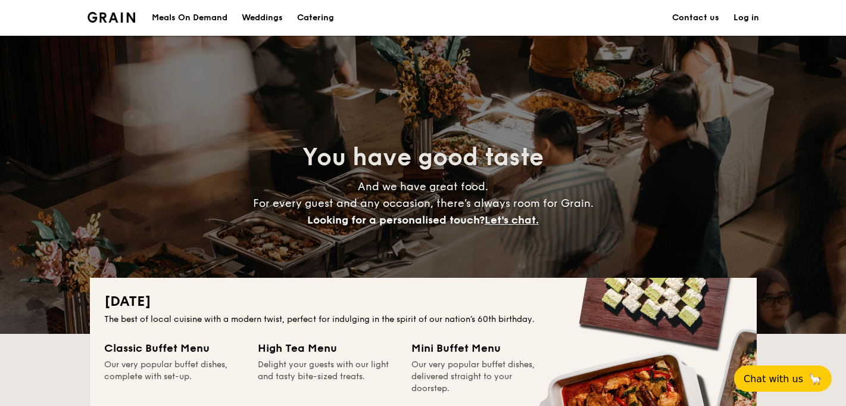
click at [306, 24] on h1 "Catering" at bounding box center [315, 18] width 37 height 36
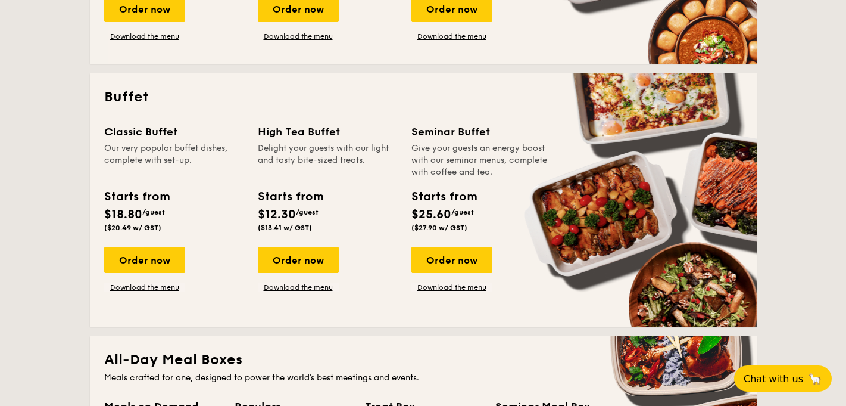
scroll to position [468, 0]
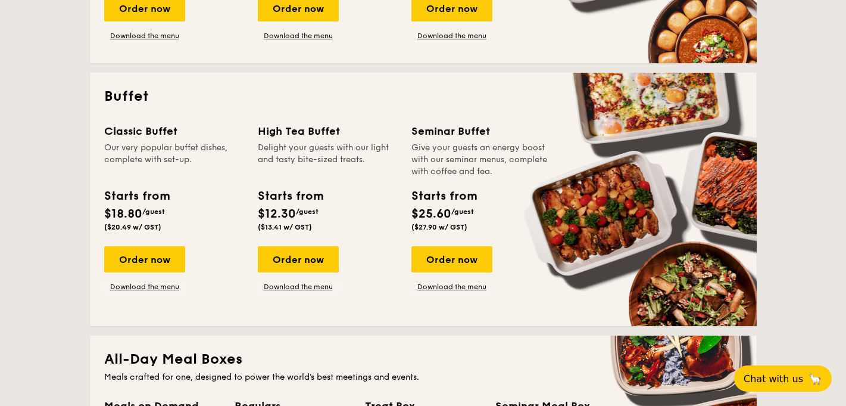
click at [145, 194] on div "Starts from" at bounding box center [136, 196] width 65 height 18
click at [149, 261] on div "Order now" at bounding box center [144, 259] width 81 height 26
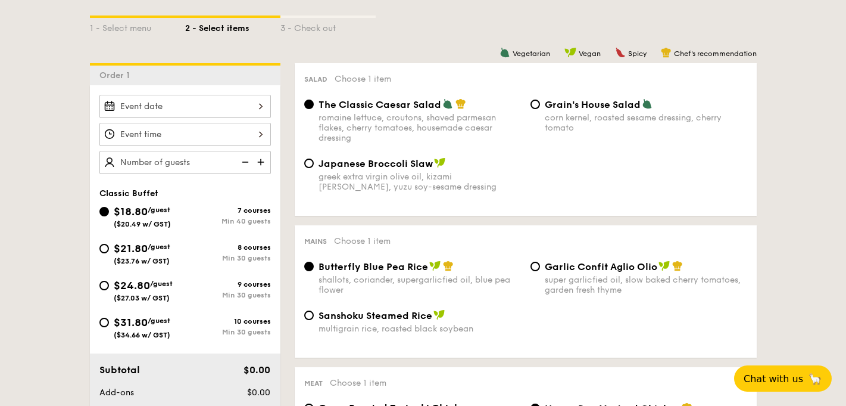
scroll to position [285, 0]
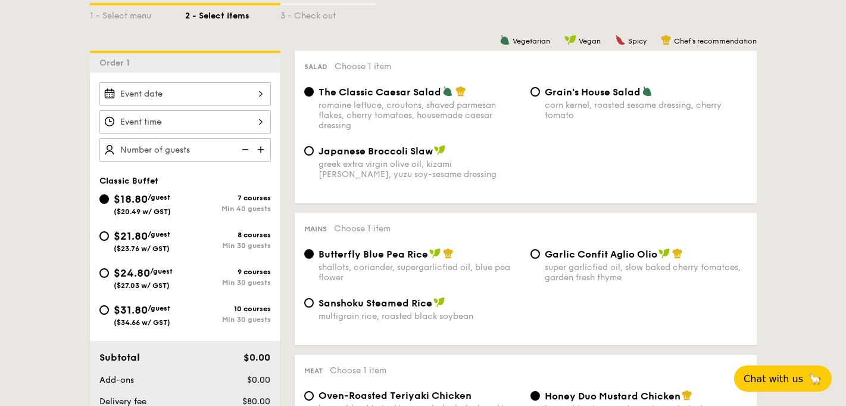
click at [116, 229] on span "$21.80" at bounding box center [131, 235] width 34 height 13
click at [109, 231] on input "$21.80 /guest ($23.76 w/ GST) 8 courses Min 30 guests" at bounding box center [104, 236] width 10 height 10
radio input "true"
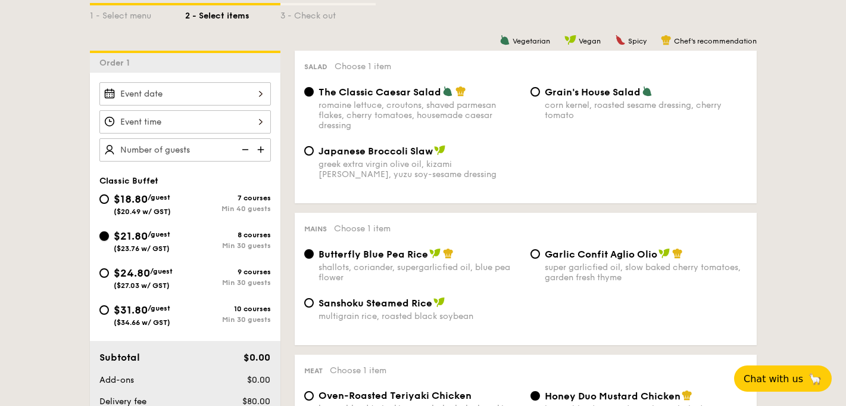
radio input "true"
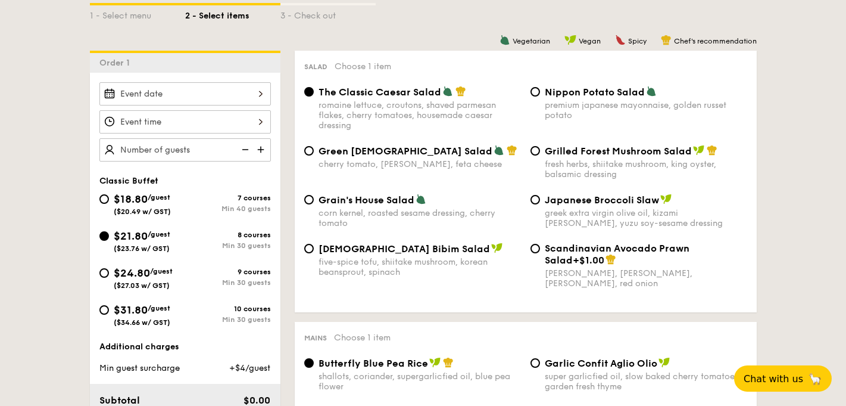
click at [126, 204] on span "$18.80" at bounding box center [131, 198] width 34 height 13
click at [109, 204] on input "$18.80 /guest ($20.49 w/ GST) 7 courses Min 40 guests" at bounding box center [104, 199] width 10 height 10
radio input "true"
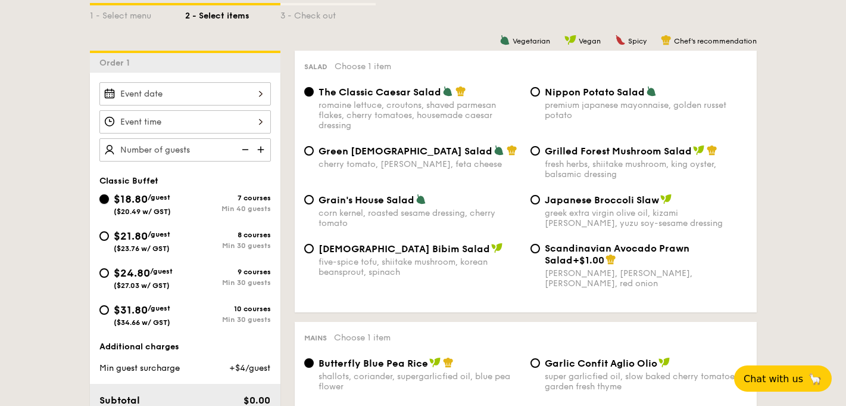
radio input "true"
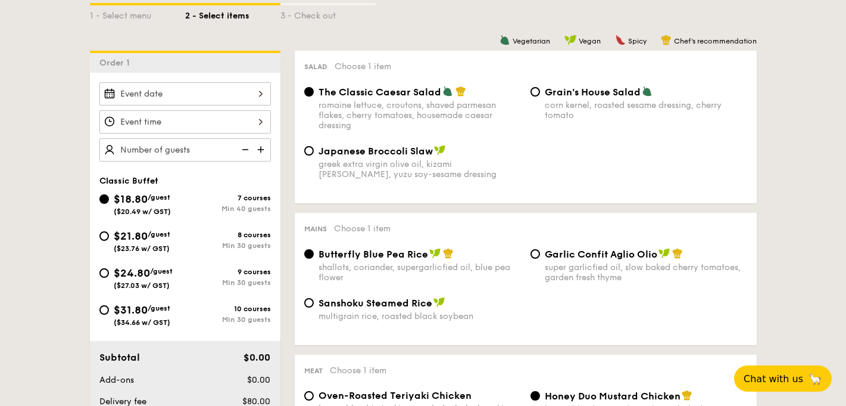
click at [147, 242] on div "$21.80 /guest ($23.76 w/ GST)" at bounding box center [142, 240] width 57 height 25
click at [109, 241] on input "$21.80 /guest ($23.76 w/ GST) 8 courses Min 30 guests" at bounding box center [104, 236] width 10 height 10
radio input "true"
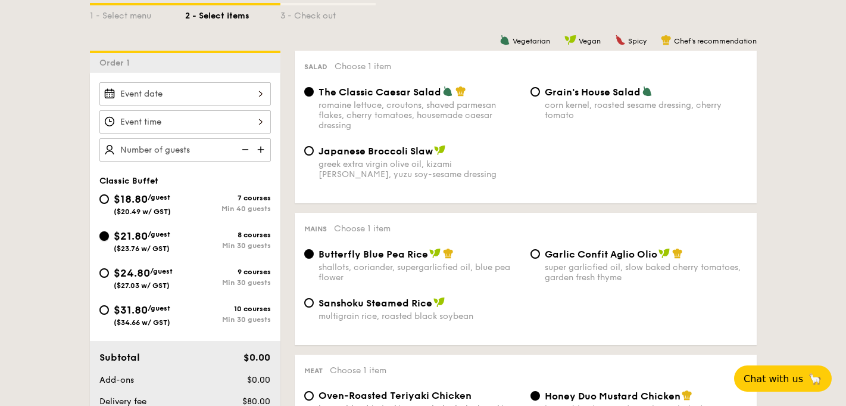
radio input "true"
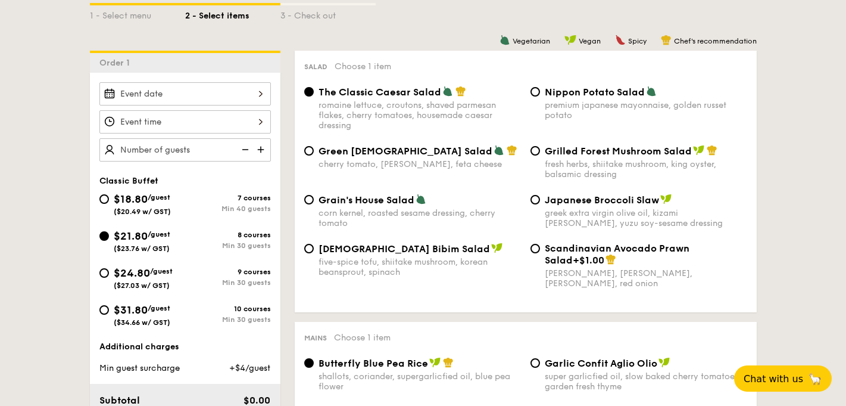
click at [145, 204] on span "$18.80" at bounding box center [131, 198] width 34 height 13
click at [109, 204] on input "$18.80 /guest ($20.49 w/ GST) 7 courses Min 40 guests" at bounding box center [104, 199] width 10 height 10
radio input "true"
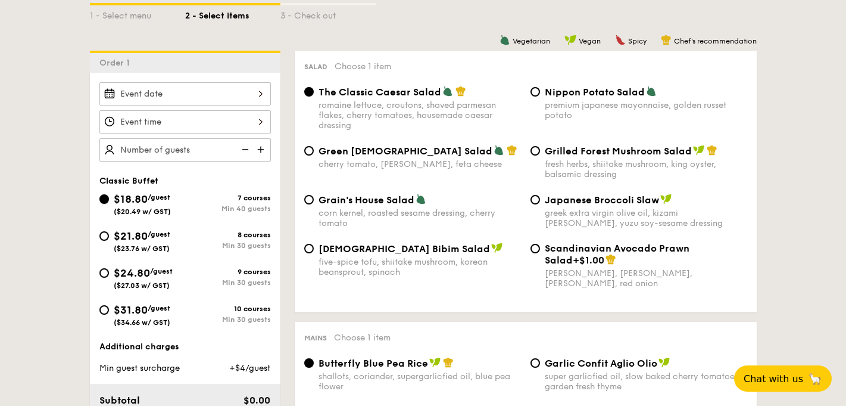
radio input "true"
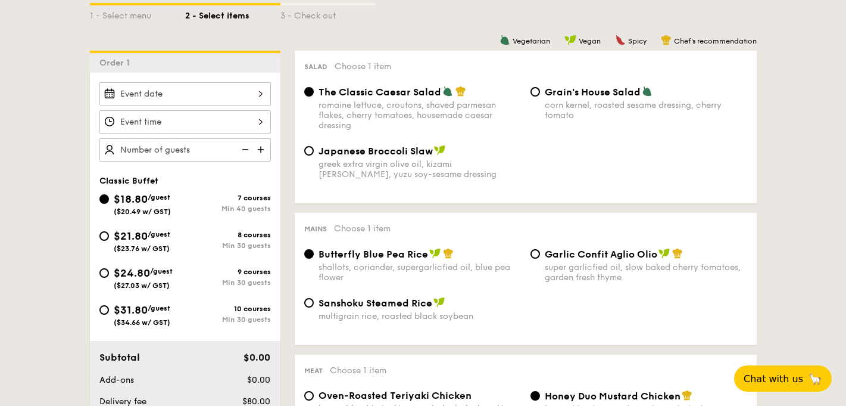
click at [148, 232] on span "$21.80" at bounding box center [131, 235] width 34 height 13
click at [109, 232] on input "$21.80 /guest ($23.76 w/ GST) 8 courses Min 30 guests" at bounding box center [104, 236] width 10 height 10
radio input "true"
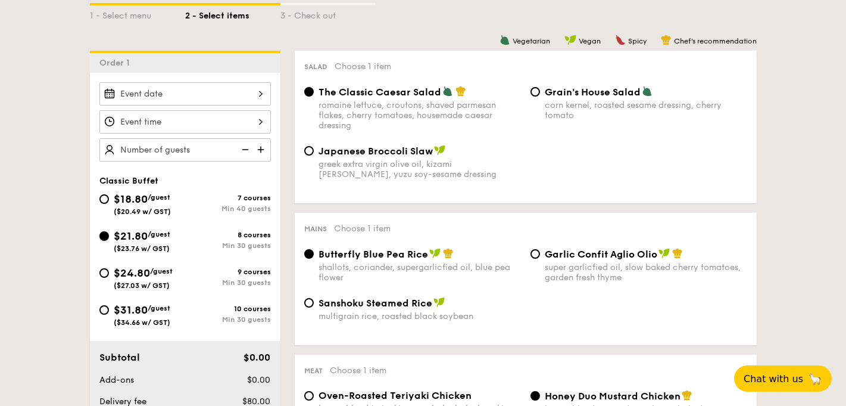
radio input "true"
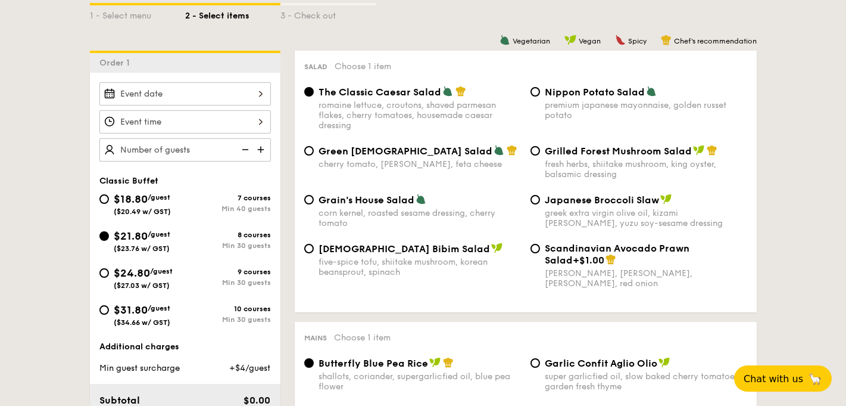
click at [144, 199] on span "$18.80" at bounding box center [131, 198] width 34 height 13
click at [109, 199] on input "$18.80 /guest ($20.49 w/ GST) 7 courses Min 40 guests" at bounding box center [104, 199] width 10 height 10
radio input "true"
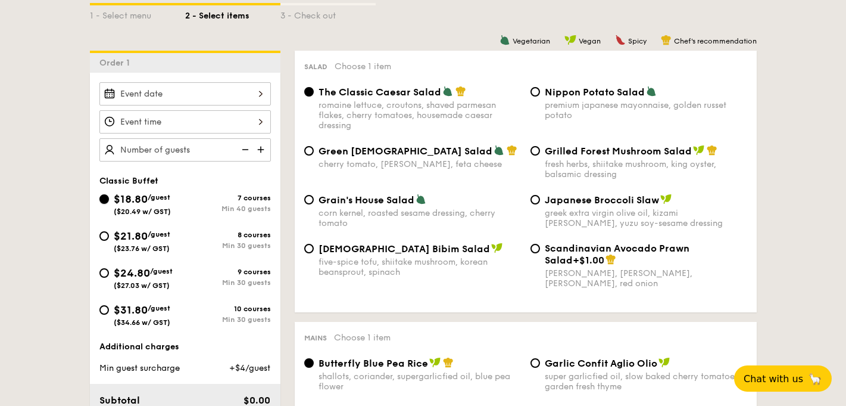
radio input "true"
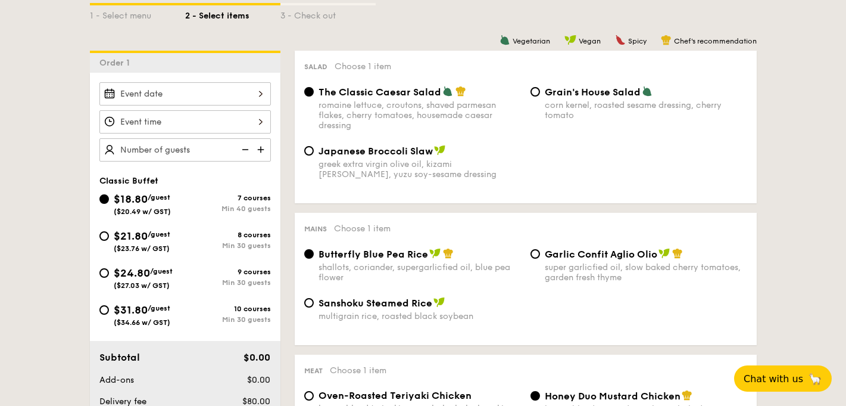
click at [148, 242] on div "$21.80 /guest ($23.76 w/ GST)" at bounding box center [142, 240] width 57 height 25
click at [109, 241] on input "$21.80 /guest ($23.76 w/ GST) 8 courses Min 30 guests" at bounding box center [104, 236] width 10 height 10
radio input "true"
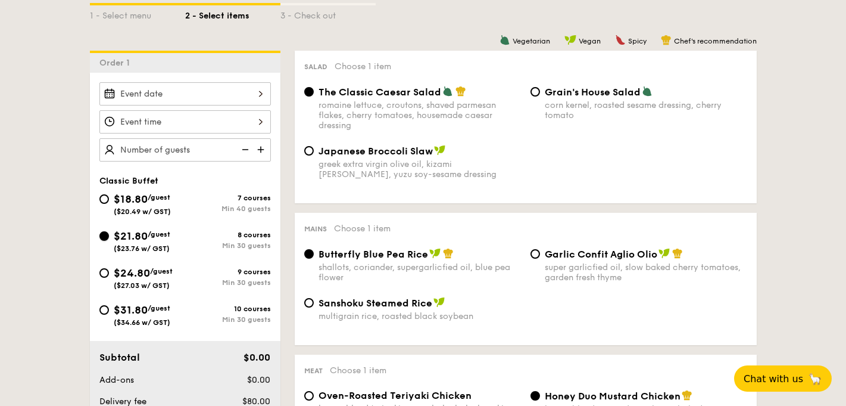
radio input "true"
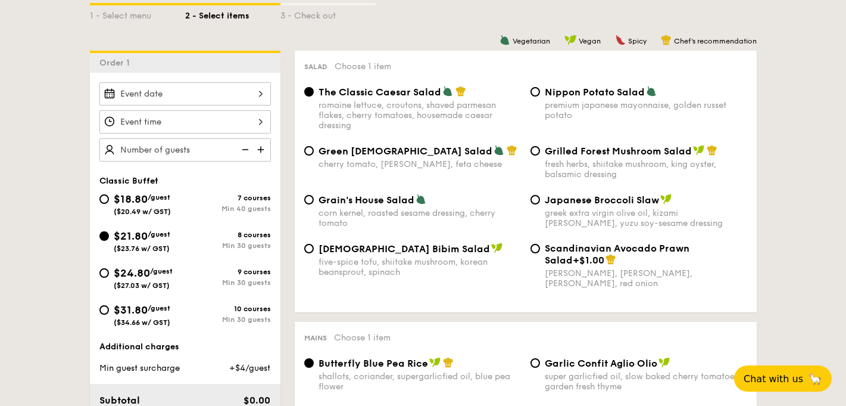
click at [137, 212] on span "($20.49 w/ GST)" at bounding box center [142, 211] width 57 height 8
click at [109, 204] on input "$18.80 /guest ($20.49 w/ GST) 7 courses Min 40 guests" at bounding box center [104, 199] width 10 height 10
radio input "true"
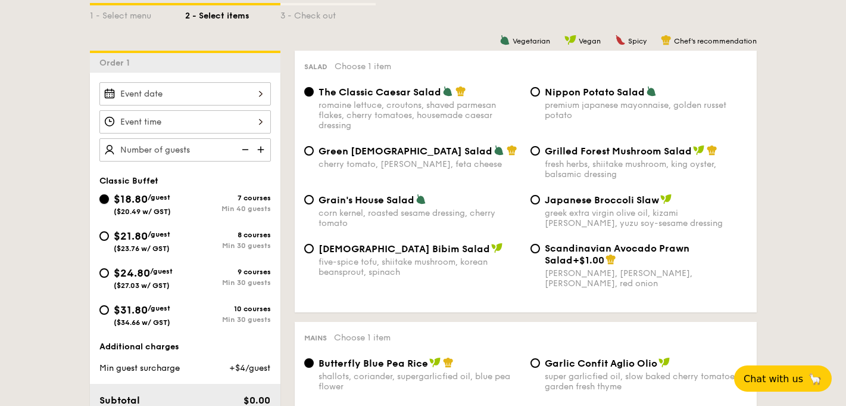
radio input "true"
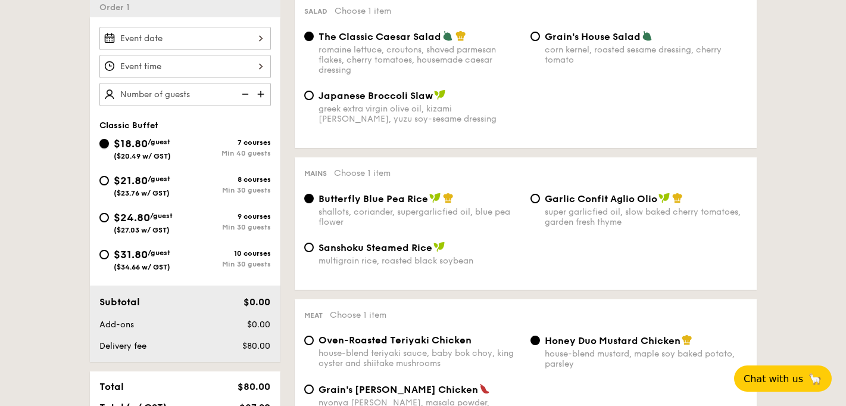
scroll to position [341, 0]
click at [186, 183] on div "8 courses Min 30 guests" at bounding box center [228, 184] width 86 height 19
click at [109, 183] on input "$21.80 /guest ($23.76 w/ GST) 8 courses Min 30 guests" at bounding box center [104, 180] width 10 height 10
radio input "true"
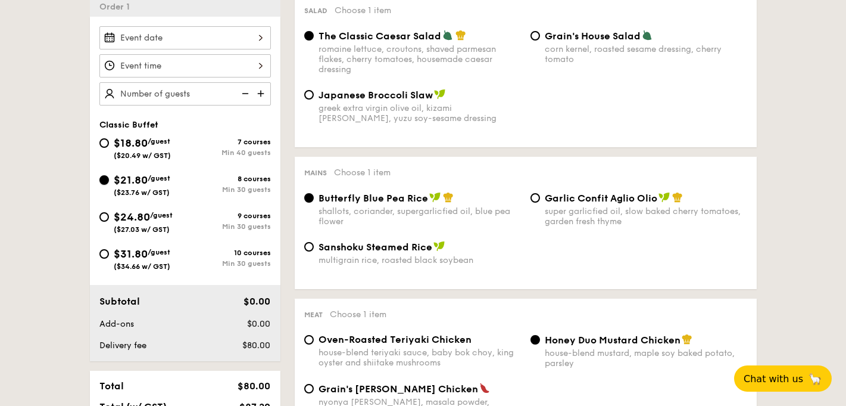
radio input "true"
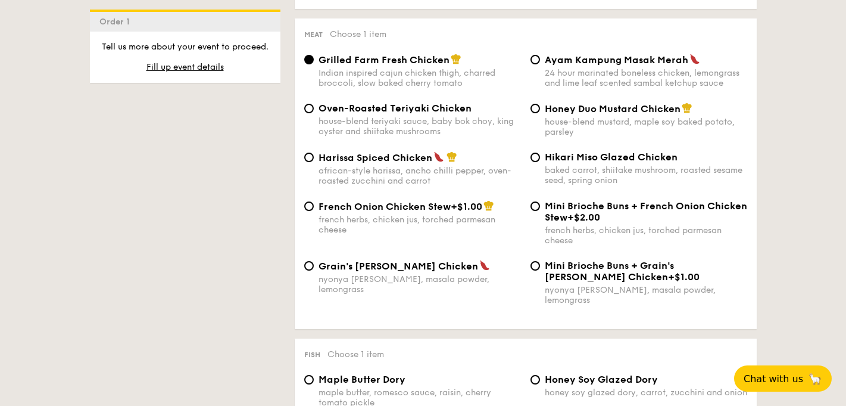
scroll to position [879, 0]
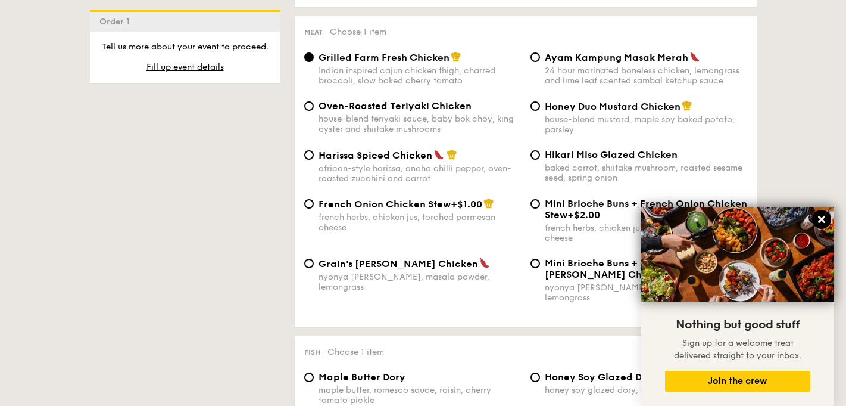
click at [820, 221] on icon at bounding box center [821, 219] width 7 height 7
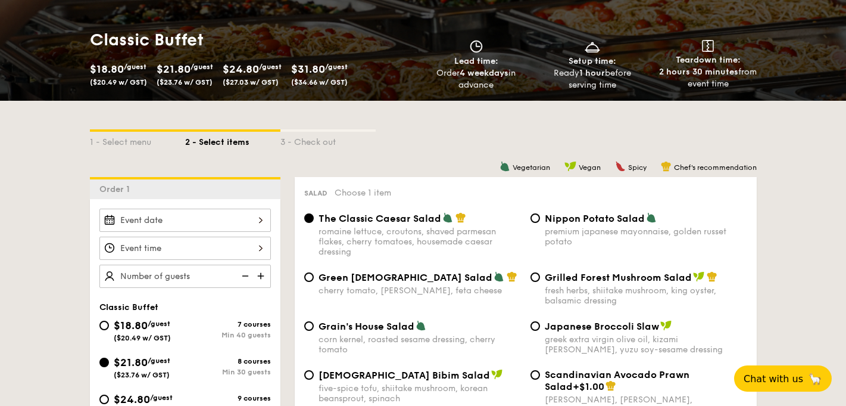
scroll to position [183, 0]
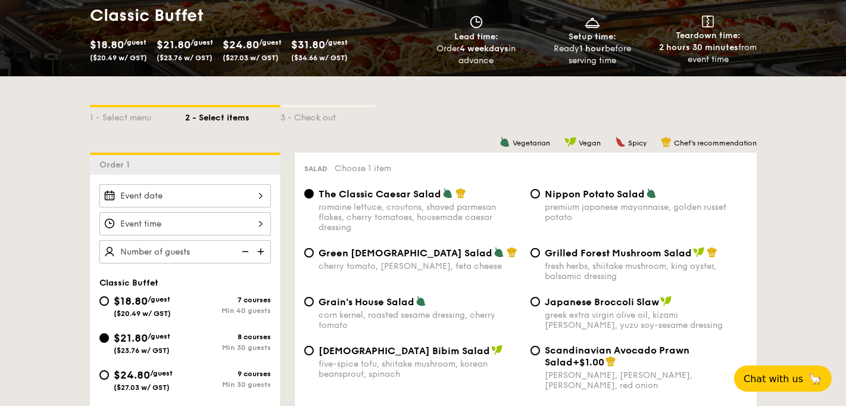
click at [203, 304] on div "7 courses" at bounding box center [228, 299] width 86 height 8
click at [109, 304] on input "$18.80 /guest ($20.49 w/ GST) 7 courses Min 40 guests" at bounding box center [104, 301] width 10 height 10
radio input "true"
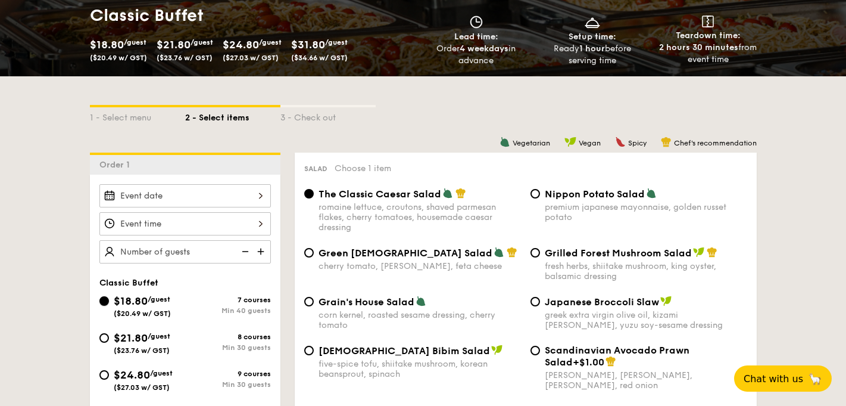
radio input "true"
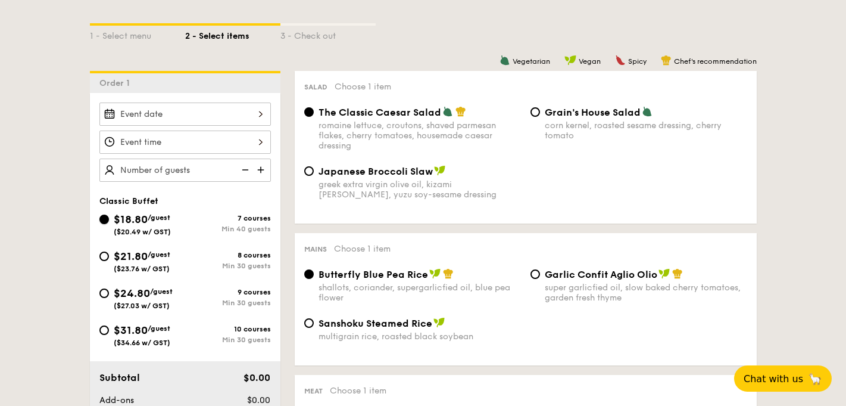
scroll to position [264, 0]
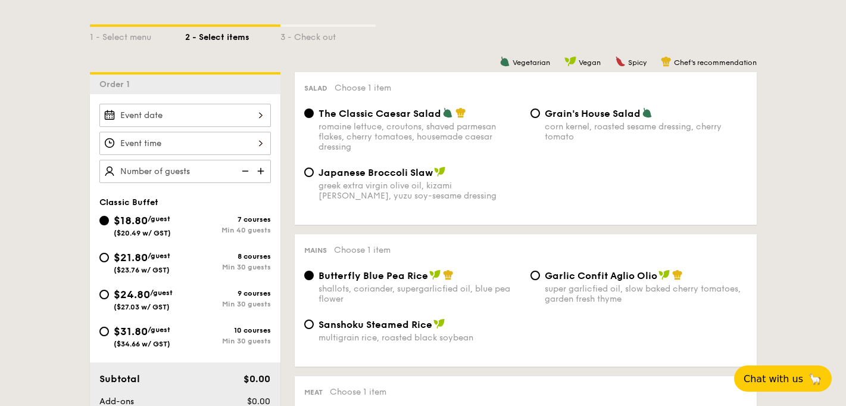
click at [200, 264] on div "Min 30 guests" at bounding box center [228, 267] width 86 height 8
click at [109, 262] on input "$21.80 /guest ($23.76 w/ GST) 8 courses Min 30 guests" at bounding box center [104, 258] width 10 height 10
radio input "true"
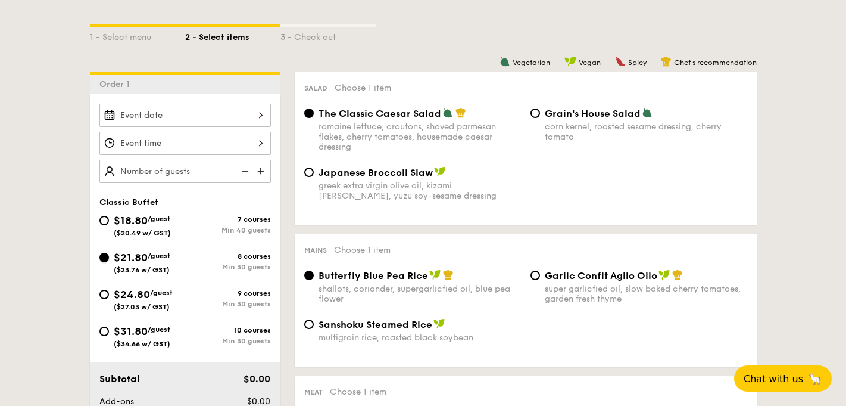
radio input "true"
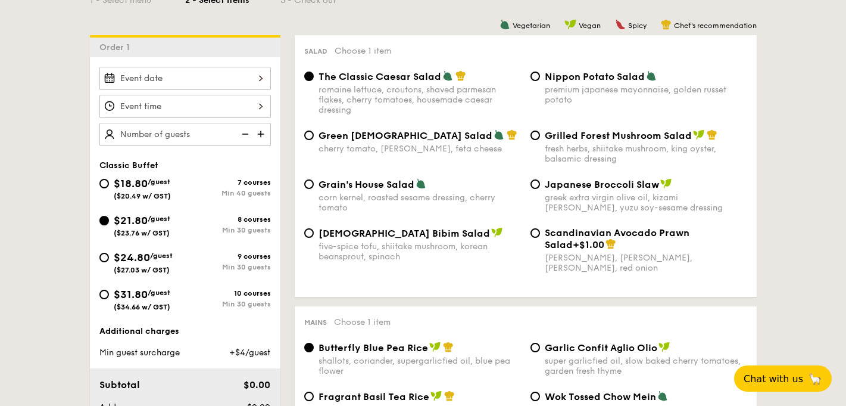
scroll to position [314, 0]
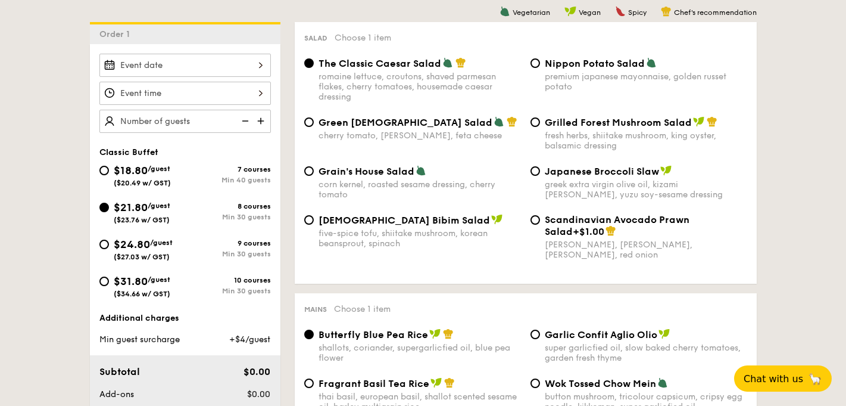
click at [135, 179] on span "($20.49 w/ GST)" at bounding box center [142, 183] width 57 height 8
click at [109, 175] on input "$18.80 /guest ($20.49 w/ GST) 7 courses Min 40 guests" at bounding box center [104, 171] width 10 height 10
radio input "true"
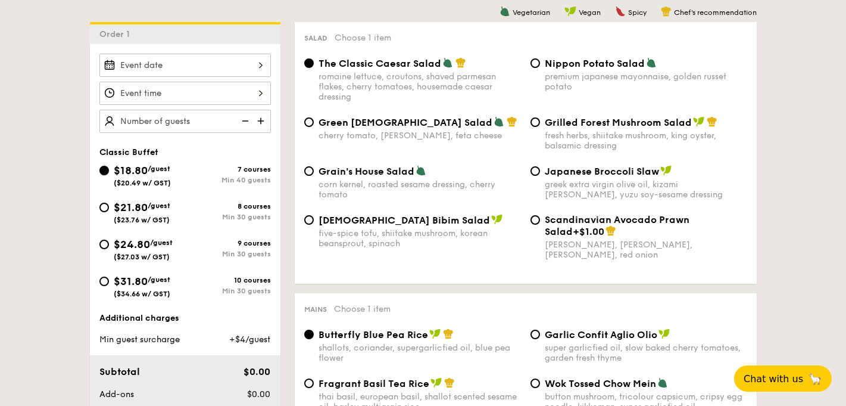
radio input "true"
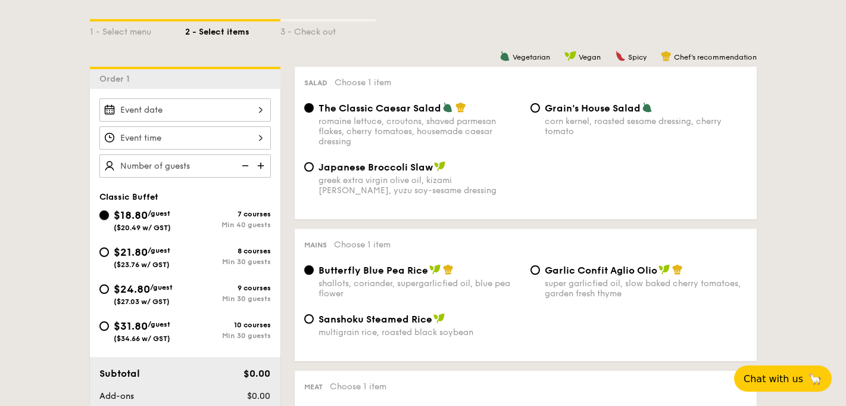
scroll to position [293, 0]
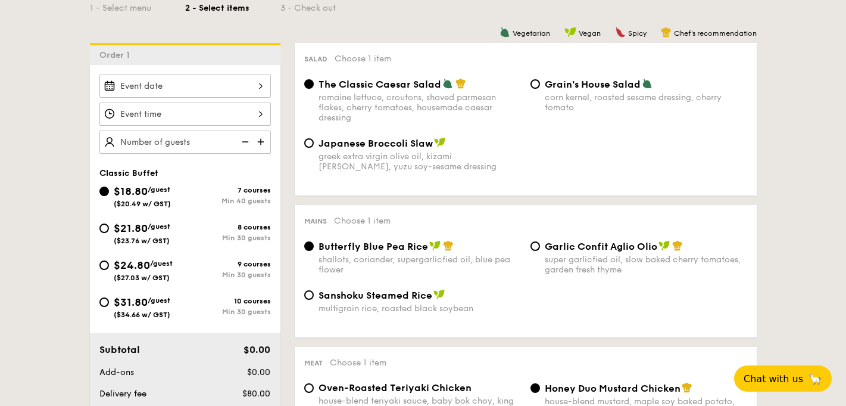
click at [637, 296] on div "Sanshoku Steamed Rice multigrain rice, roasted black soybean" at bounding box center [526, 308] width 453 height 39
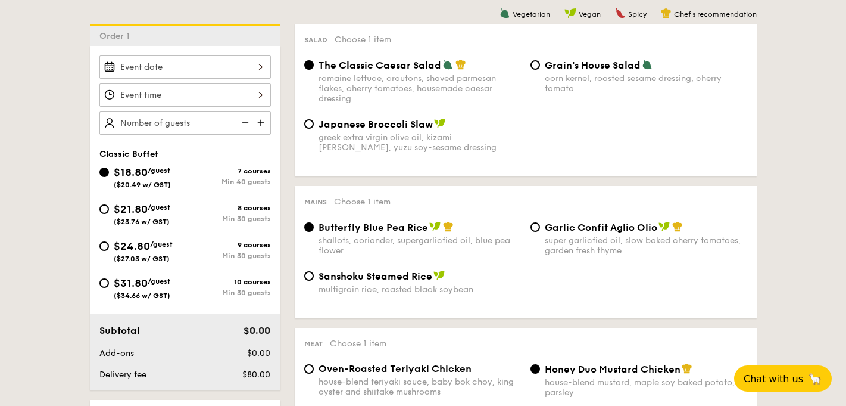
scroll to position [317, 0]
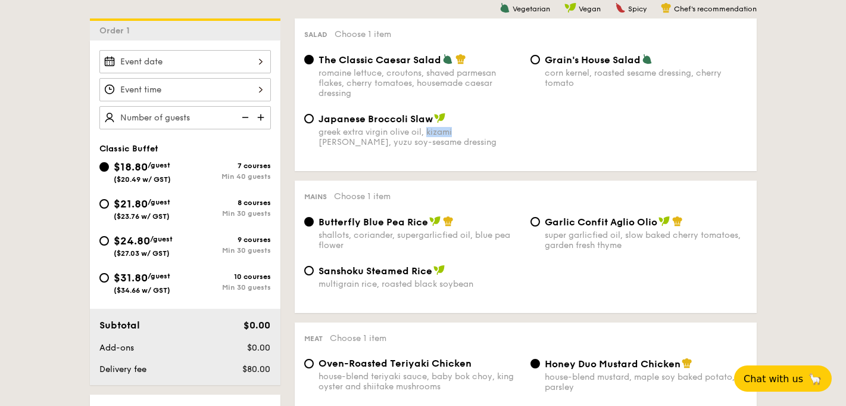
drag, startPoint x: 453, startPoint y: 136, endPoint x: 426, endPoint y: 134, distance: 26.3
click at [427, 134] on div "greek extra virgin olive oil, kizami nori, ginger, yuzu soy-sesame dressing" at bounding box center [420, 137] width 203 height 20
copy div "kizami"
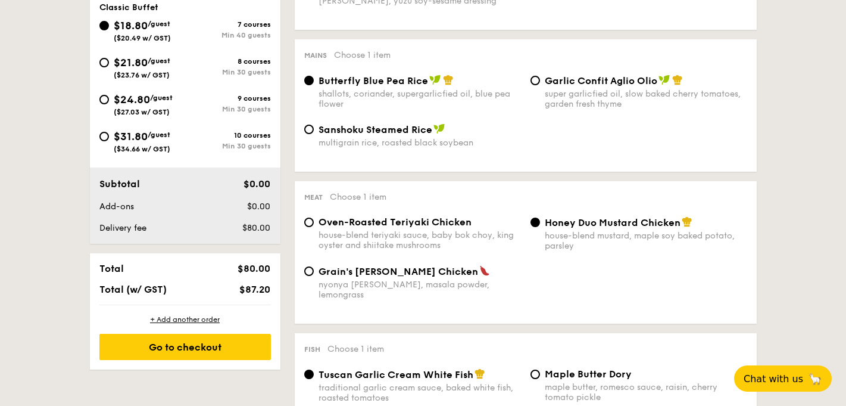
scroll to position [454, 0]
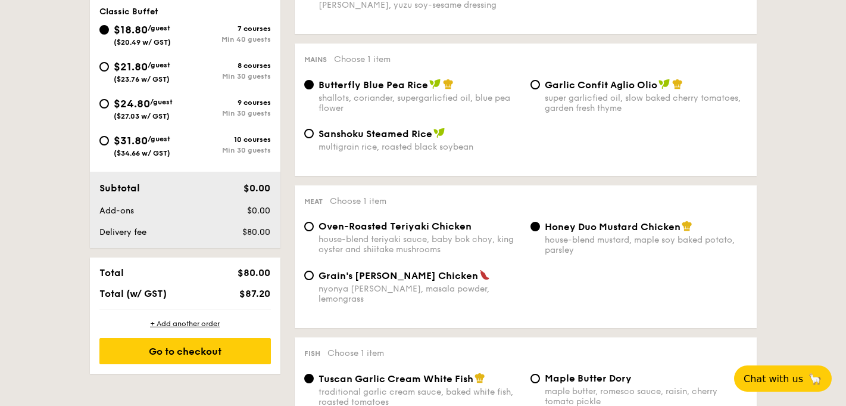
click at [441, 139] on div "Sanshoku Steamed Rice" at bounding box center [420, 133] width 203 height 12
click at [314, 138] on input "Sanshoku Steamed Rice multigrain rice, roasted black soybean" at bounding box center [309, 134] width 10 height 10
radio input "true"
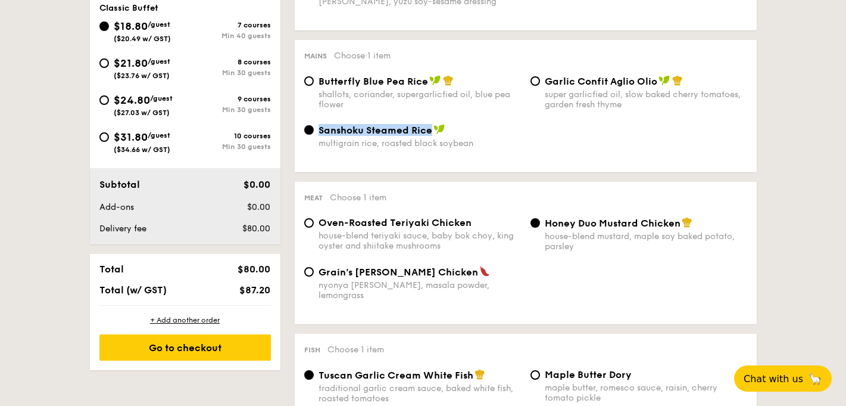
drag, startPoint x: 320, startPoint y: 130, endPoint x: 429, endPoint y: 136, distance: 109.1
click at [429, 136] on span "Sanshoku Steamed Rice" at bounding box center [376, 129] width 114 height 11
copy span "Sanshoku Steamed Rice"
click at [305, 80] on input "Butterfly Blue Pea Rice shallots, coriander, supergarlicfied oil, blue pea flow…" at bounding box center [309, 81] width 10 height 10
radio input "true"
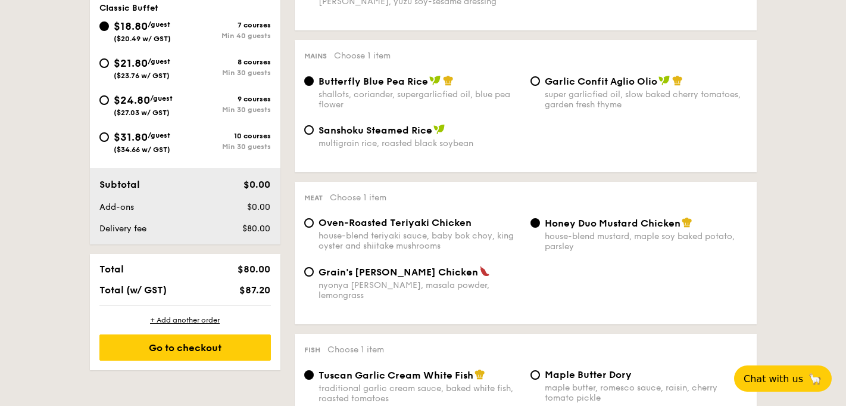
click at [549, 142] on div "Sanshoku Steamed Rice multigrain rice, roasted black soybean" at bounding box center [526, 143] width 453 height 39
drag, startPoint x: 481, startPoint y: 149, endPoint x: 319, endPoint y: 150, distance: 161.4
click at [319, 148] on div "multigrain rice, roasted black soybean" at bounding box center [420, 143] width 203 height 10
copy div "multigrain rice, roasted black soybean"
click at [506, 115] on div "Butterfly Blue Pea Rice shallots, coriander, supergarlicfied oil, blue pea flow…" at bounding box center [526, 99] width 453 height 49
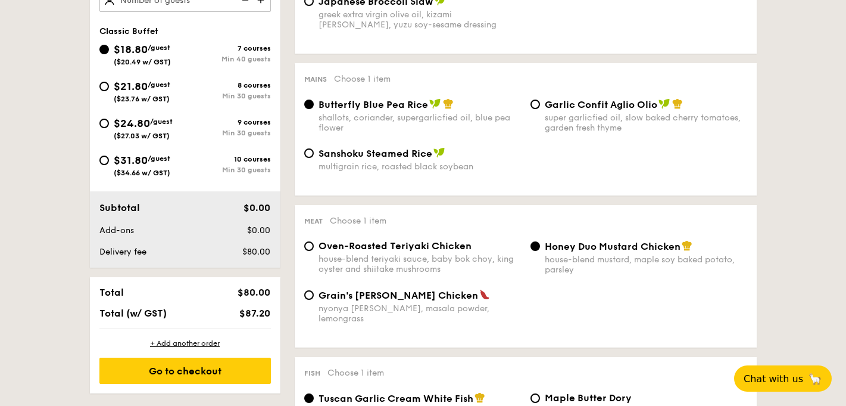
scroll to position [428, 0]
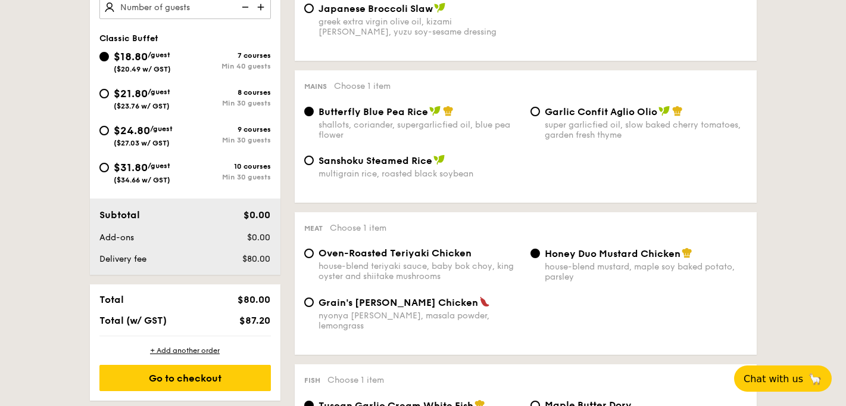
click at [217, 95] on div "8 courses" at bounding box center [228, 92] width 86 height 8
click at [109, 95] on input "$21.80 /guest ($23.76 w/ GST) 8 courses Min 30 guests" at bounding box center [104, 94] width 10 height 10
radio input "true"
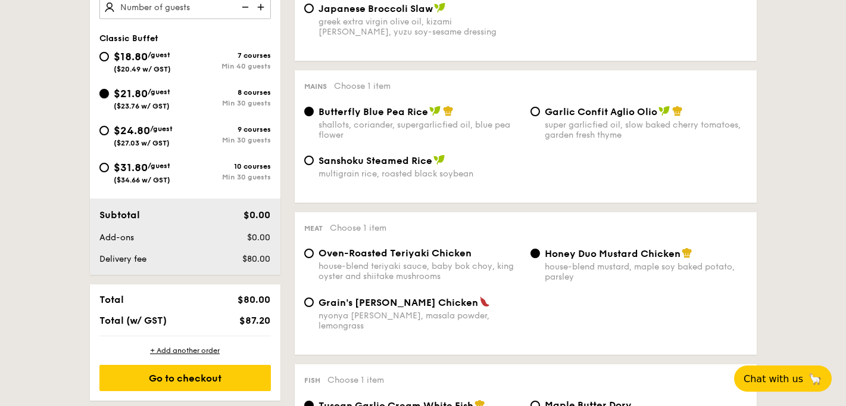
radio input "true"
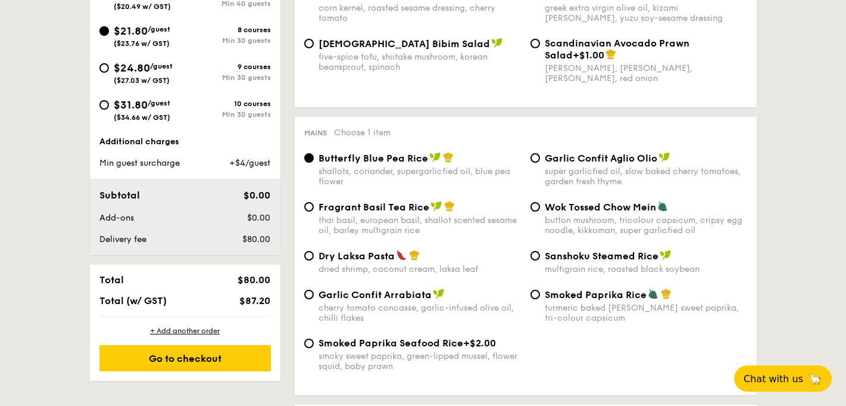
scroll to position [474, 0]
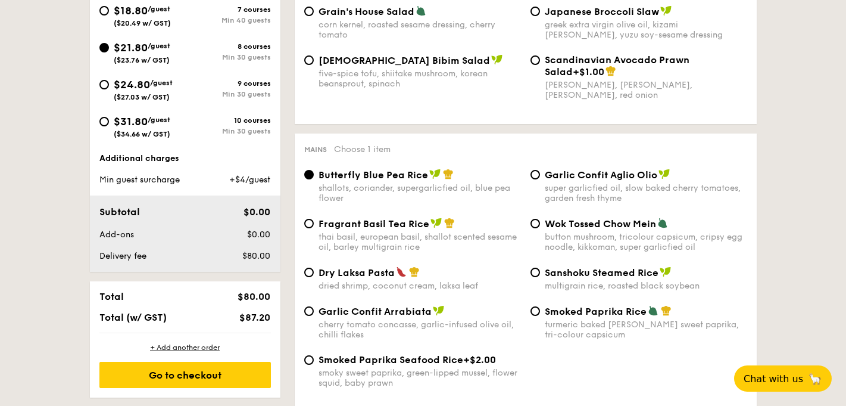
click at [194, 31] on div "$18.80 /guest ($20.49 w/ GST) 7 courses Min 40 guests" at bounding box center [185, 18] width 181 height 32
click at [185, 18] on div "Min 40 guests" at bounding box center [228, 20] width 86 height 8
click at [109, 15] on input "$18.80 /guest ($20.49 w/ GST) 7 courses Min 40 guests" at bounding box center [104, 11] width 10 height 10
radio input "true"
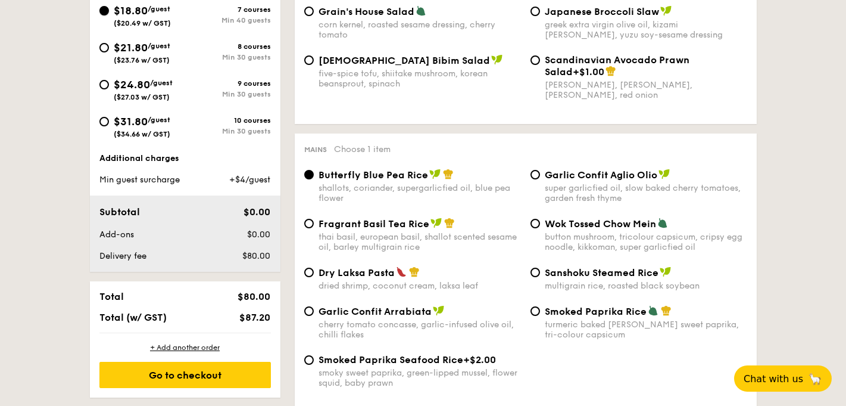
radio input "true"
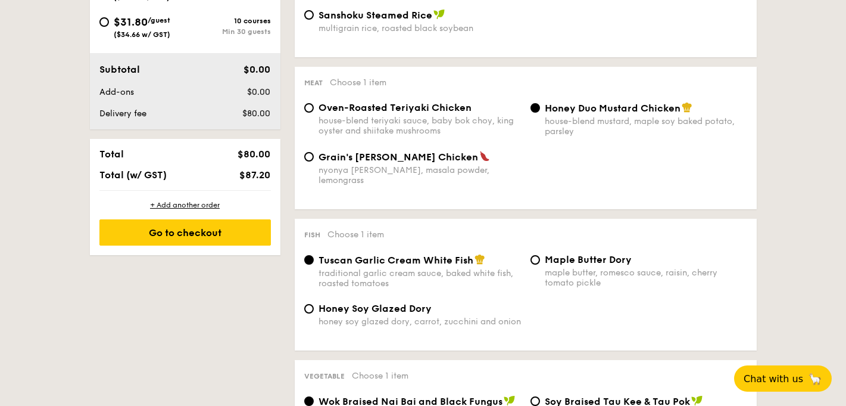
scroll to position [572, 0]
click at [565, 135] on div "house-blend mustard, maple soy baked potato, parsley" at bounding box center [646, 127] width 203 height 20
click at [540, 113] on input "Honey Duo Mustard Chicken house-blend mustard, maple soy baked potato, parsley" at bounding box center [536, 109] width 10 height 10
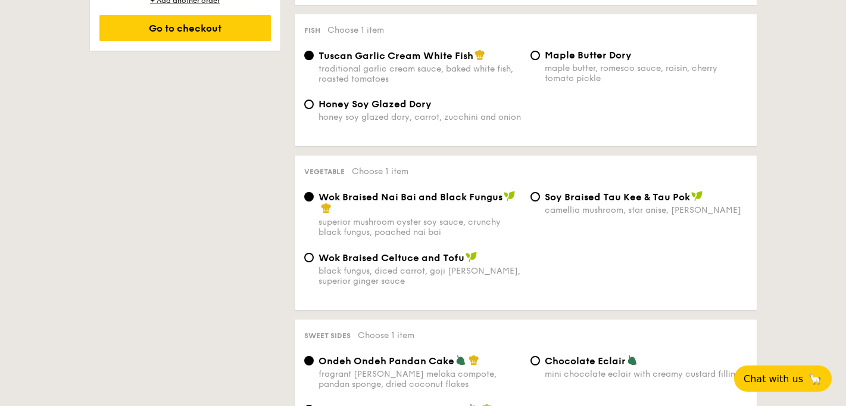
scroll to position [777, 0]
drag, startPoint x: 373, startPoint y: 257, endPoint x: 415, endPoint y: 259, distance: 41.7
click at [416, 259] on span "Wok Braised Celtuce and Tofu" at bounding box center [392, 258] width 146 height 11
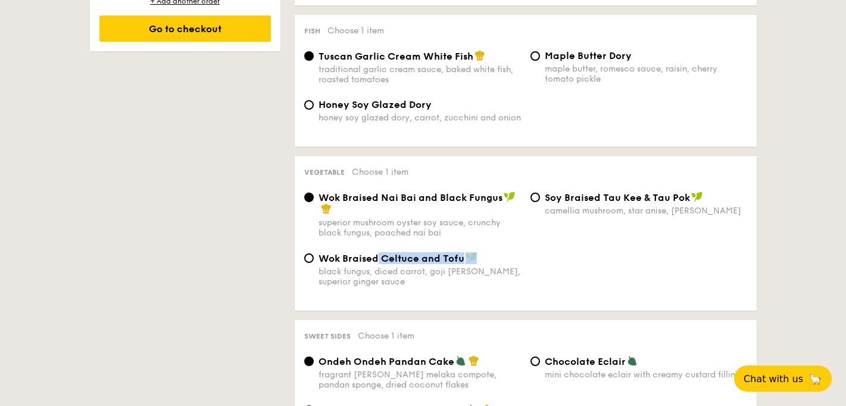
drag, startPoint x: 424, startPoint y: 260, endPoint x: 378, endPoint y: 255, distance: 46.7
click at [378, 255] on div "Wok Braised Celtuce and Tofu black fungus, diced carrot, goji berry, superior g…" at bounding box center [420, 269] width 203 height 35
copy div "Celtuce and Tofu"
click at [576, 298] on div "Vegetable Choose 1 item Wok Braised Nai Bai and Black Fungus superior mushroom …" at bounding box center [526, 233] width 462 height 154
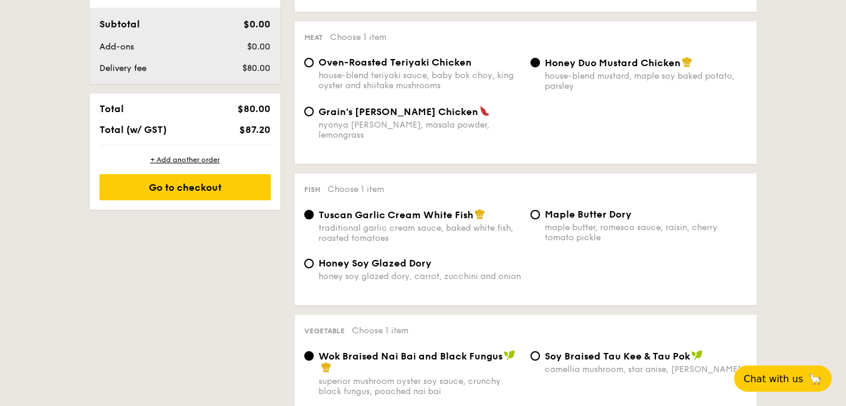
scroll to position [619, 0]
drag, startPoint x: 642, startPoint y: 202, endPoint x: 547, endPoint y: 207, distance: 94.2
click at [547, 208] on div "Maple Butter Dory" at bounding box center [646, 213] width 203 height 11
copy span "Maple Butter Dory"
click at [603, 282] on div "Honey Soy Glazed Dory honey soy glazed dory, carrot, zucchini and onion" at bounding box center [526, 276] width 453 height 38
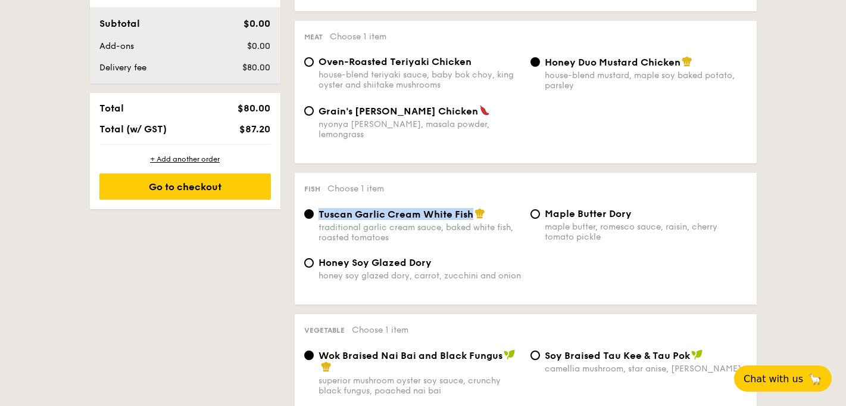
drag, startPoint x: 320, startPoint y: 210, endPoint x: 470, endPoint y: 208, distance: 149.5
click at [470, 208] on span "Tuscan Garlic Cream White Fish" at bounding box center [396, 213] width 155 height 11
copy span "Tuscan Garlic Cream White Fish"
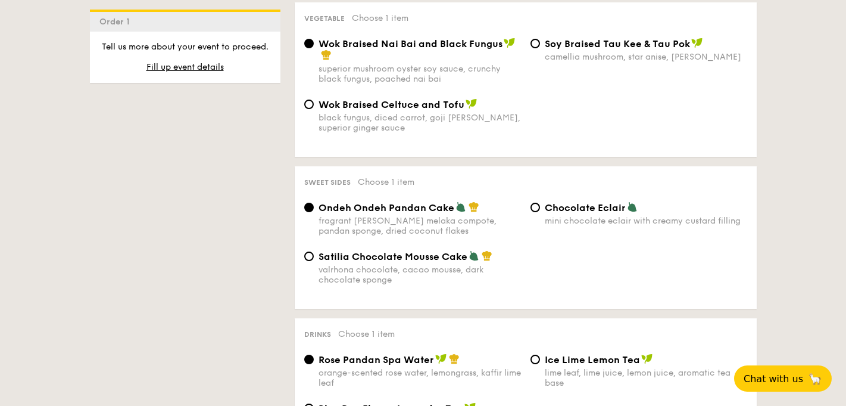
scroll to position [932, 0]
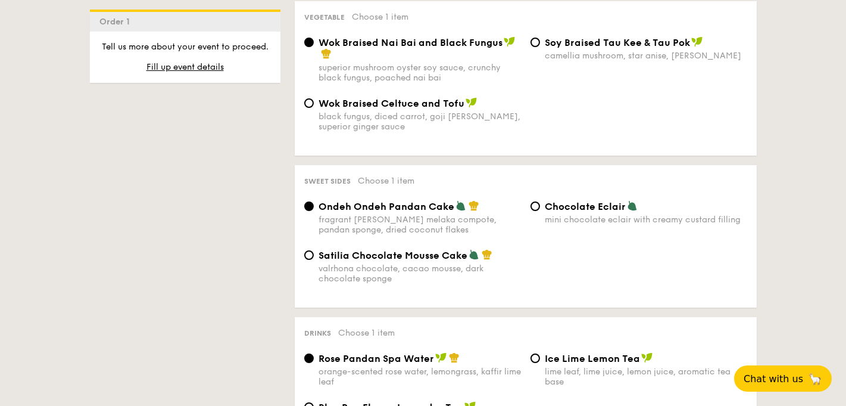
click at [428, 270] on div "valrhona chocolate, cacao mousse, dark chocolate sponge" at bounding box center [420, 273] width 203 height 20
click at [314, 260] on input "Satilia Chocolate Mousse Cake valrhona chocolate, cacao mousse, dark chocolate …" at bounding box center [309, 255] width 10 height 10
radio input "true"
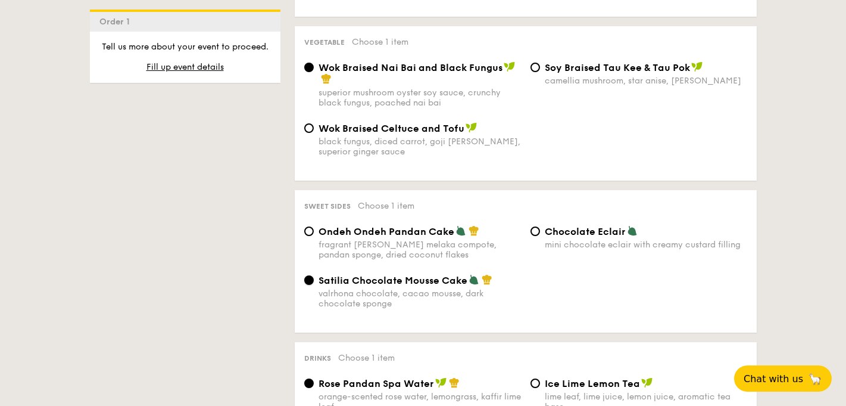
scroll to position [895, 0]
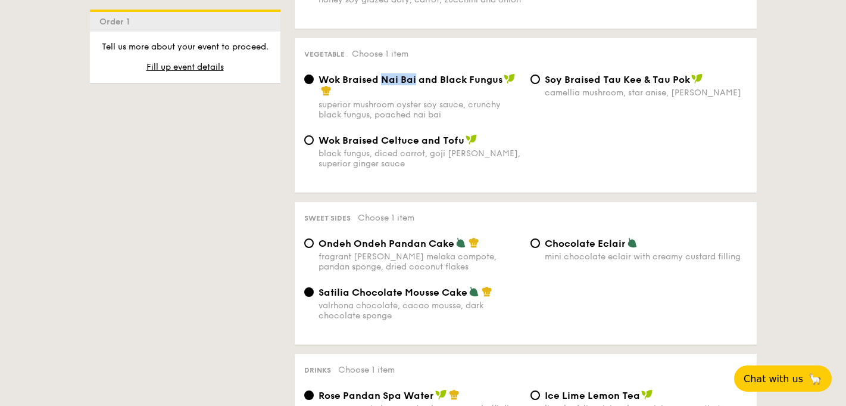
drag, startPoint x: 383, startPoint y: 77, endPoint x: 415, endPoint y: 79, distance: 31.6
click at [415, 78] on span "Wok Braised Nai Bai and Black Fungus" at bounding box center [411, 79] width 184 height 11
copy span "Nai Bai"
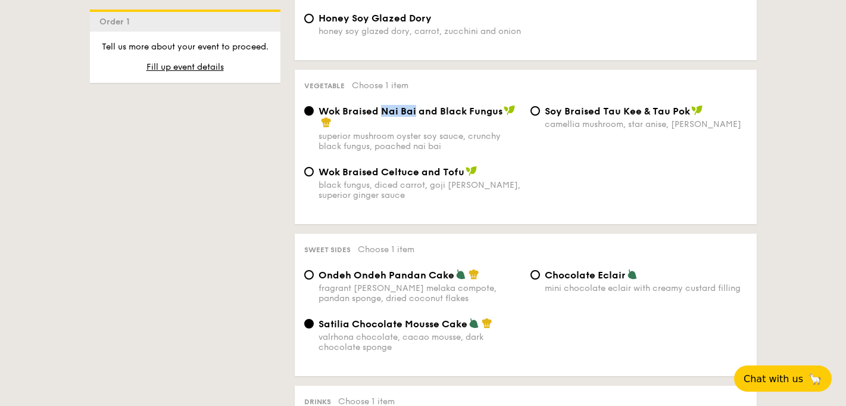
scroll to position [857, 0]
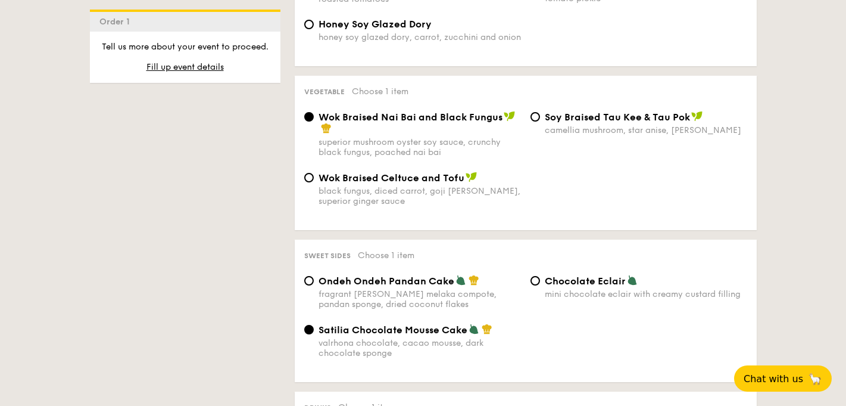
click at [561, 200] on div "Wok Braised Celtuce and Tofu black fungus, diced carrot, goji berry, superior g…" at bounding box center [526, 196] width 453 height 49
drag, startPoint x: 543, startPoint y: 114, endPoint x: 686, endPoint y: 114, distance: 143.0
click at [686, 114] on div "⁠Soy Braised Tau Kee & Tau Pok camellia mushroom, star anise, goji berry" at bounding box center [639, 123] width 226 height 24
copy span "⁠Soy Braised Tau Kee & Tau Pok"
click at [517, 198] on div "black fungus, diced carrot, goji berry, superior ginger sauce" at bounding box center [420, 196] width 203 height 20
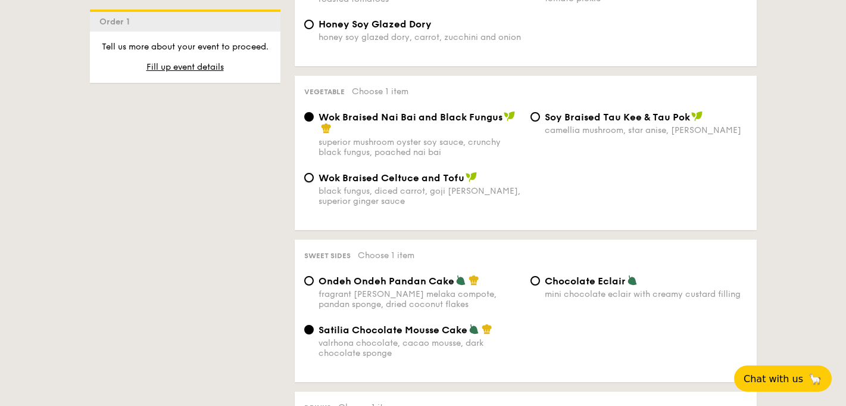
click at [314, 182] on input "Wok Braised Celtuce and Tofu black fungus, diced carrot, goji berry, superior g…" at bounding box center [309, 178] width 10 height 10
radio input "true"
click at [516, 198] on div "black fungus, diced carrot, goji berry, superior ginger sauce" at bounding box center [420, 196] width 203 height 20
click at [314, 182] on input "Wok Braised Celtuce and Tofu black fungus, diced carrot, goji berry, superior g…" at bounding box center [309, 178] width 10 height 10
drag, startPoint x: 320, startPoint y: 175, endPoint x: 463, endPoint y: 178, distance: 143.0
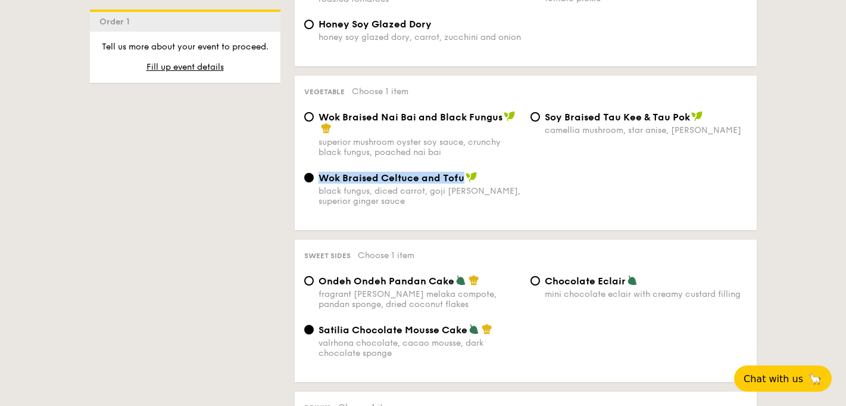
click at [463, 178] on div "Wok Braised Celtuce and Tofu" at bounding box center [420, 178] width 203 height 12
copy span "Wok Braised Celtuce and Tofu"
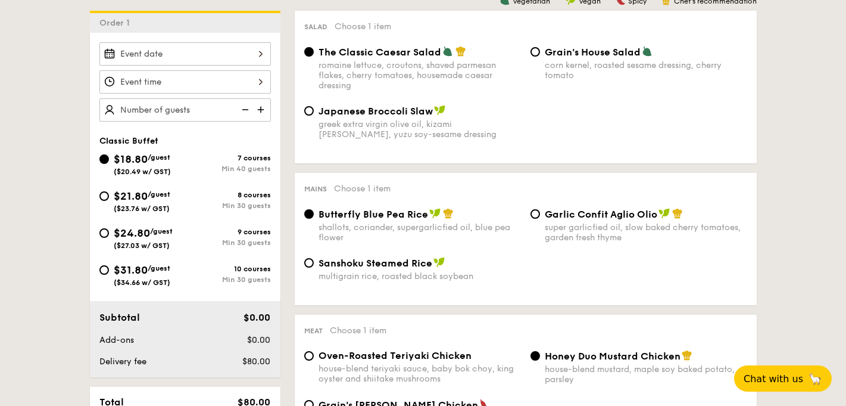
scroll to position [313, 0]
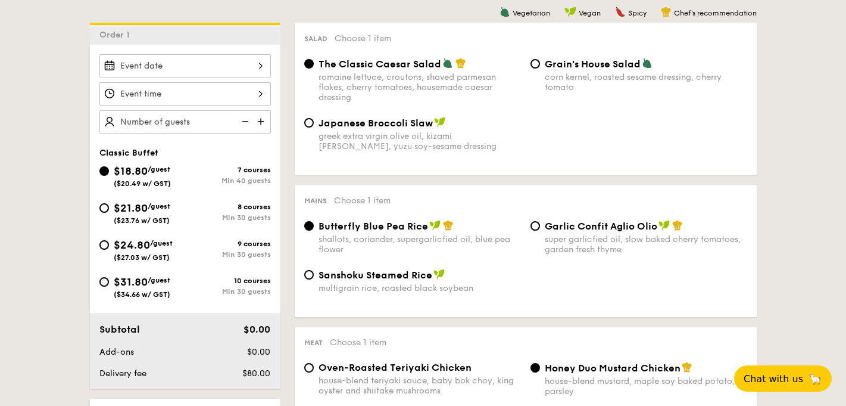
click at [110, 212] on div "$21.80 /guest ($23.76 w/ GST)" at bounding box center [142, 212] width 86 height 25
click at [109, 212] on input "$21.80 /guest ($23.76 w/ GST) 8 courses Min 30 guests" at bounding box center [104, 208] width 10 height 10
radio input "true"
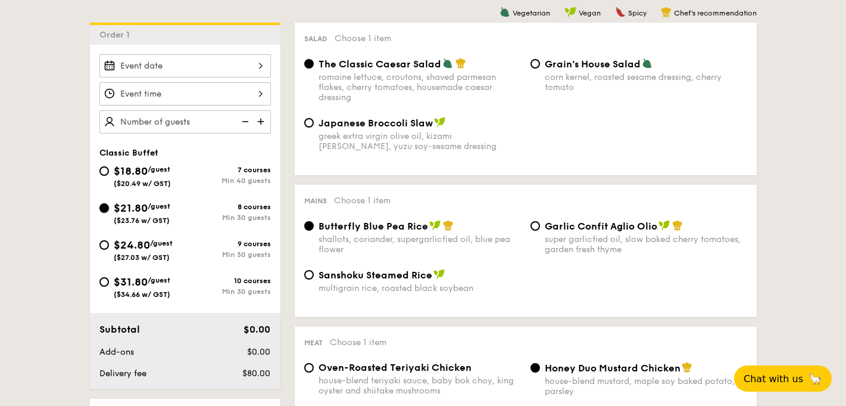
radio input "true"
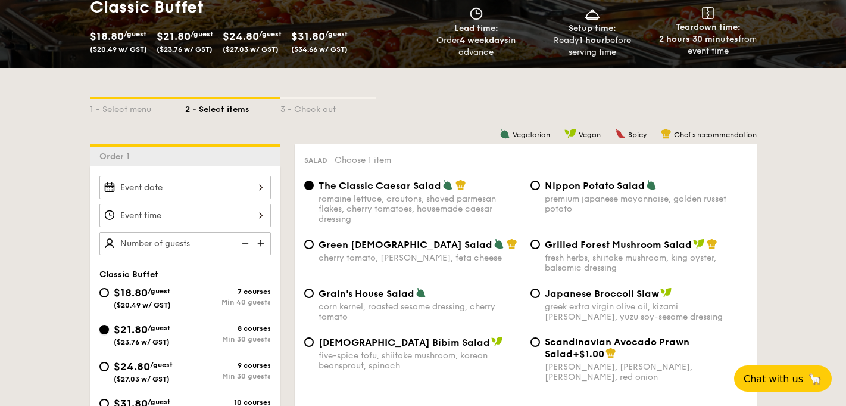
scroll to position [205, 0]
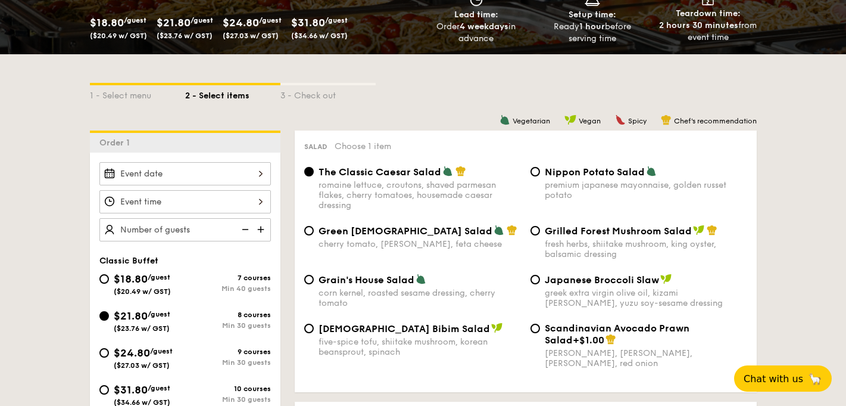
click at [160, 284] on div "$18.80 /guest ($20.49 w/ GST)" at bounding box center [142, 282] width 57 height 25
click at [109, 284] on input "$18.80 /guest ($20.49 w/ GST) 7 courses Min 40 guests" at bounding box center [104, 279] width 10 height 10
radio input "true"
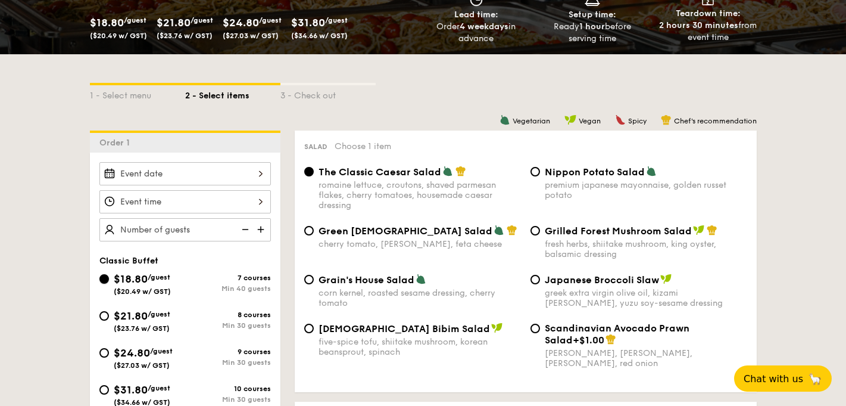
radio input "true"
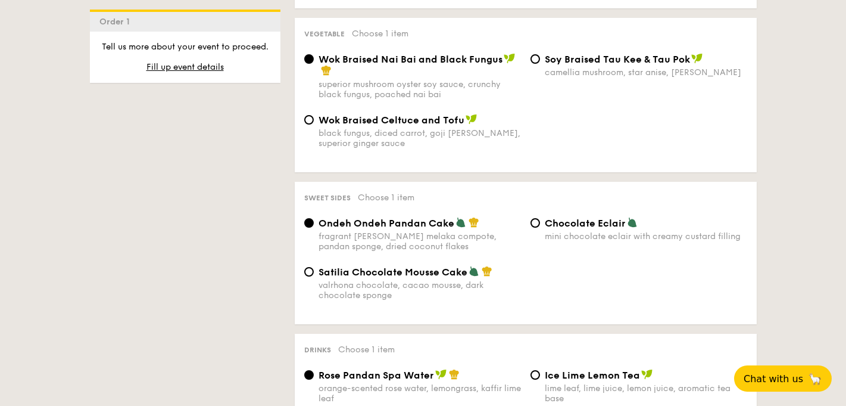
scroll to position [915, 0]
click at [579, 53] on span "⁠Soy Braised Tau Kee & Tau Pok" at bounding box center [617, 58] width 145 height 11
click at [540, 54] on input "⁠Soy Braised Tau Kee & Tau Pok camellia mushroom, star anise, goji berry" at bounding box center [536, 59] width 10 height 10
radio input "true"
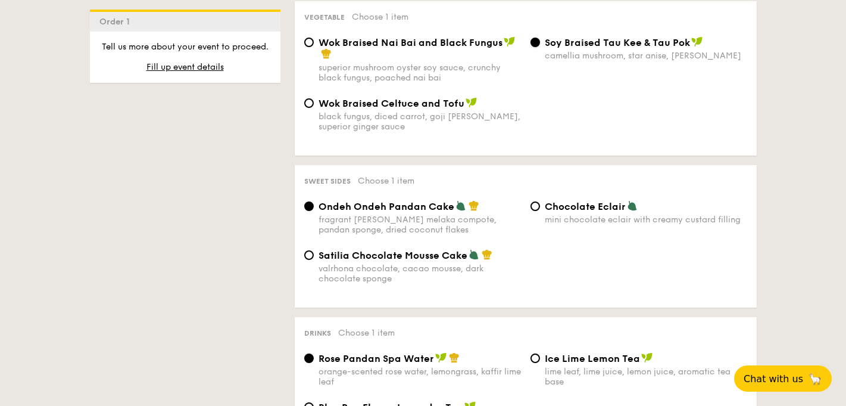
scroll to position [933, 0]
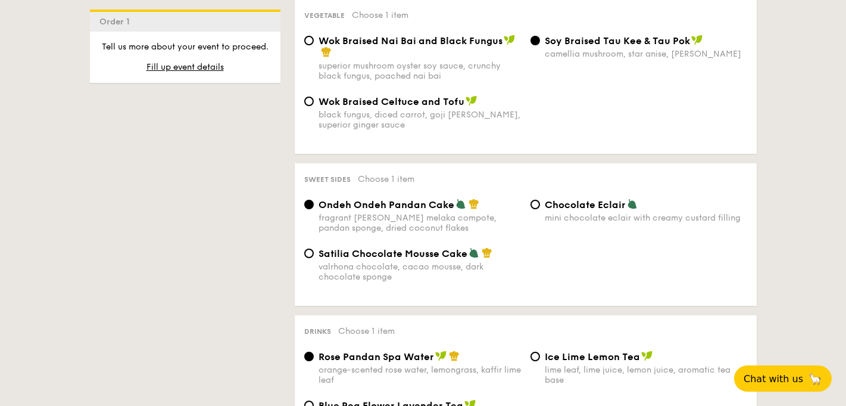
click at [412, 247] on div "Satilia Chocolate Mousse Cake" at bounding box center [420, 253] width 203 height 12
click at [314, 248] on input "Satilia Chocolate Mousse Cake valrhona chocolate, cacao mousse, dark chocolate …" at bounding box center [309, 253] width 10 height 10
radio input "true"
drag, startPoint x: 319, startPoint y: 254, endPoint x: 468, endPoint y: 248, distance: 149.6
click at [468, 248] on div "Satilia Chocolate Mousse Cake" at bounding box center [420, 253] width 203 height 12
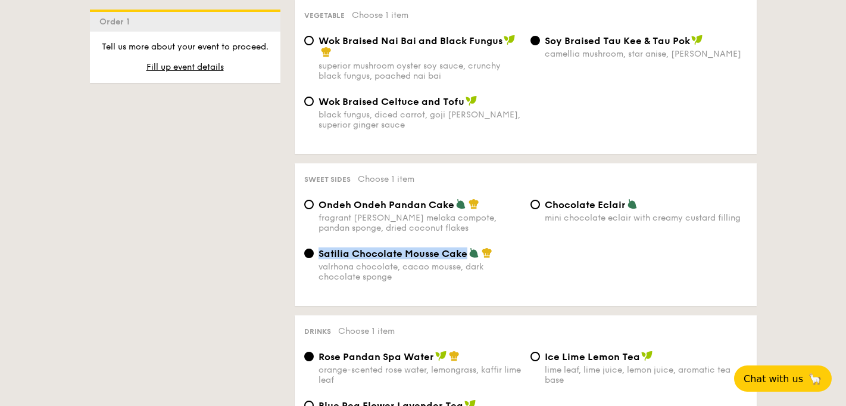
copy span "Satilia Chocolate Mousse Cake"
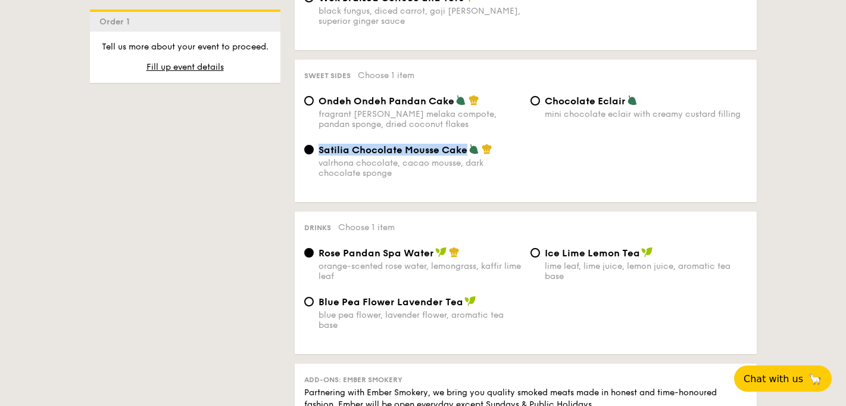
scroll to position [1039, 0]
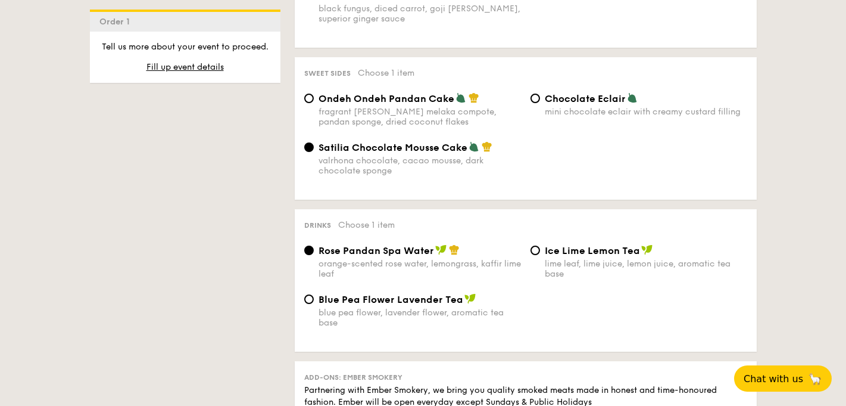
click at [373, 319] on div "blue pea flower, lavender flower, aromatic tea base" at bounding box center [420, 317] width 203 height 20
click at [314, 304] on input "Blue Pea Flower Lavender Tea blue pea flower, lavender flower, aromatic tea base" at bounding box center [309, 299] width 10 height 10
radio input "true"
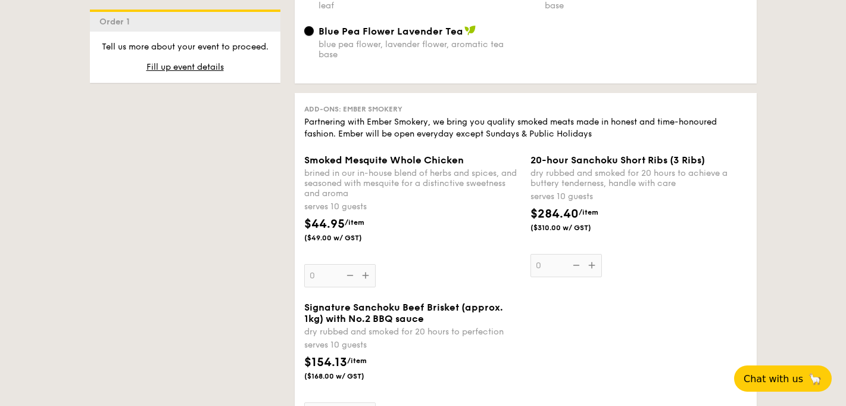
scroll to position [1310, 0]
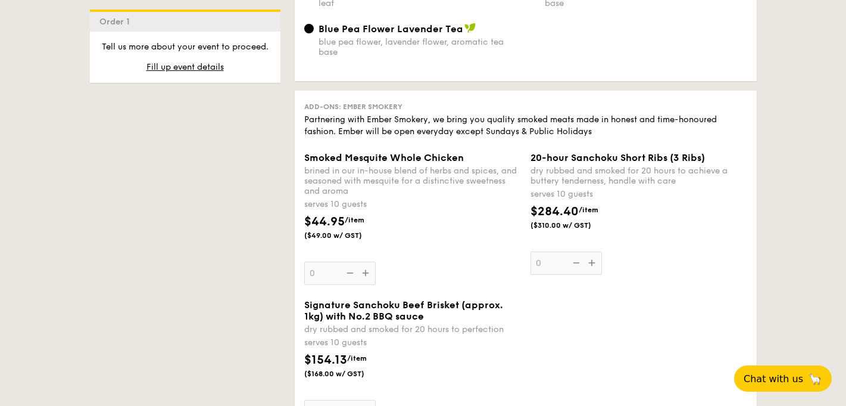
drag, startPoint x: 475, startPoint y: 160, endPoint x: 277, endPoint y: 159, distance: 198.3
click at [471, 161] on div "Smoked Mesquite Whole Chicken" at bounding box center [412, 157] width 217 height 11
click at [376, 261] on input "0" at bounding box center [339, 272] width 71 height 23
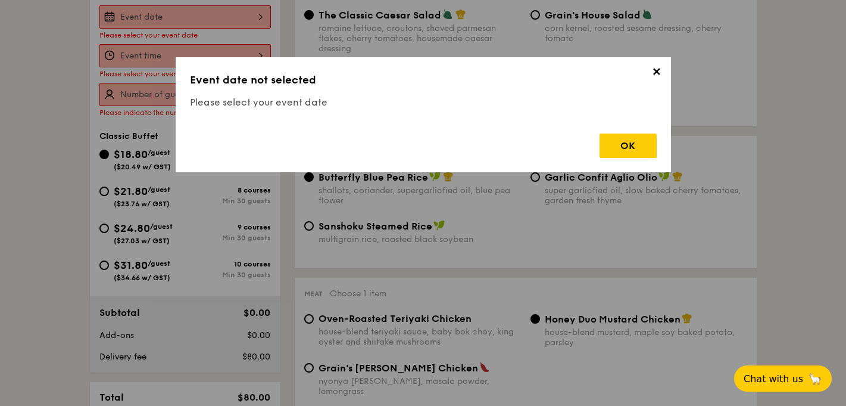
scroll to position [318, 0]
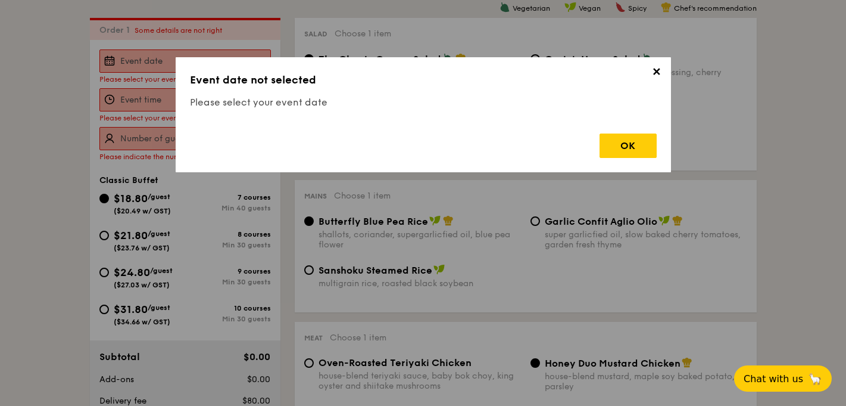
click at [656, 70] on span "✕" at bounding box center [657, 74] width 17 height 17
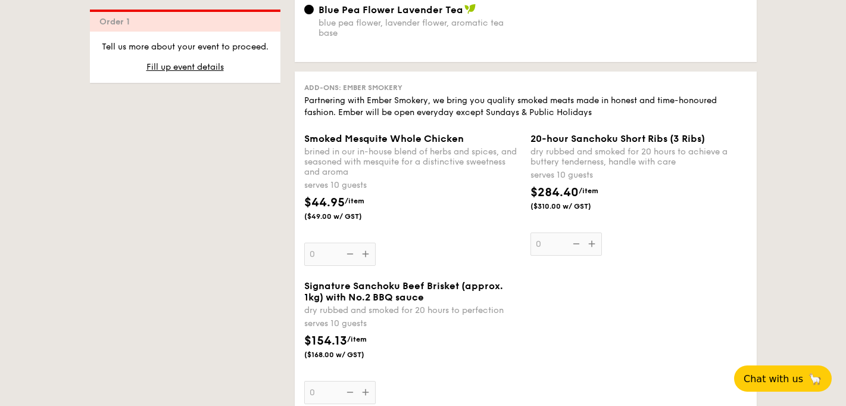
scroll to position [1378, 0]
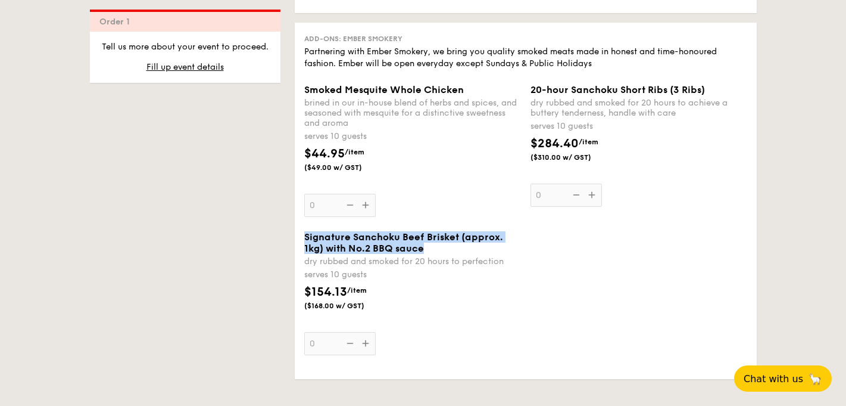
drag, startPoint x: 436, startPoint y: 251, endPoint x: 300, endPoint y: 238, distance: 137.1
click at [300, 238] on div "Signature Sanchoku Beef Brisket (approx. 1kg) with No.2 BBQ sauce dry rubbed an…" at bounding box center [413, 293] width 226 height 124
click at [441, 242] on div "Signature Sanchoku Beef Brisket (approx. 1kg) with No.2 BBQ sauce" at bounding box center [412, 242] width 217 height 23
click at [376, 332] on input "0" at bounding box center [339, 343] width 71 height 23
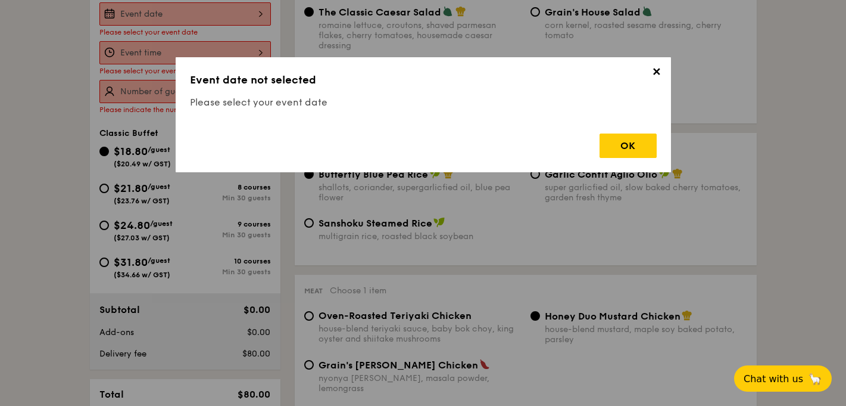
scroll to position [318, 0]
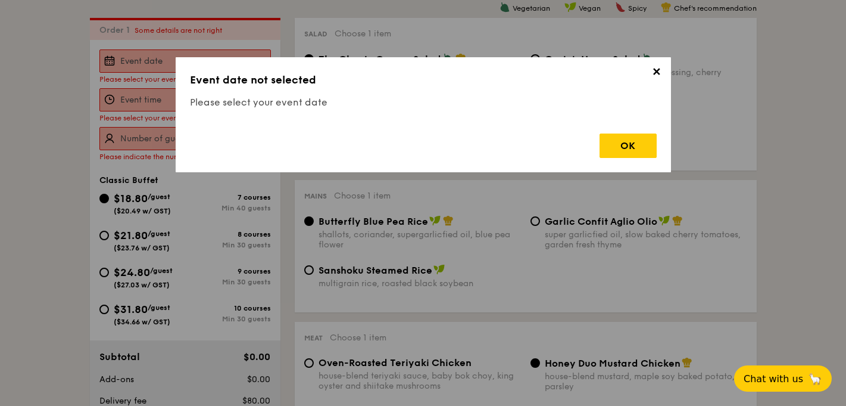
click at [652, 76] on span "✕" at bounding box center [657, 74] width 17 height 17
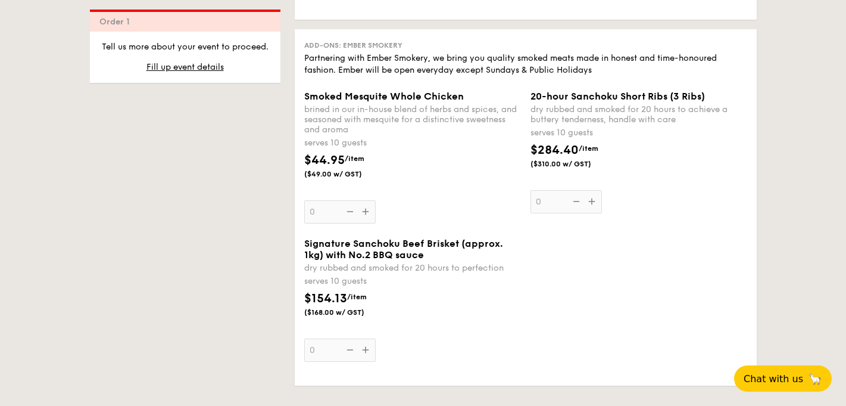
scroll to position [1362, 0]
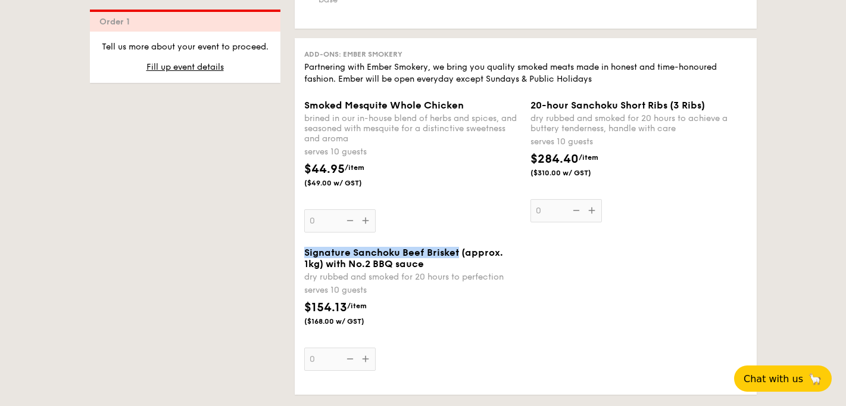
drag, startPoint x: 303, startPoint y: 248, endPoint x: 456, endPoint y: 250, distance: 153.7
click at [456, 250] on div "Signature Sanchoku Beef Brisket (approx. 1kg) with No.2 BBQ sauce dry rubbed an…" at bounding box center [413, 309] width 226 height 124
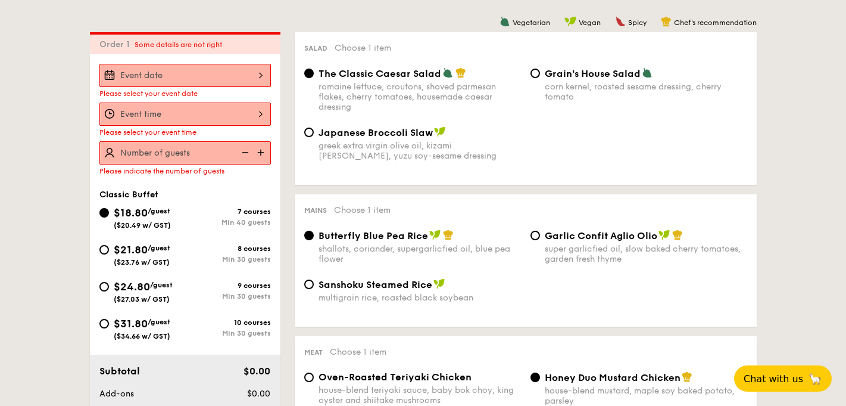
scroll to position [261, 0]
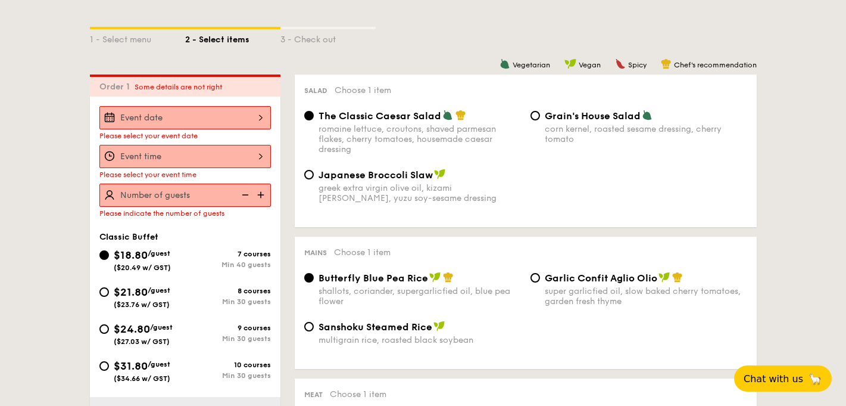
click at [170, 302] on div "$21.80 /guest ($23.76 w/ GST)" at bounding box center [142, 296] width 57 height 25
click at [109, 297] on input "$21.80 /guest ($23.76 w/ GST) 8 courses Min 30 guests" at bounding box center [104, 292] width 10 height 10
radio input "true"
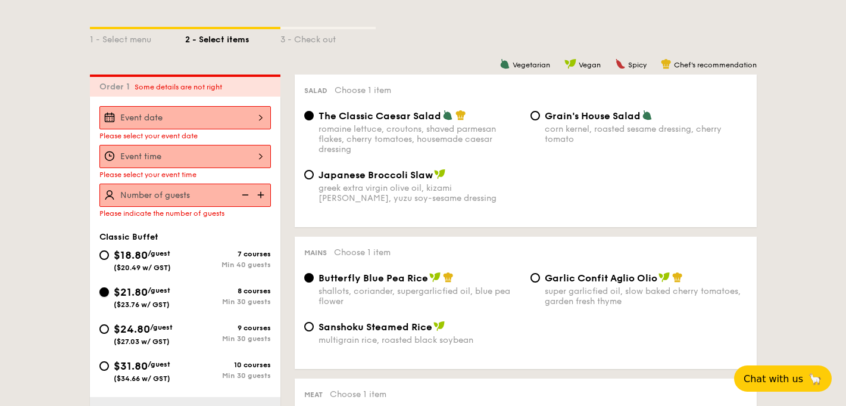
radio input "true"
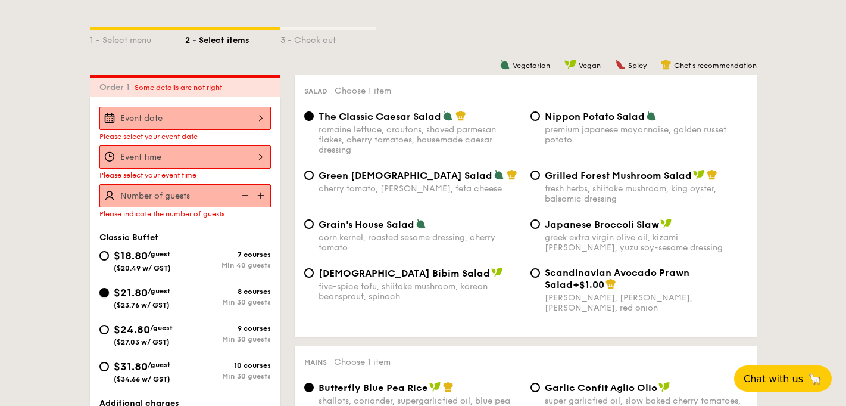
scroll to position [264, 0]
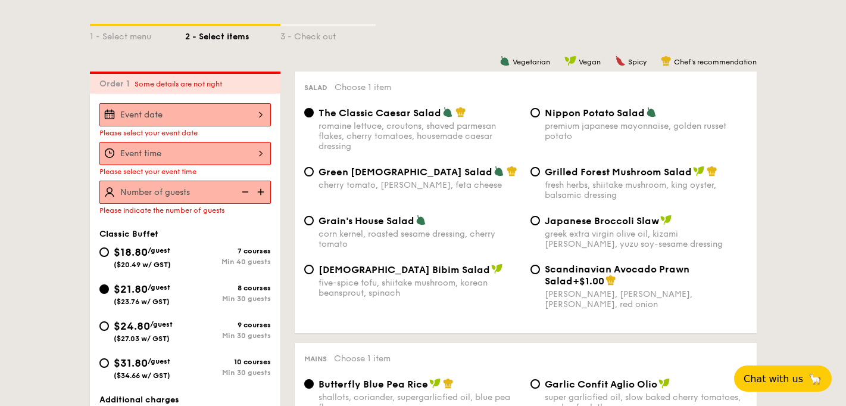
click at [418, 195] on div "Green Goddess Salad cherry tomato, dill, feta cheese Grilled Forest Mushroom Sa…" at bounding box center [526, 190] width 453 height 49
click at [412, 179] on div "Green Goddess Salad cherry tomato, dill, feta cheese" at bounding box center [420, 178] width 203 height 24
click at [314, 176] on input "Green Goddess Salad cherry tomato, dill, feta cheese" at bounding box center [309, 172] width 10 height 10
radio input "true"
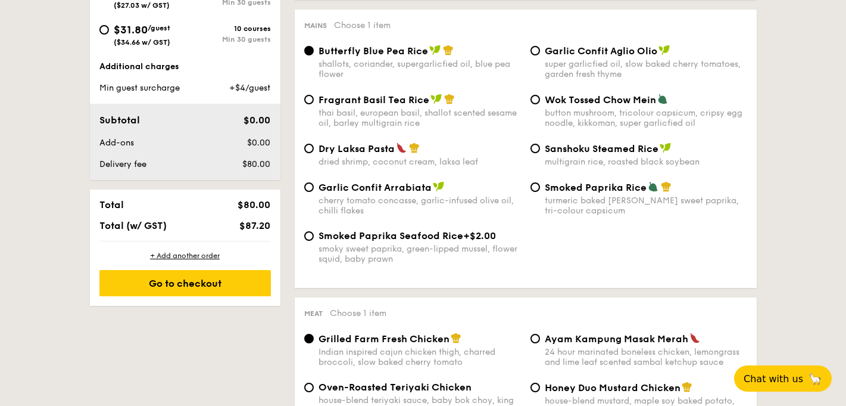
scroll to position [596, 0]
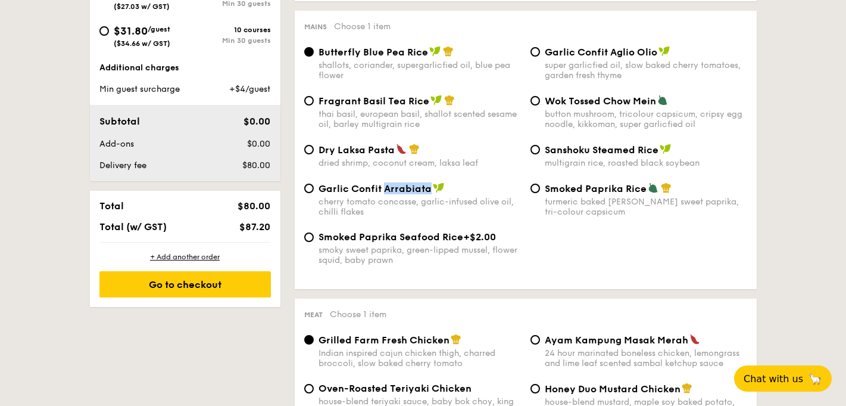
drag, startPoint x: 384, startPoint y: 191, endPoint x: 429, endPoint y: 195, distance: 46.1
click at [430, 194] on div "Garlic Confit Arrabiata" at bounding box center [420, 188] width 203 height 12
click at [561, 236] on div "Smoked Paprika Seafood Rice +$2.00 smoky sweet paprika, green-lipped mussel, fl…" at bounding box center [526, 255] width 453 height 48
click at [419, 111] on div "Fragrant Basil Tea Rice thai basil, european basil, shallot scented sesame oil,…" at bounding box center [420, 112] width 203 height 35
click at [314, 105] on input "Fragrant Basil Tea Rice thai basil, european basil, shallot scented sesame oil,…" at bounding box center [309, 101] width 10 height 10
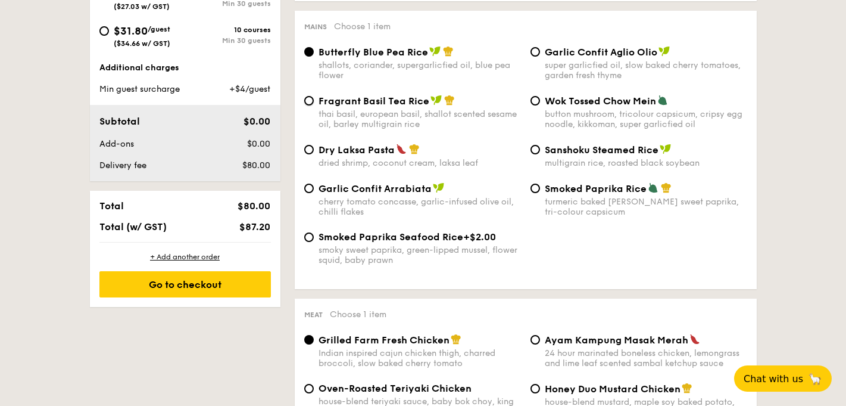
radio input "true"
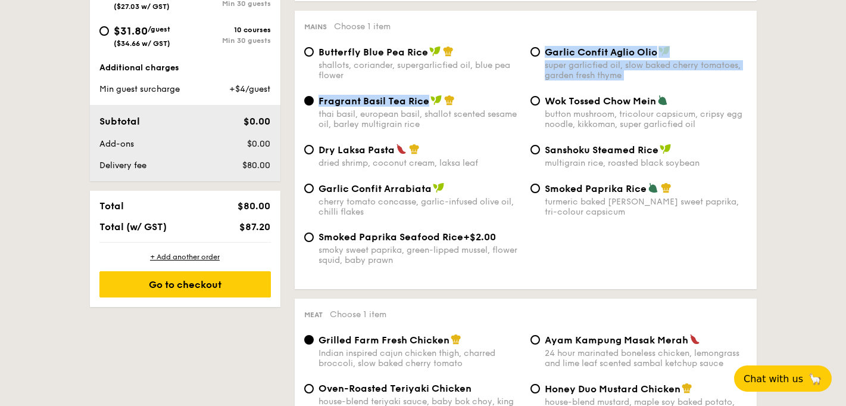
drag, startPoint x: 326, startPoint y: 95, endPoint x: 424, endPoint y: 104, distance: 98.7
click at [424, 104] on div "Butterfly Blue Pea Rice shallots, coriander, supergarlicfied oil, blue pea flow…" at bounding box center [525, 162] width 443 height 233
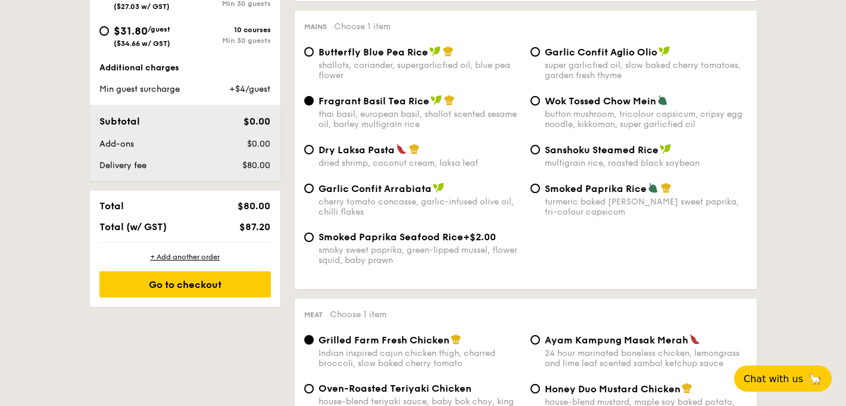
click at [496, 93] on div "Butterfly Blue Pea Rice shallots, coriander, supergarlicfied oil, blue pea flow…" at bounding box center [526, 70] width 453 height 49
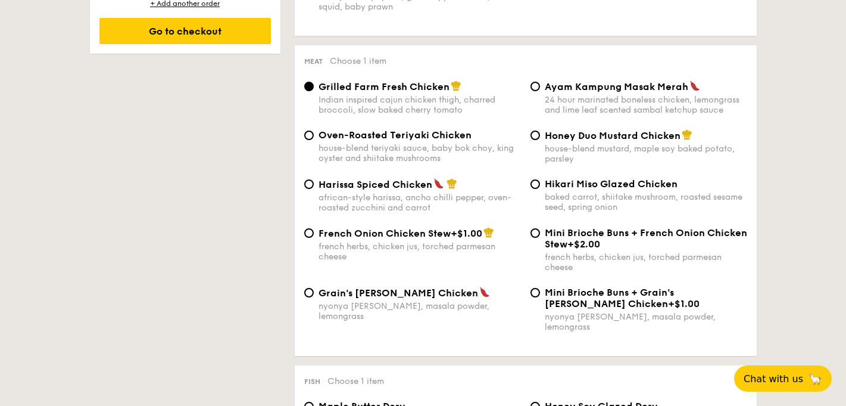
scroll to position [851, 0]
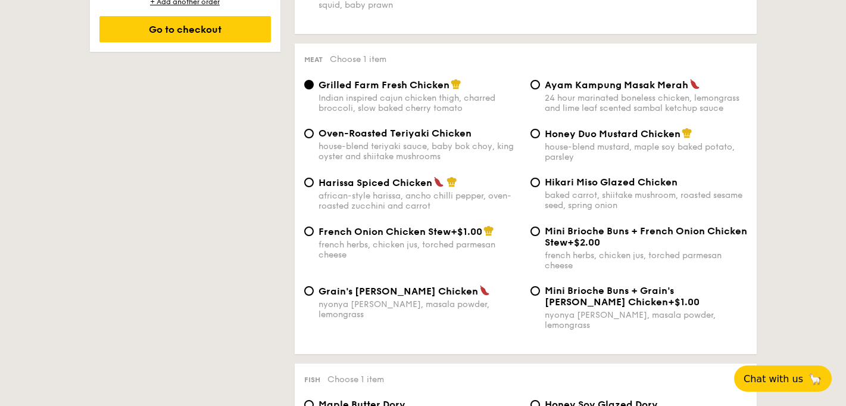
drag, startPoint x: 320, startPoint y: 192, endPoint x: 429, endPoint y: 191, distance: 109.0
click at [429, 188] on span "Harissa Spiced Chicken" at bounding box center [376, 182] width 114 height 11
click at [362, 96] on div "Grilled Farm Fresh Chicken Indian inspired cajun chicken thigh, charred broccol…" at bounding box center [420, 96] width 203 height 35
click at [314, 89] on input "Grilled Farm Fresh Chicken Indian inspired cajun chicken thigh, charred broccol…" at bounding box center [309, 85] width 10 height 10
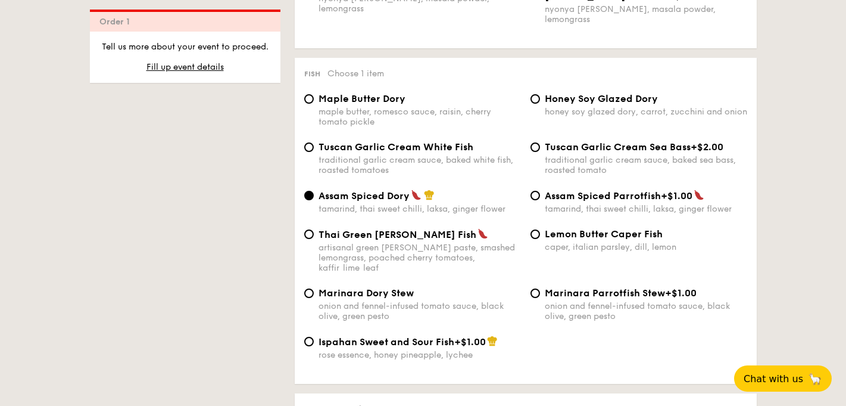
scroll to position [1157, 0]
drag, startPoint x: 672, startPoint y: 235, endPoint x: 543, endPoint y: 233, distance: 129.3
click at [542, 233] on div "Lemon Butter Caper Fish caper, italian parsley, dill, lemon" at bounding box center [639, 240] width 226 height 24
click at [631, 242] on div "caper, italian parsley, dill, lemon" at bounding box center [646, 246] width 203 height 10
click at [540, 238] on input "Lemon Butter Caper Fish caper, italian parsley, dill, lemon" at bounding box center [536, 234] width 10 height 10
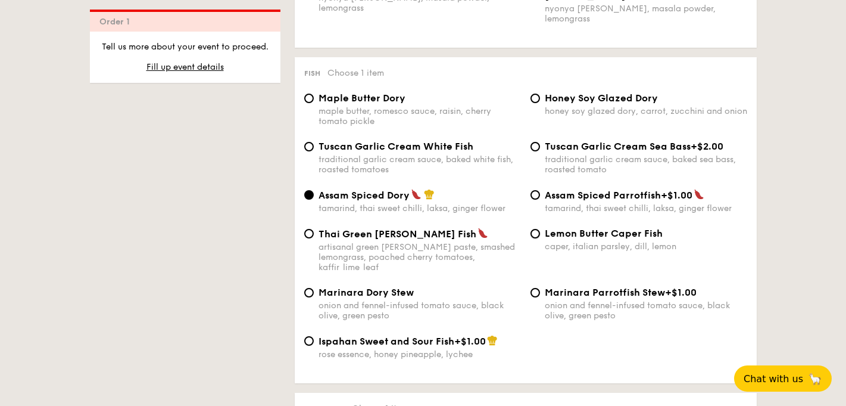
radio input "true"
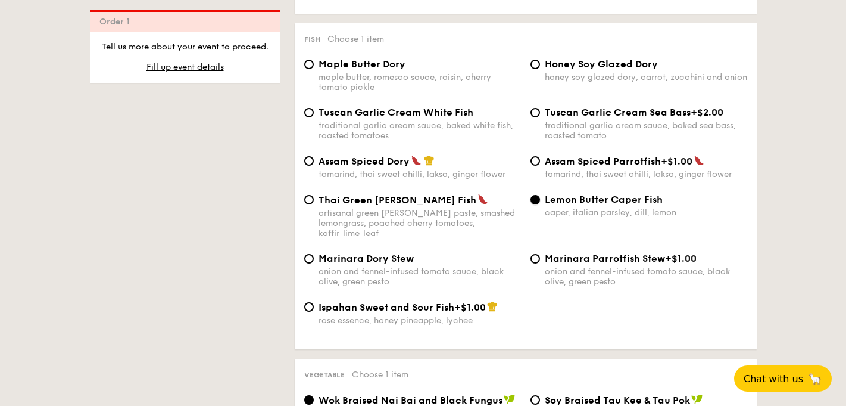
scroll to position [1191, 0]
click at [823, 229] on div "1 - Select menu 2 - Select items 3 - Check out Order 1 Some details are not rig…" at bounding box center [423, 406] width 846 height 2674
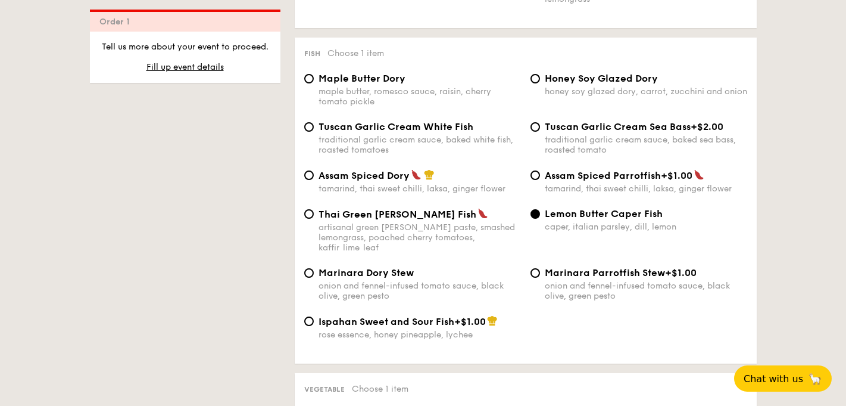
scroll to position [1176, 0]
drag, startPoint x: 415, startPoint y: 264, endPoint x: 312, endPoint y: 263, distance: 102.5
click at [311, 290] on label "Marinara Dory Stew onion and fennel-infused tomato sauce, black olive, green pe…" at bounding box center [412, 295] width 217 height 11
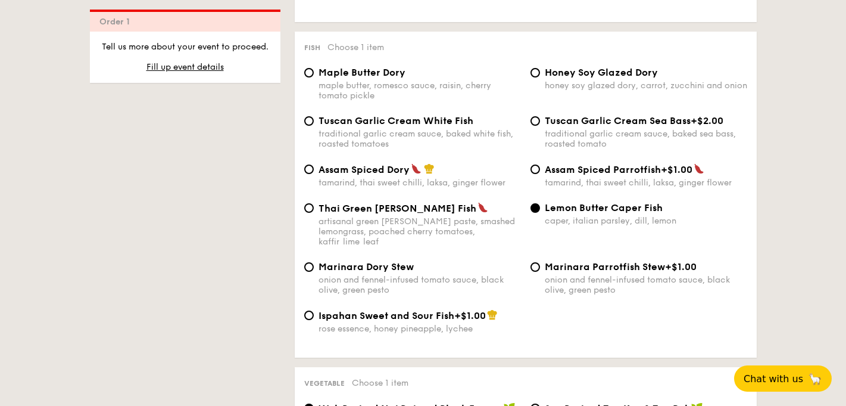
click at [827, 168] on div "1 - Select menu 2 - Select items 3 - Check out Order 1 Some details are not rig…" at bounding box center [423, 414] width 846 height 2674
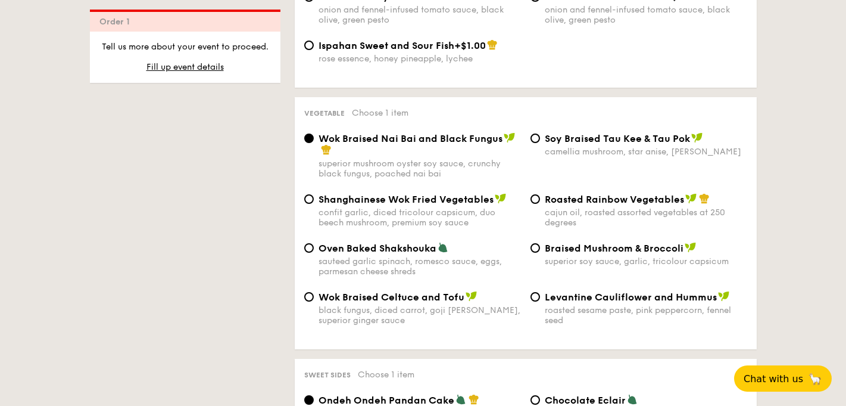
scroll to position [1451, 0]
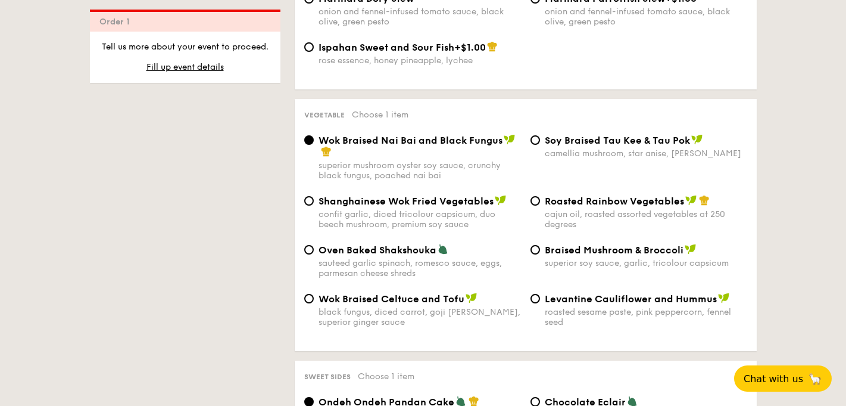
click at [553, 182] on div "Wok Braised Nai Bai and Black Fungus superior mushroom oyster soy sauce, crunch…" at bounding box center [526, 164] width 453 height 61
click at [558, 195] on span "Roasted Rainbow Vegetables" at bounding box center [614, 200] width 139 height 11
click at [540, 196] on input "Roasted Rainbow Vegetables cajun oil, roasted assorted vegetables at 250 degrees" at bounding box center [536, 201] width 10 height 10
radio input "true"
click at [830, 188] on div "1 - Select menu 2 - Select items 3 - Check out Order 1 Some details are not rig…" at bounding box center [423, 146] width 846 height 2674
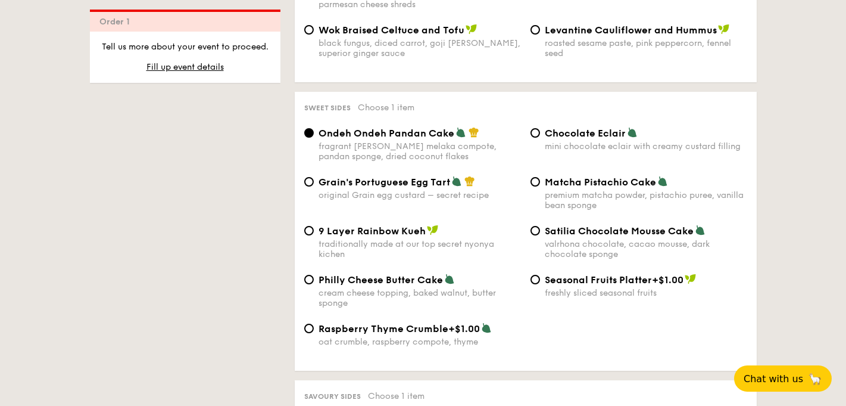
scroll to position [1721, 0]
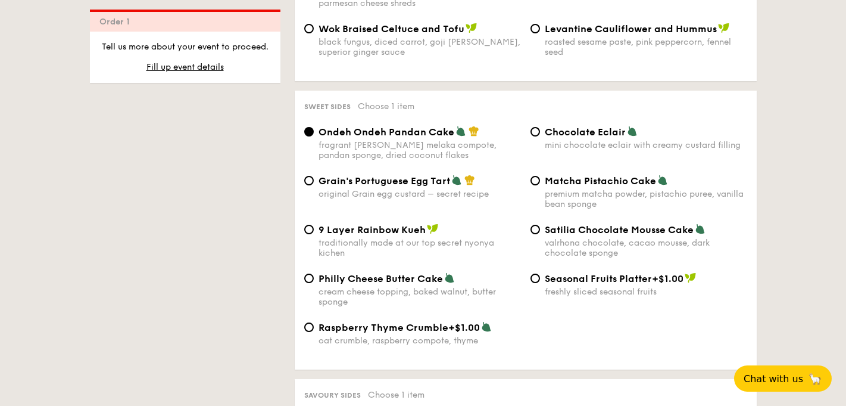
click at [590, 238] on div "valrhona chocolate, cacao mousse, dark chocolate sponge" at bounding box center [646, 248] width 203 height 20
click at [540, 234] on input "Satilia Chocolate Mousse Cake valrhona chocolate, cacao mousse, dark chocolate …" at bounding box center [536, 230] width 10 height 10
radio input "true"
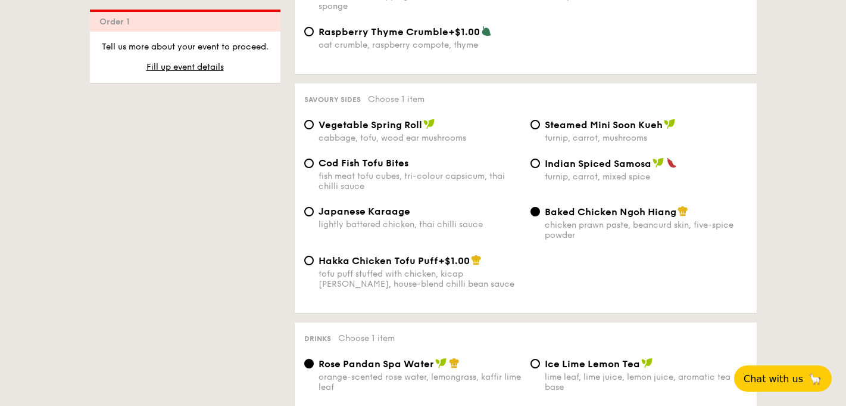
scroll to position [2017, 0]
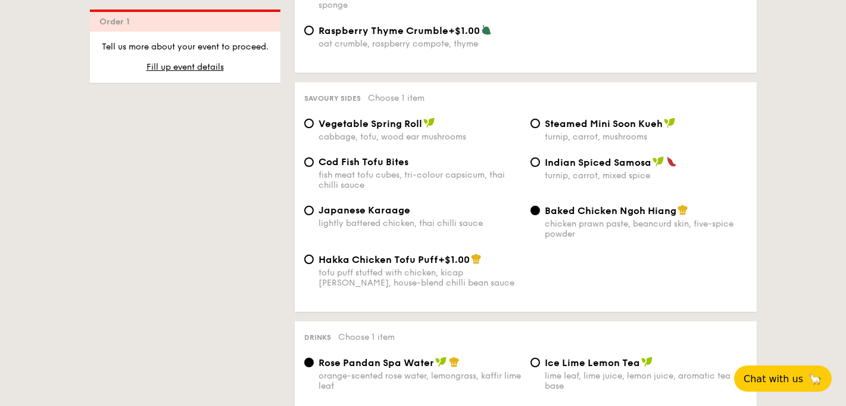
click at [535, 274] on div "Hakka Chicken Tofu Puff +$1.00 tofu puff stuffed with chicken, kicap manis, hou…" at bounding box center [526, 277] width 453 height 49
click at [371, 185] on div "fish meat tofu cubes, tri-colour capsicum, thai chilli sauce" at bounding box center [420, 180] width 203 height 20
click at [314, 167] on input "Cod Fish Tofu Bites fish meat tofu cubes, tri-colour capsicum, thai chilli sauce" at bounding box center [309, 162] width 10 height 10
radio input "true"
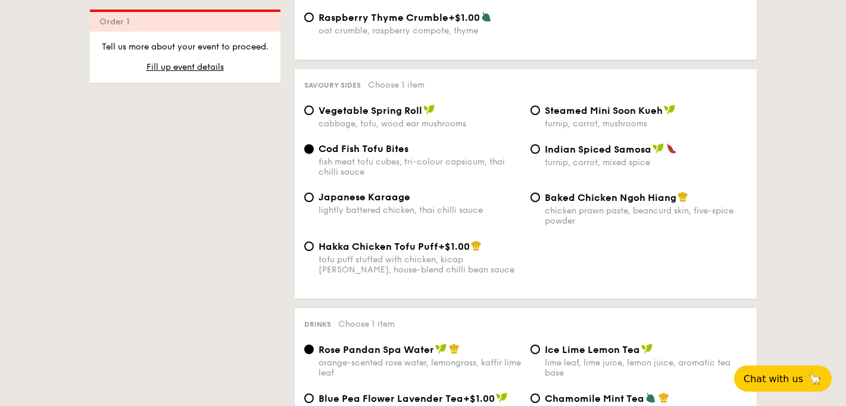
scroll to position [2016, 0]
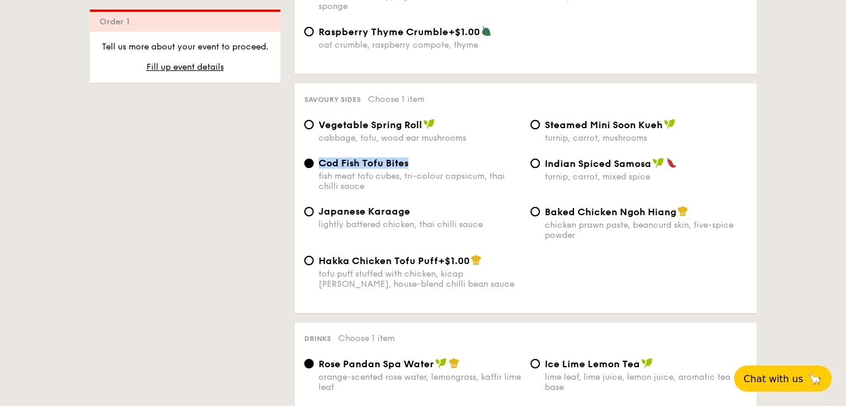
drag, startPoint x: 414, startPoint y: 161, endPoint x: 319, endPoint y: 160, distance: 94.7
click at [319, 160] on div "Cod Fish Tofu Bites" at bounding box center [420, 162] width 203 height 11
click at [593, 258] on div "Hakka Chicken Tofu Puff +$1.00 tofu puff stuffed with chicken, kicap manis, hou…" at bounding box center [526, 278] width 453 height 49
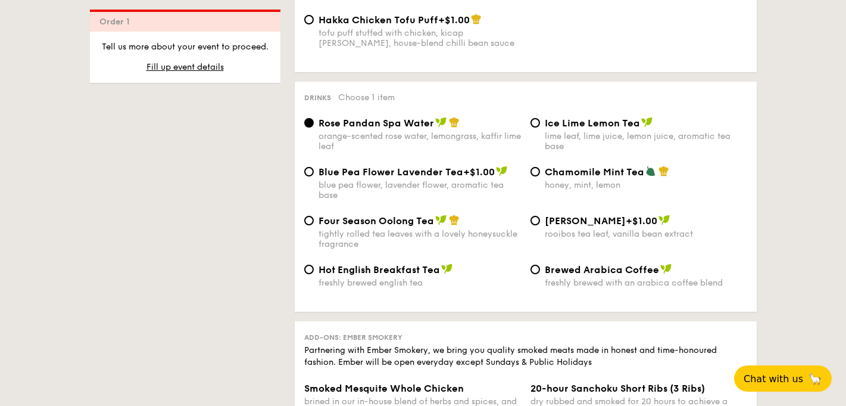
scroll to position [2257, 0]
click at [419, 230] on div "tightly rolled tea leaves with a lovely honeysuckle fragrance" at bounding box center [420, 238] width 203 height 20
click at [314, 225] on input "Four Season Oolong Tea tightly rolled tea leaves with a lovely honeysuckle frag…" at bounding box center [309, 220] width 10 height 10
radio input "true"
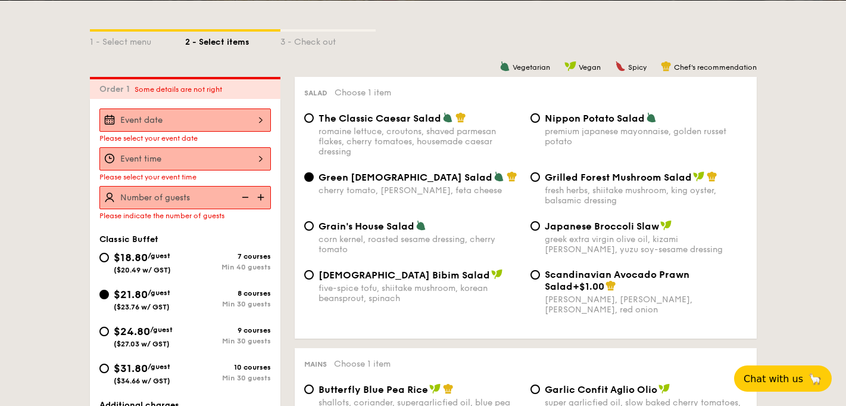
scroll to position [281, 0]
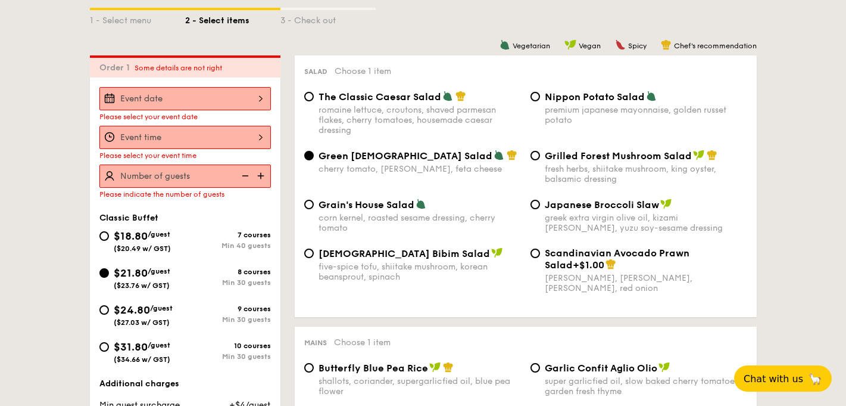
click at [188, 233] on div "7 courses" at bounding box center [228, 235] width 86 height 8
click at [109, 233] on input "$18.80 /guest ($20.49 w/ GST) 7 courses Min 40 guests" at bounding box center [104, 236] width 10 height 10
radio input "true"
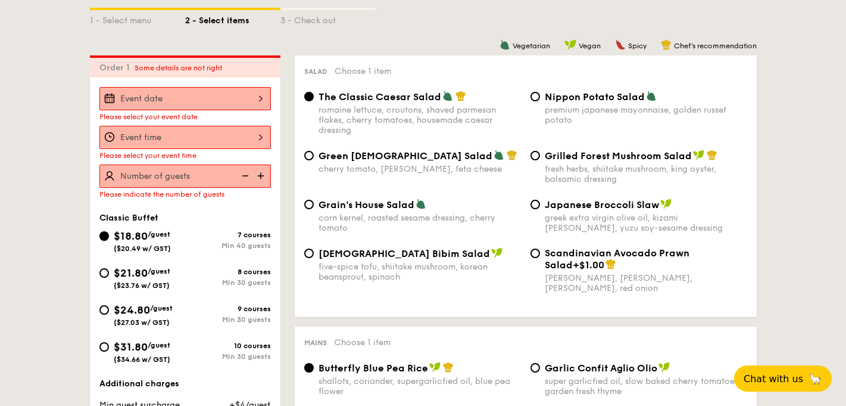
radio input "true"
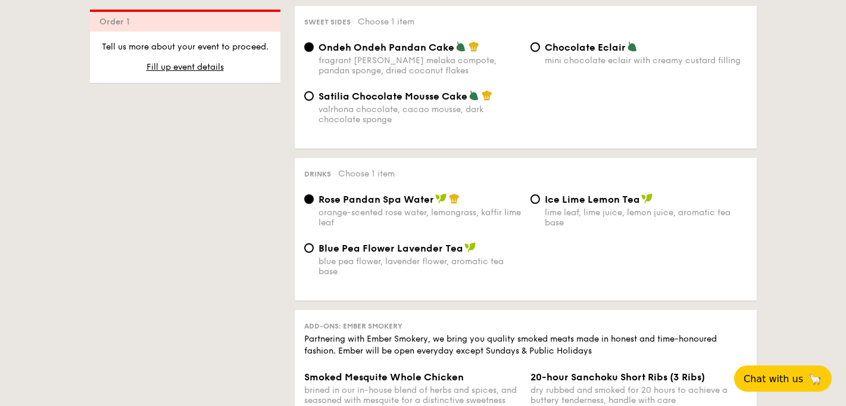
scroll to position [1087, 0]
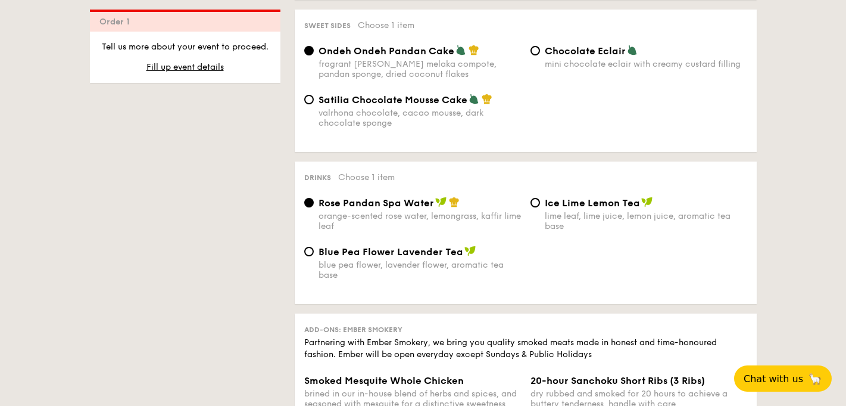
click at [435, 247] on span "Blue Pea Flower Lavender Tea" at bounding box center [391, 251] width 145 height 11
click at [314, 247] on input "Blue Pea Flower Lavender Tea blue pea flower, lavender flower, aromatic tea base" at bounding box center [309, 252] width 10 height 10
radio input "true"
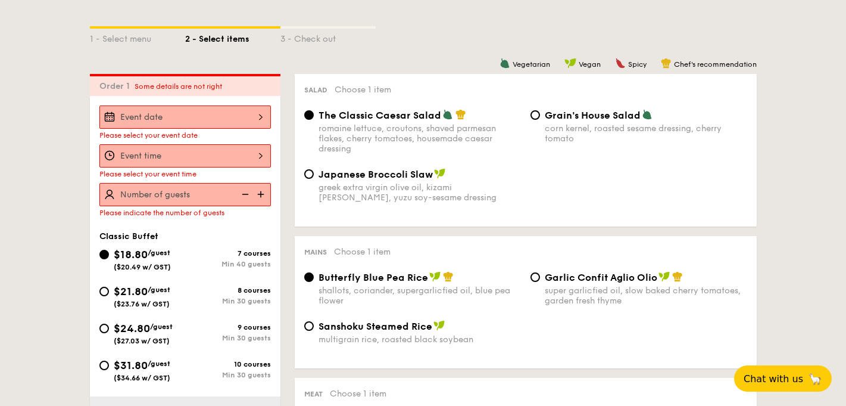
scroll to position [340, 0]
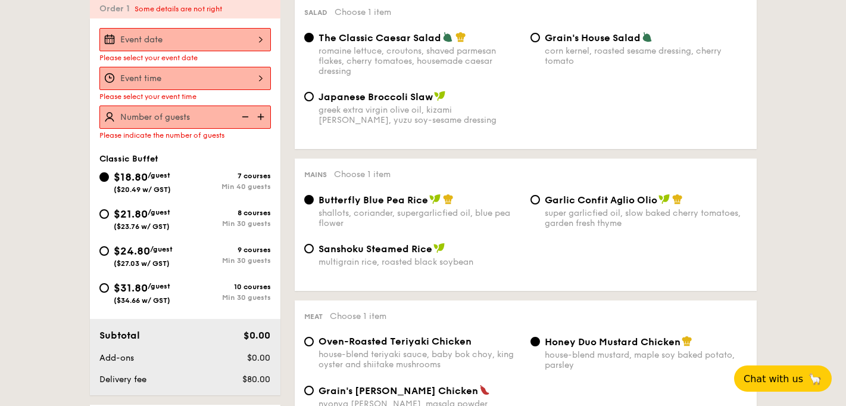
click at [170, 208] on div "$21.80 /guest ($23.76 w/ GST)" at bounding box center [142, 217] width 57 height 25
click at [109, 209] on input "$21.80 /guest ($23.76 w/ GST) 8 courses Min 30 guests" at bounding box center [104, 214] width 10 height 10
radio input "true"
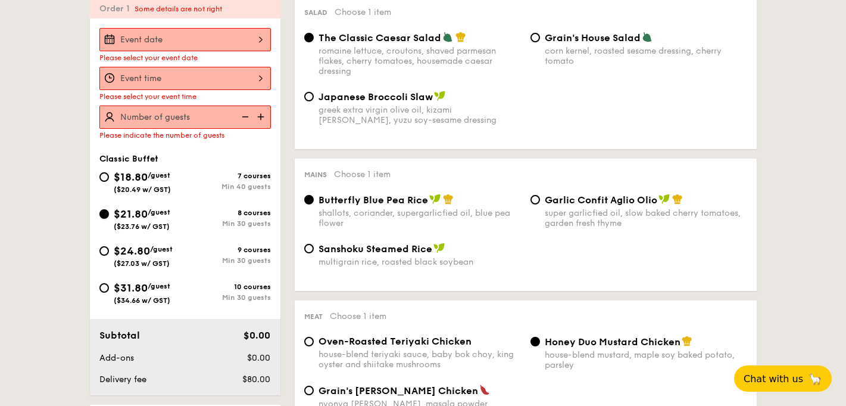
radio input "true"
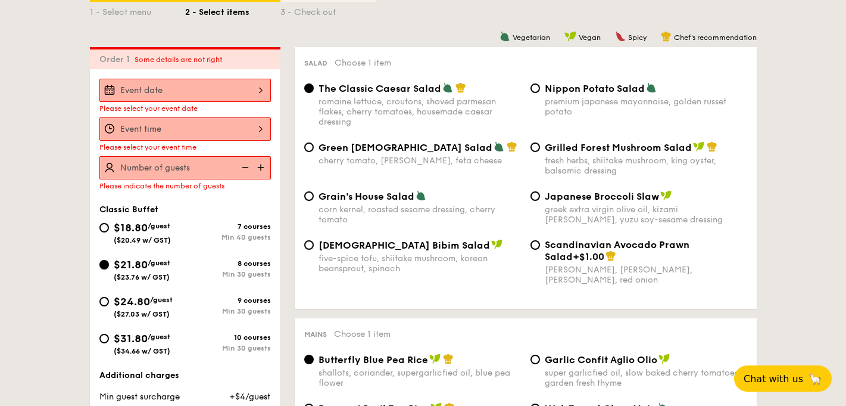
scroll to position [296, 0]
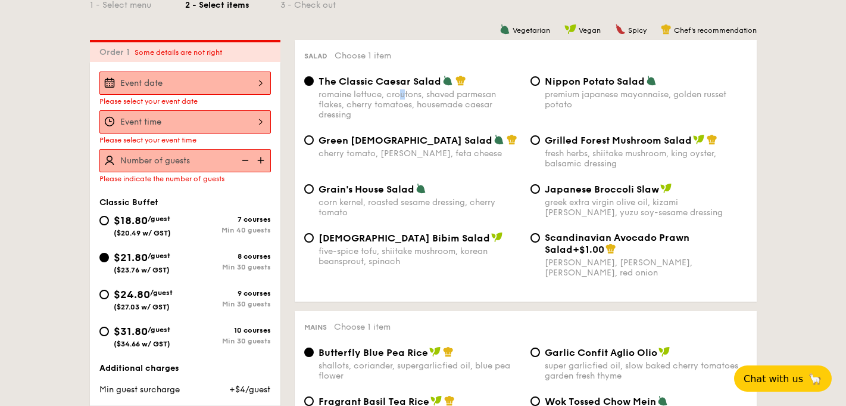
click at [403, 95] on div "romaine lettuce, croutons, shaved parmesan flakes, cherry tomatoes, housemade c…" at bounding box center [420, 104] width 203 height 30
click at [447, 123] on div "The Classic Caesar Salad romaine lettuce, croutons, shaved parmesan flakes, che…" at bounding box center [526, 104] width 453 height 59
drag, startPoint x: 388, startPoint y: 97, endPoint x: 421, endPoint y: 98, distance: 33.4
click at [421, 98] on div "romaine lettuce, croutons, shaved parmesan flakes, cherry tomatoes, housemade c…" at bounding box center [420, 104] width 203 height 30
drag, startPoint x: 446, startPoint y: 158, endPoint x: 318, endPoint y: 157, distance: 127.5
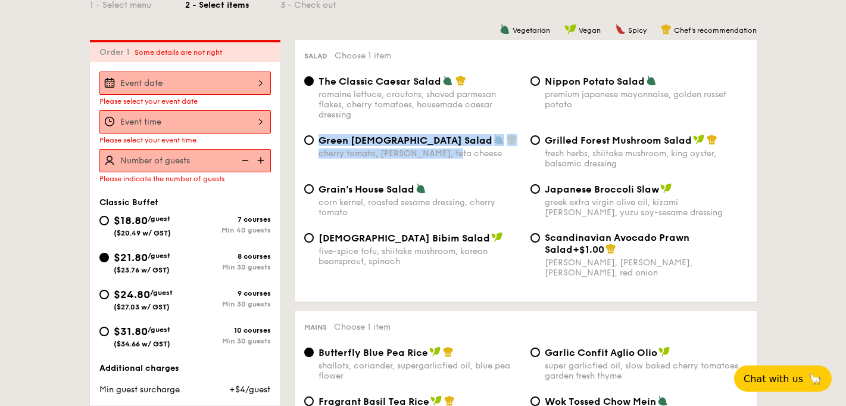
click at [319, 157] on div "cherry tomato, dill, feta cheese" at bounding box center [420, 153] width 203 height 10
click at [477, 161] on div "Green Goddess Salad cherry tomato, dill, feta cheese Grilled Forest Mushroom Sa…" at bounding box center [526, 158] width 453 height 49
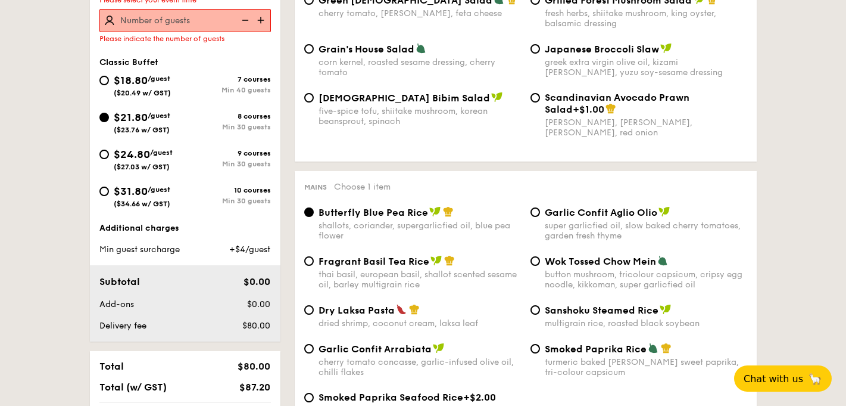
scroll to position [490, 0]
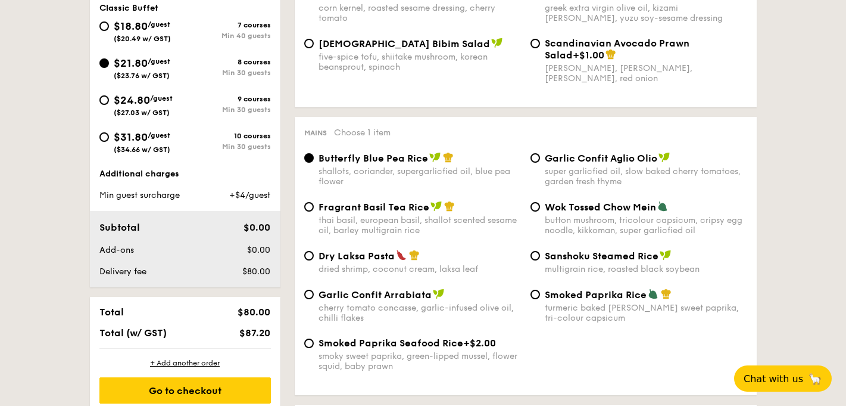
click at [462, 219] on div "thai basil, european basil, shallot scented sesame oil, barley multigrain rice" at bounding box center [420, 225] width 203 height 20
click at [314, 211] on input "Fragrant Basil Tea Rice thai basil, european basil, shallot scented sesame oil,…" at bounding box center [309, 207] width 10 height 10
radio input "true"
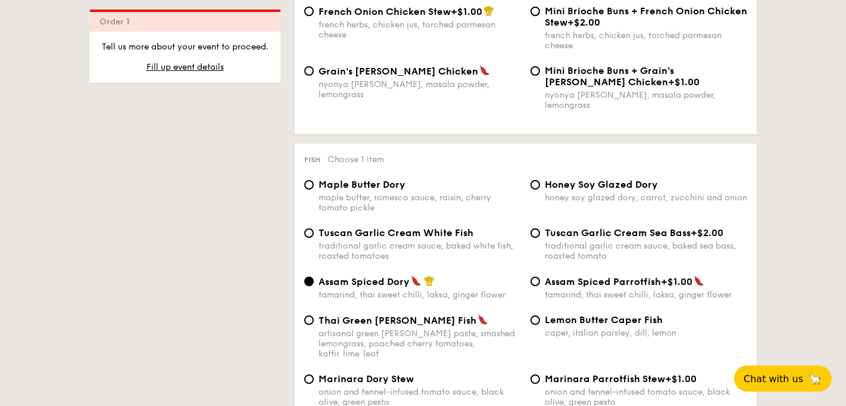
scroll to position [1157, 0]
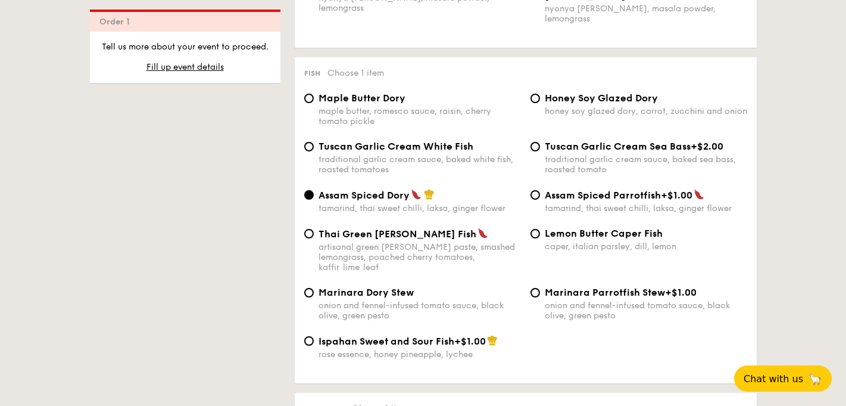
click at [369, 156] on div "traditional garlic cream sauce, baked white fish, roasted tomatoes" at bounding box center [420, 164] width 203 height 20
click at [314, 151] on input "Tuscan Garlic Cream White Fish traditional garlic cream sauce, baked white fish…" at bounding box center [309, 147] width 10 height 10
radio input "true"
click at [575, 235] on span "Lemon Butter Caper Fish" at bounding box center [604, 233] width 118 height 11
click at [540, 235] on input "Lemon Butter Caper Fish caper, italian parsley, dill, lemon" at bounding box center [536, 234] width 10 height 10
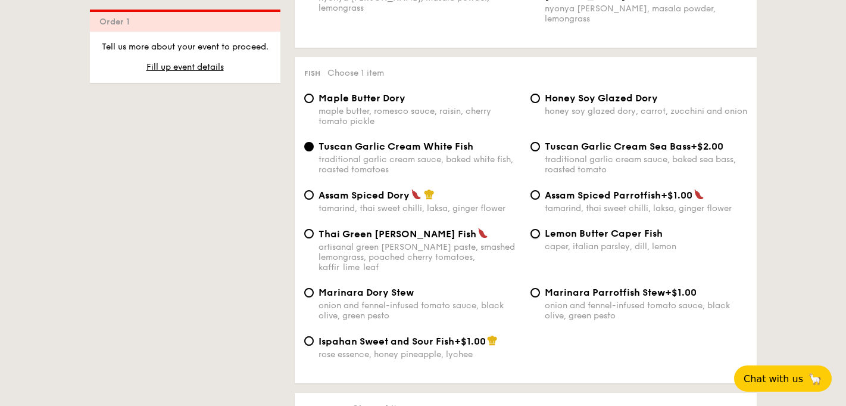
radio input "true"
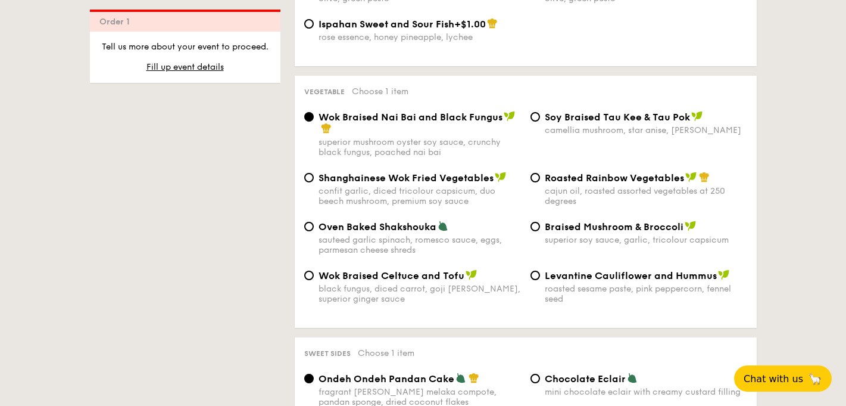
scroll to position [1475, 0]
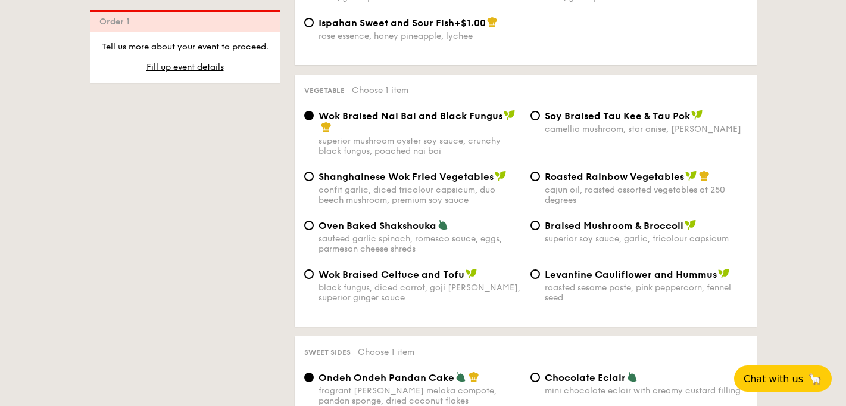
click at [599, 185] on div "cajun oil, roasted assorted vegetables at 250 degrees" at bounding box center [646, 195] width 203 height 20
click at [540, 181] on input "Roasted Rainbow Vegetables cajun oil, roasted assorted vegetables at 250 degrees" at bounding box center [536, 177] width 10 height 10
radio input "true"
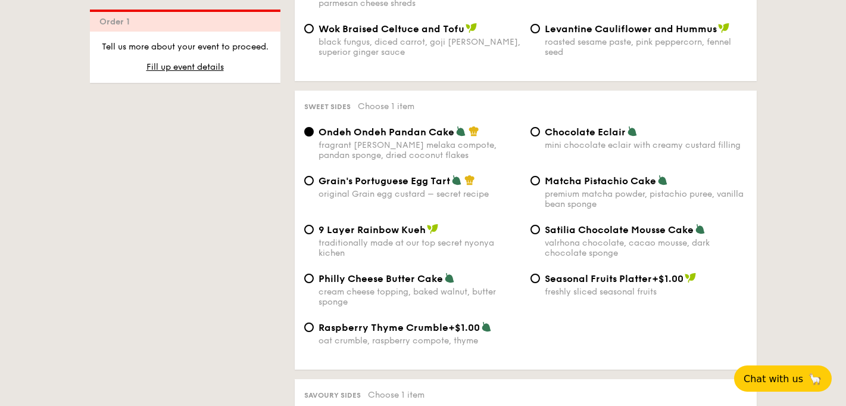
scroll to position [1721, 0]
click at [593, 237] on div "valrhona chocolate, cacao mousse, dark chocolate sponge" at bounding box center [646, 247] width 203 height 20
click at [540, 233] on input "Satilia Chocolate Mousse Cake valrhona chocolate, cacao mousse, dark chocolate …" at bounding box center [536, 229] width 10 height 10
radio input "true"
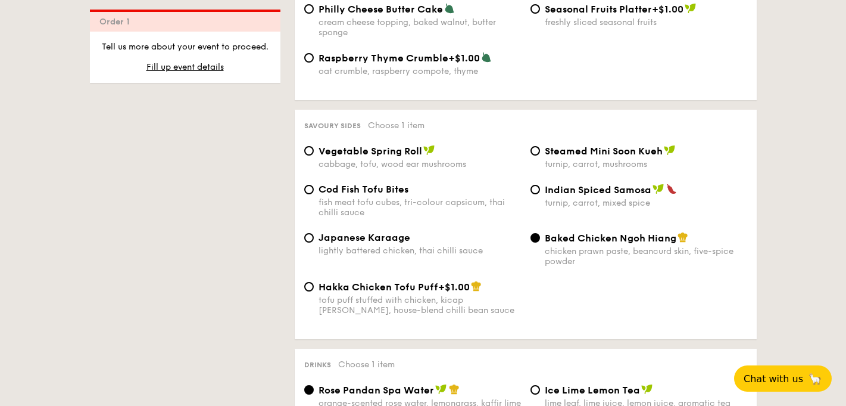
scroll to position [1992, 0]
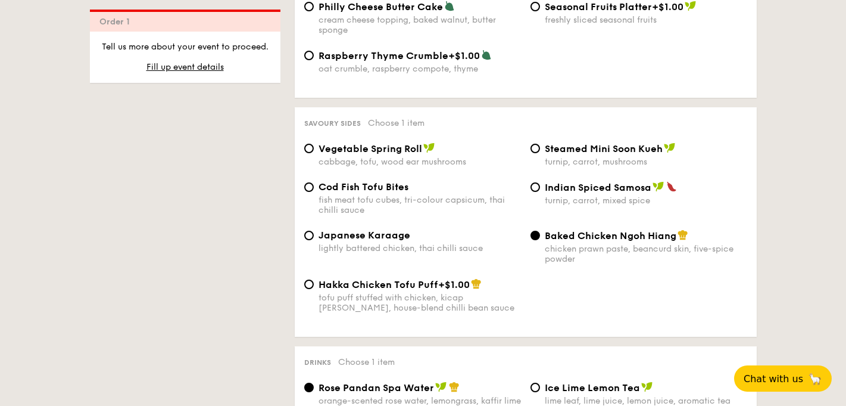
click at [358, 195] on div "fish meat tofu cubes, tri-colour capsicum, thai chilli sauce" at bounding box center [420, 205] width 203 height 20
click at [314, 192] on input "Cod Fish Tofu Bites fish meat tofu cubes, tri-colour capsicum, thai chilli sauce" at bounding box center [309, 187] width 10 height 10
radio input "true"
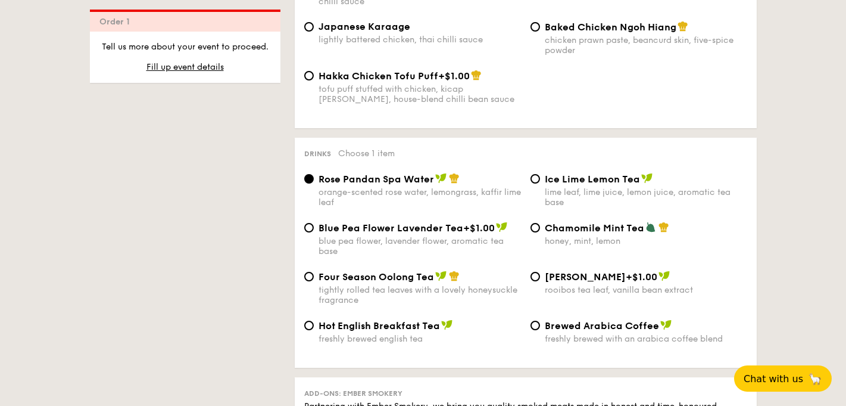
scroll to position [2202, 0]
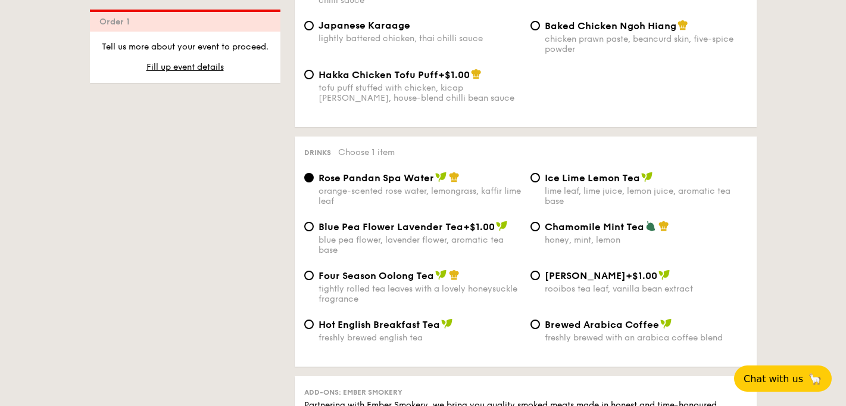
click at [456, 284] on div "tightly rolled tea leaves with a lovely honeysuckle fragrance" at bounding box center [420, 294] width 203 height 20
click at [314, 280] on input "Four Season Oolong Tea tightly rolled tea leaves with a lovely honeysuckle frag…" at bounding box center [309, 275] width 10 height 10
radio input "true"
drag, startPoint x: 583, startPoint y: 272, endPoint x: 618, endPoint y: 275, distance: 35.2
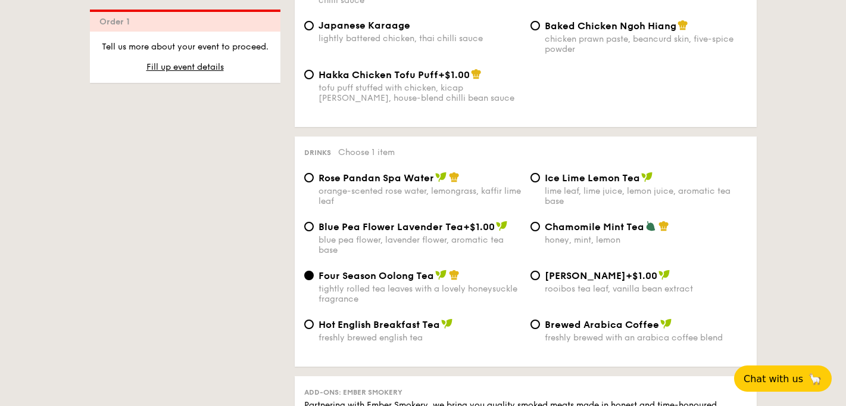
click at [618, 275] on span "Vanilla Rooibos" at bounding box center [585, 275] width 81 height 11
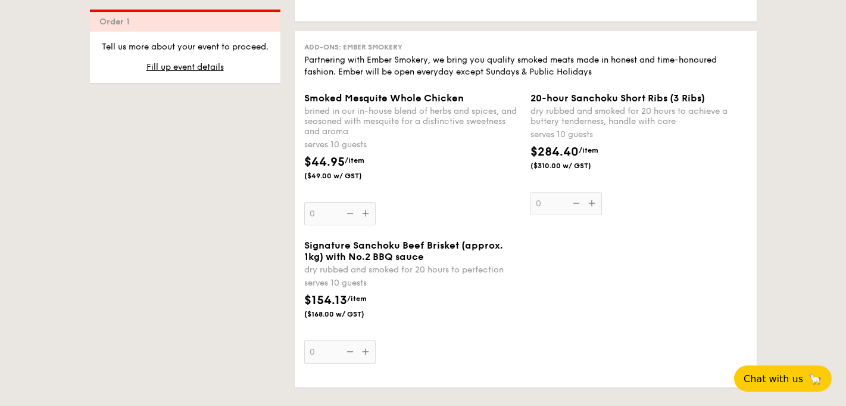
scroll to position [2549, 0]
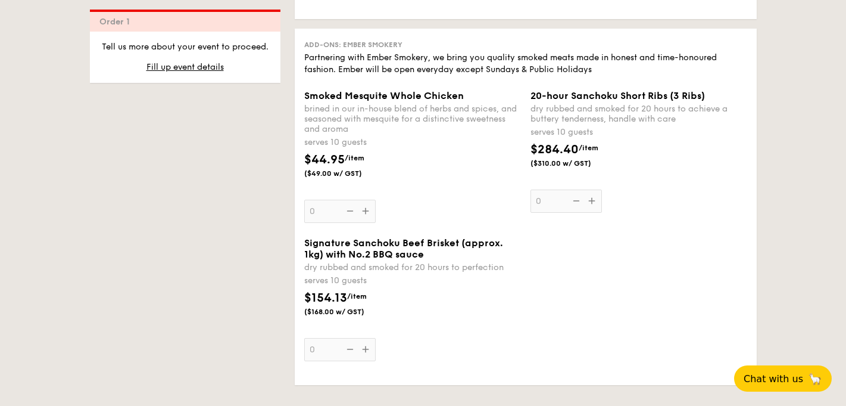
drag, startPoint x: 369, startPoint y: 140, endPoint x: 333, endPoint y: 140, distance: 35.7
click at [333, 140] on div "serves 10 guests" at bounding box center [412, 142] width 217 height 12
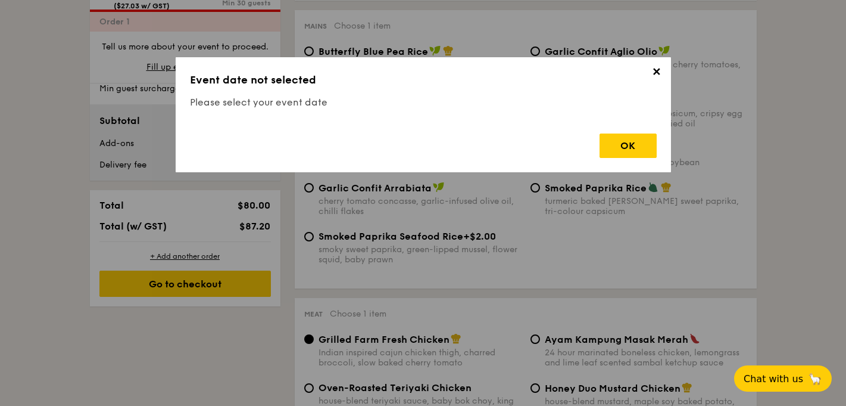
scroll to position [318, 0]
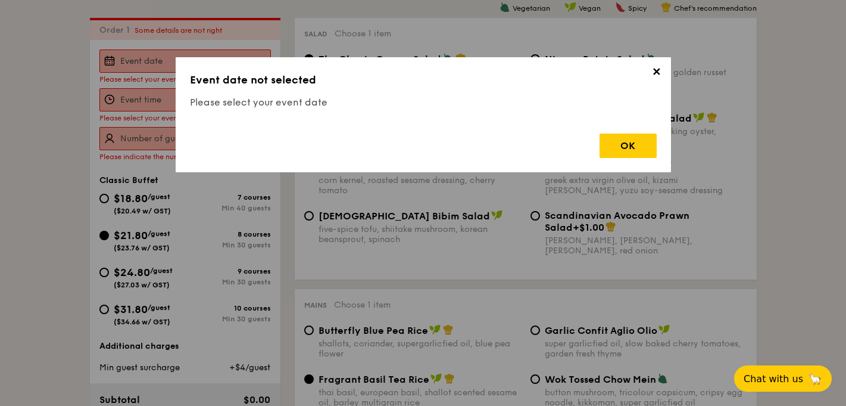
click at [659, 77] on span "✕" at bounding box center [657, 74] width 17 height 17
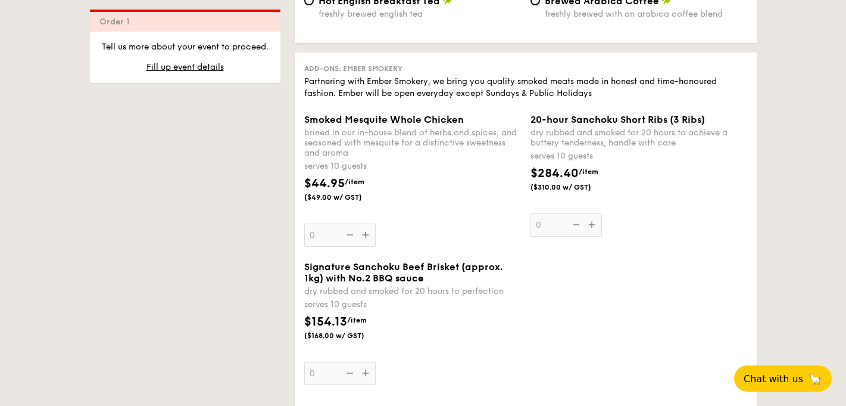
scroll to position [2525, 0]
click at [362, 236] on div "Smoked Mesquite Whole Chicken brined in our in-house blend of herbs and spices,…" at bounding box center [412, 180] width 217 height 133
click at [362, 236] on input "0" at bounding box center [339, 235] width 71 height 23
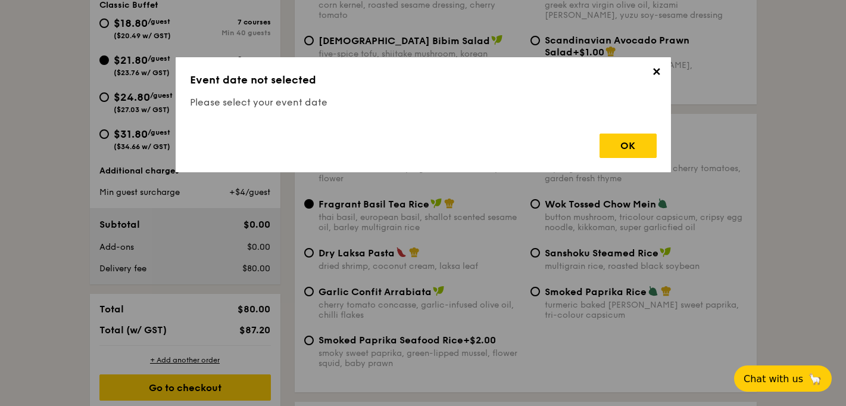
scroll to position [318, 0]
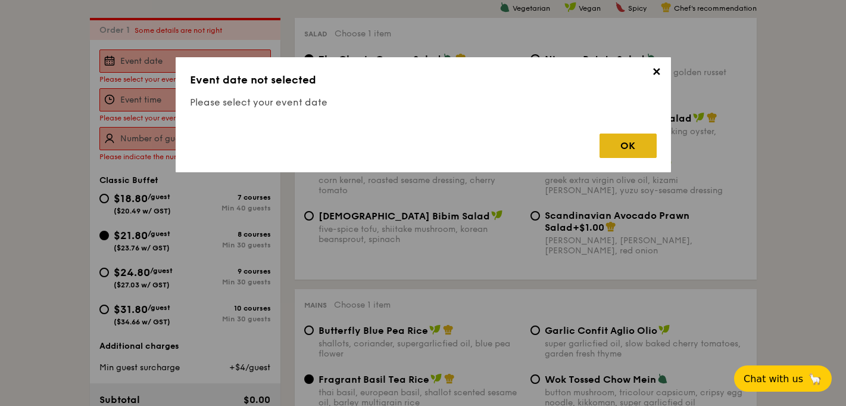
click at [631, 154] on div "OK" at bounding box center [628, 145] width 57 height 24
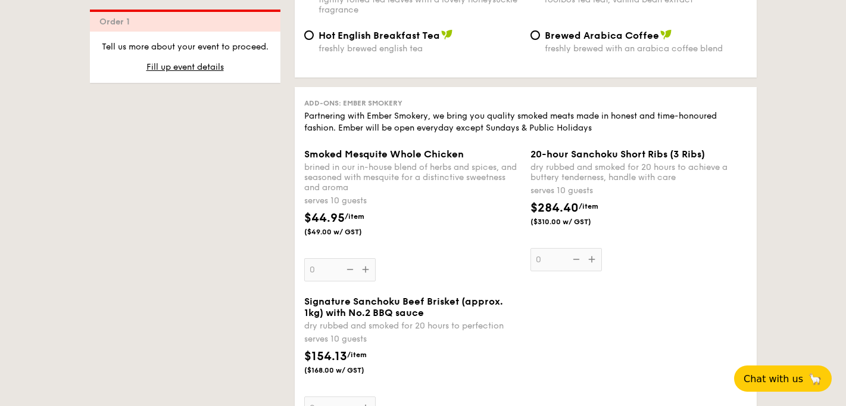
scroll to position [2478, 0]
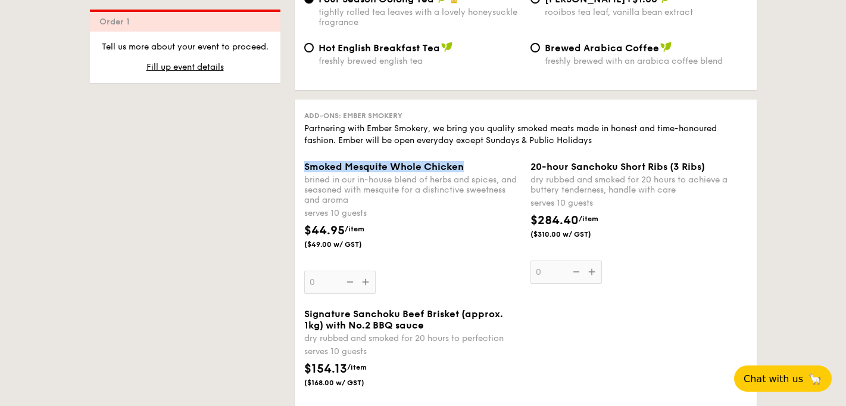
drag, startPoint x: 487, startPoint y: 163, endPoint x: 282, endPoint y: 158, distance: 205.5
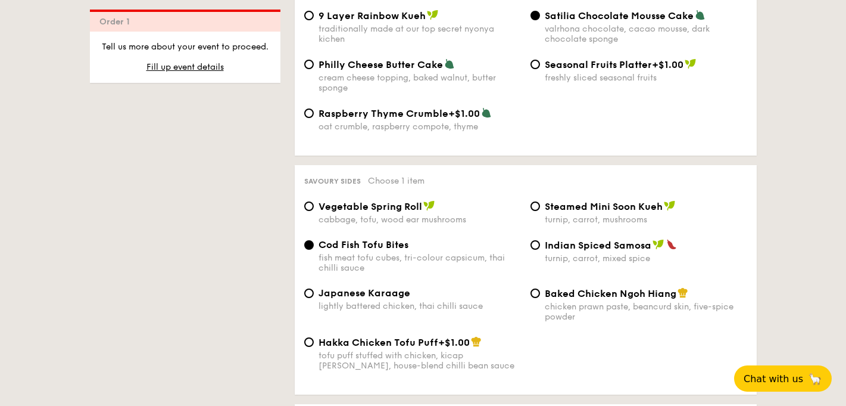
scroll to position [2158, 0]
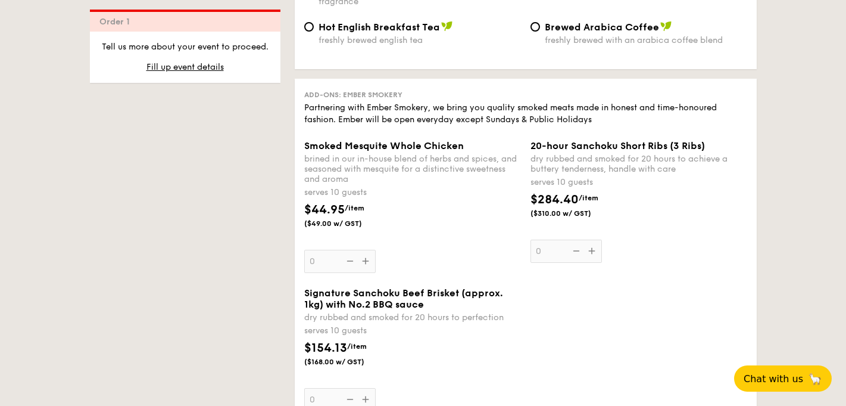
click at [720, 220] on div "$284.40 /item ($310.00 w/ GST)" at bounding box center [639, 212] width 226 height 42
click at [602, 239] on input "0" at bounding box center [566, 250] width 71 height 23
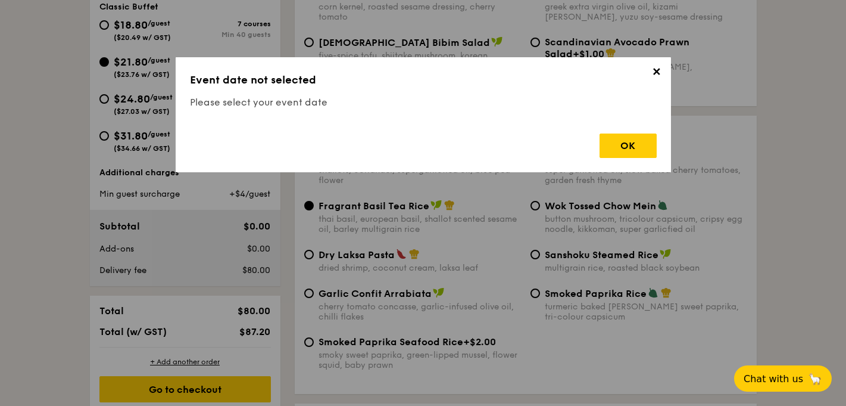
scroll to position [318, 0]
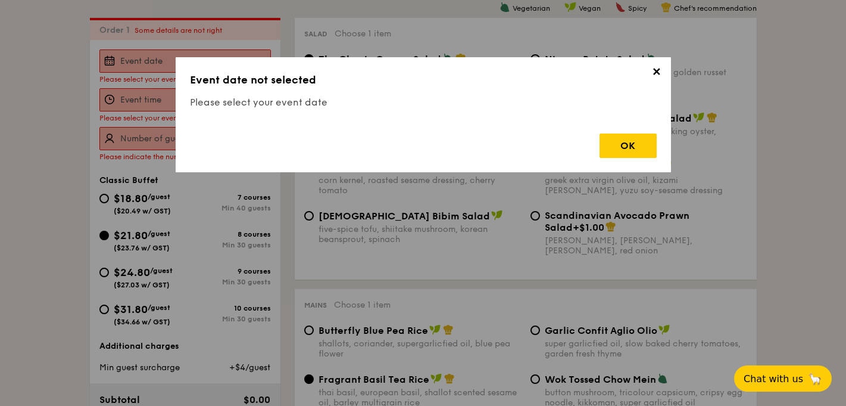
click at [655, 68] on span "✕" at bounding box center [657, 74] width 17 height 17
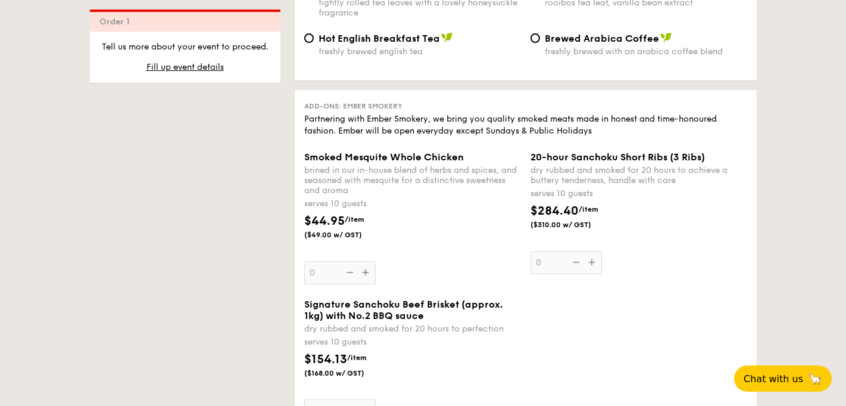
scroll to position [2511, 0]
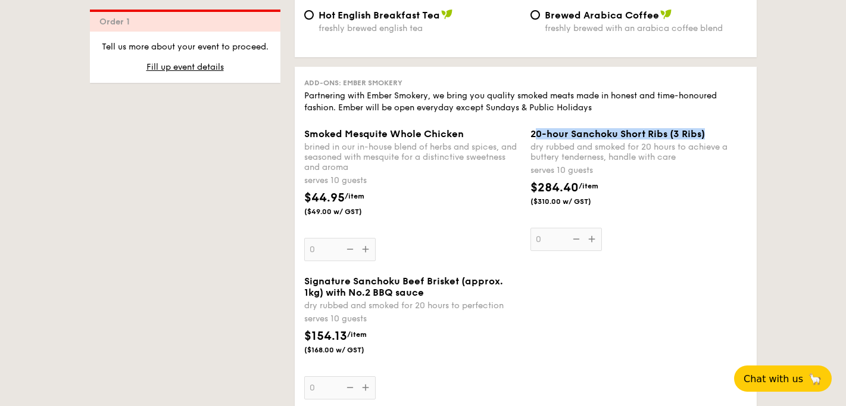
drag, startPoint x: 716, startPoint y: 132, endPoint x: 537, endPoint y: 139, distance: 179.4
click at [537, 139] on div "20-hour Sanchoku Short Ribs (3 Ribs)" at bounding box center [639, 133] width 217 height 11
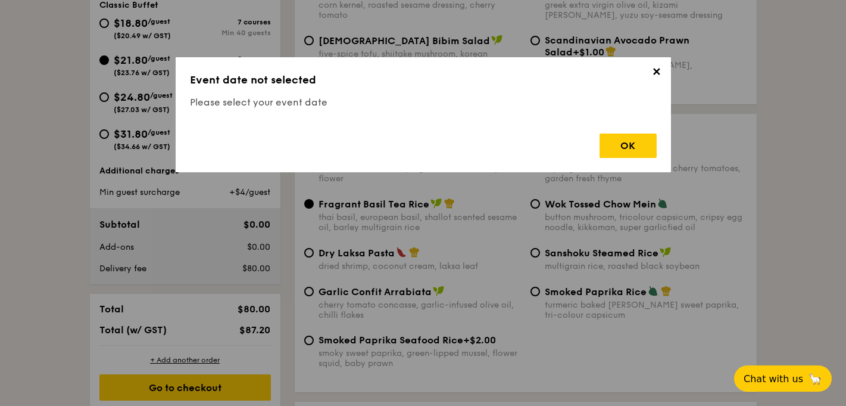
scroll to position [318, 0]
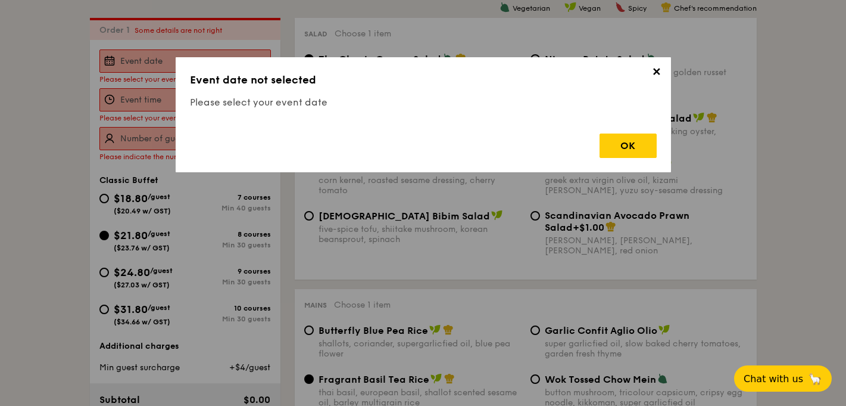
click at [654, 82] on h3 "Event date not selected" at bounding box center [423, 79] width 467 height 17
click at [654, 79] on span "✕" at bounding box center [657, 74] width 17 height 17
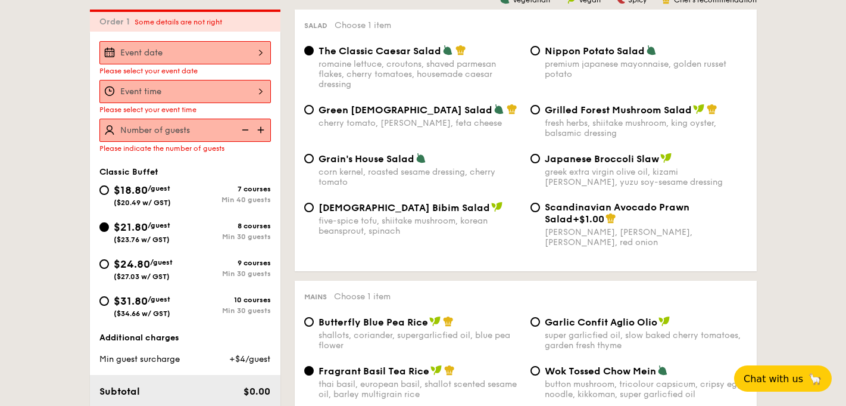
scroll to position [325, 0]
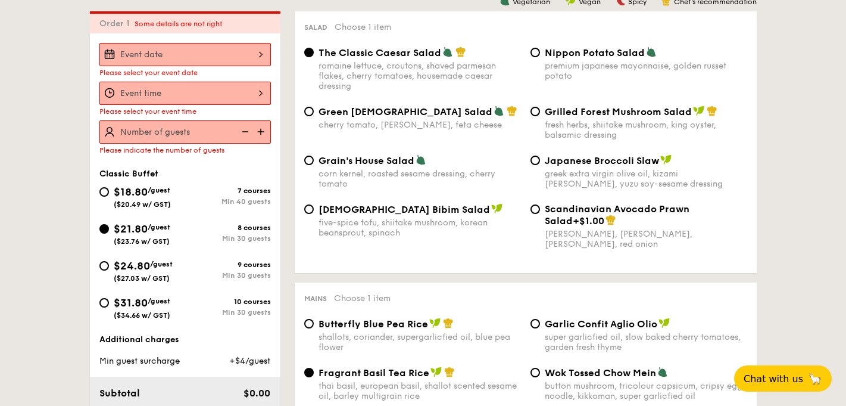
click at [181, 201] on div "$18.80 /guest ($20.49 w/ GST)" at bounding box center [142, 195] width 86 height 25
click at [109, 197] on input "$18.80 /guest ($20.49 w/ GST) 7 courses Min 40 guests" at bounding box center [104, 192] width 10 height 10
radio input "true"
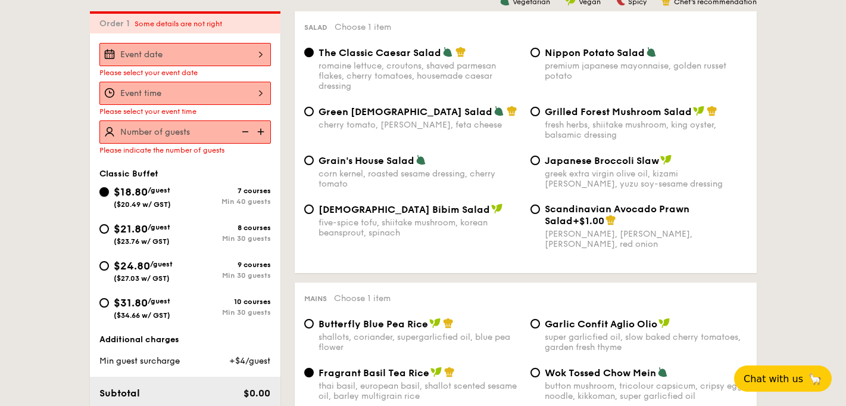
radio input "true"
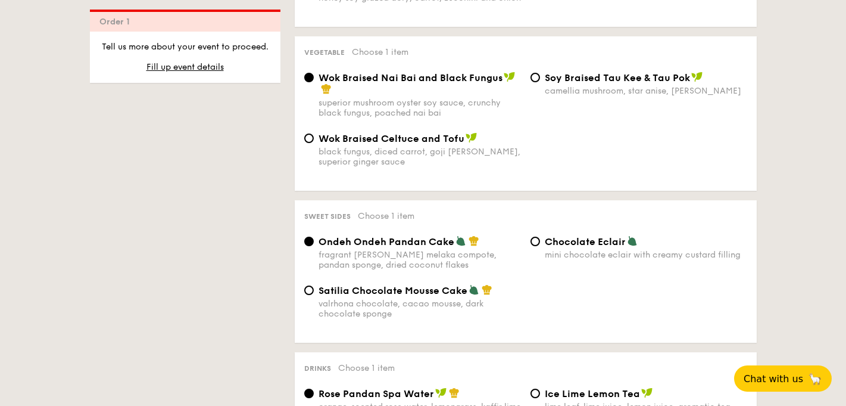
scroll to position [852, 0]
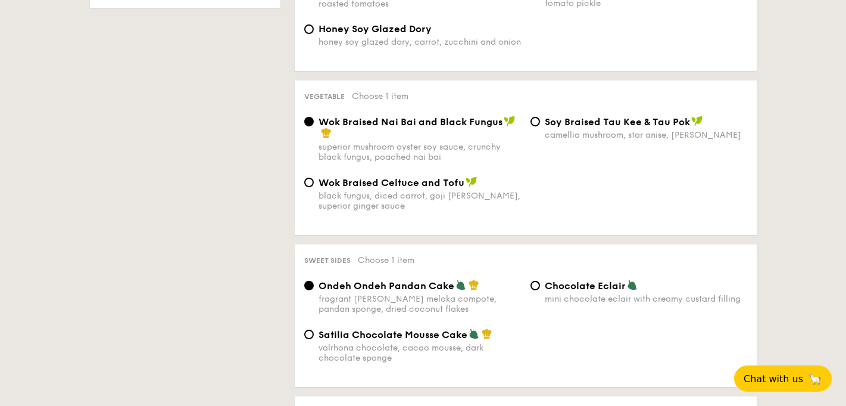
click at [589, 120] on span "⁠Soy Braised Tau Kee & Tau Pok" at bounding box center [617, 121] width 145 height 11
click at [540, 120] on input "⁠Soy Braised Tau Kee & Tau Pok camellia mushroom, star anise, goji berry" at bounding box center [536, 122] width 10 height 10
radio input "true"
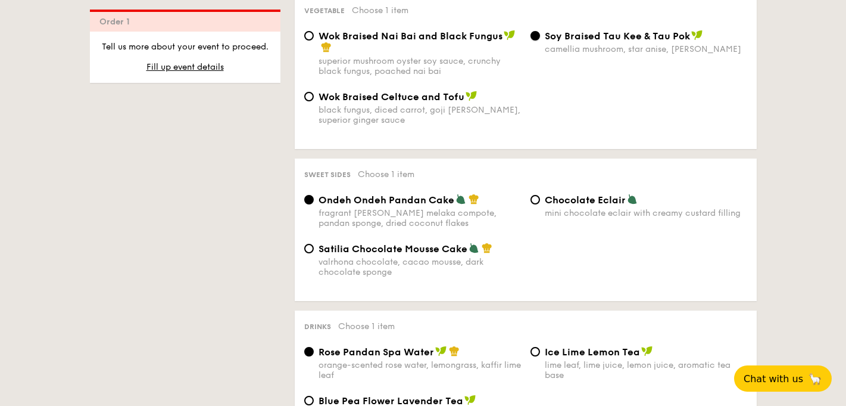
scroll to position [936, 0]
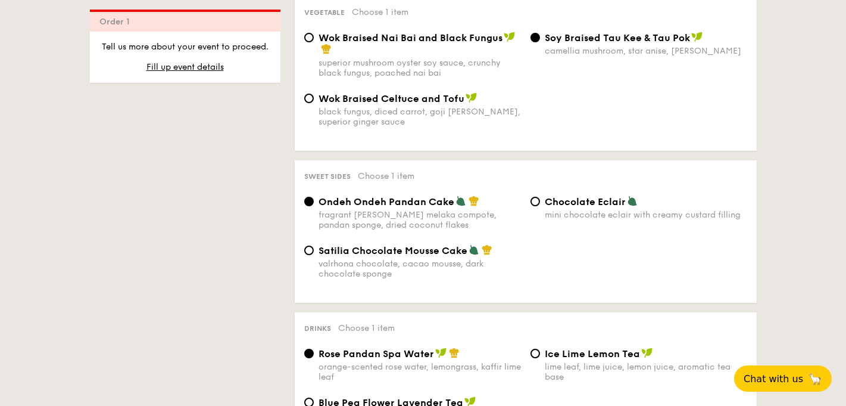
click at [426, 248] on span "Satilia Chocolate Mousse Cake" at bounding box center [393, 250] width 149 height 11
click at [314, 248] on input "Satilia Chocolate Mousse Cake valrhona chocolate, cacao mousse, dark chocolate …" at bounding box center [309, 250] width 10 height 10
radio input "true"
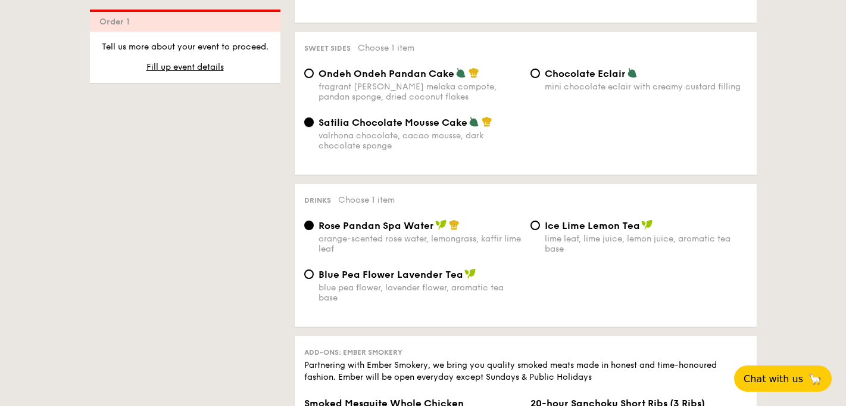
scroll to position [1066, 0]
click at [337, 278] on div "Blue Pea Flower Lavender Tea blue pea flower, lavender flower, aromatic tea base" at bounding box center [420, 284] width 203 height 35
click at [314, 278] on input "Blue Pea Flower Lavender Tea blue pea flower, lavender flower, aromatic tea base" at bounding box center [309, 273] width 10 height 10
radio input "true"
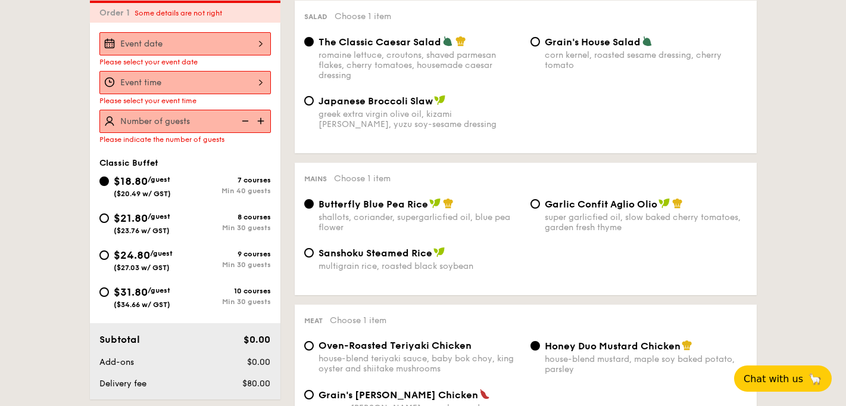
scroll to position [331, 0]
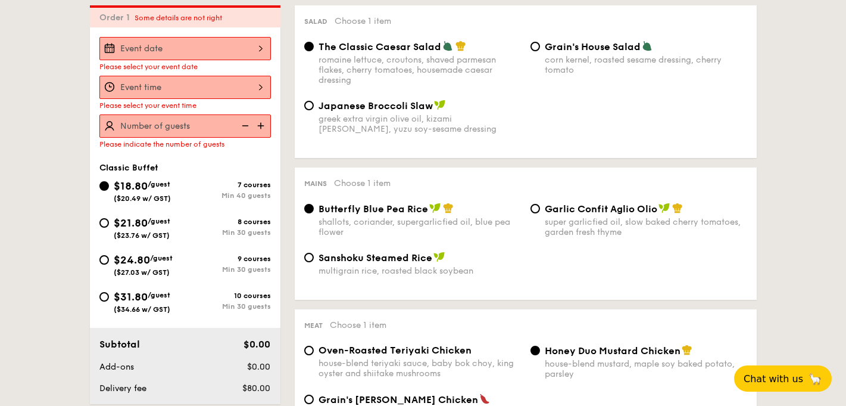
click at [260, 124] on img at bounding box center [262, 125] width 18 height 23
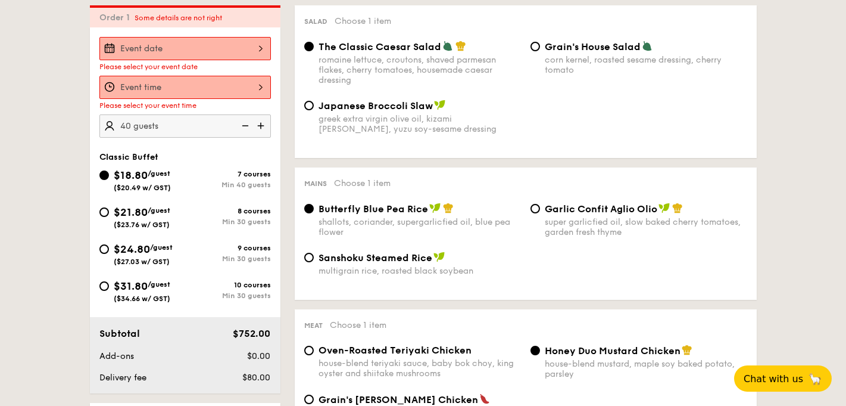
click at [260, 124] on img at bounding box center [262, 125] width 18 height 23
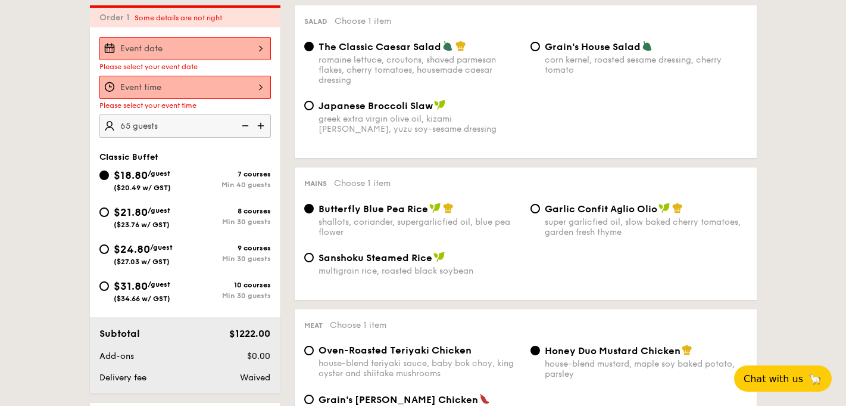
click at [260, 124] on img at bounding box center [262, 125] width 18 height 23
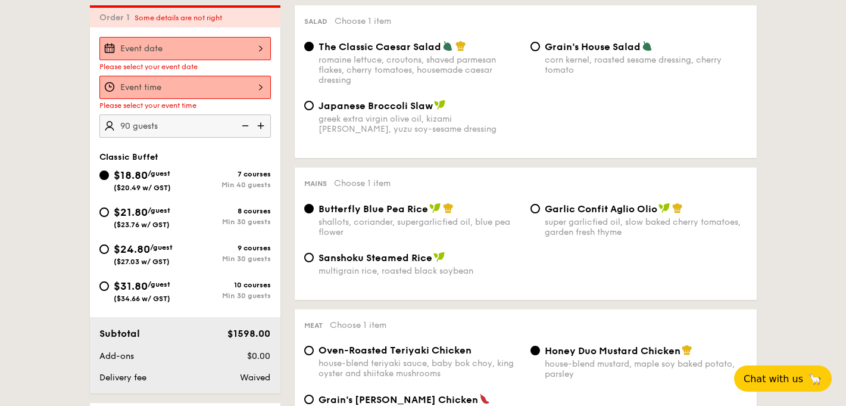
click at [260, 124] on img at bounding box center [262, 125] width 18 height 23
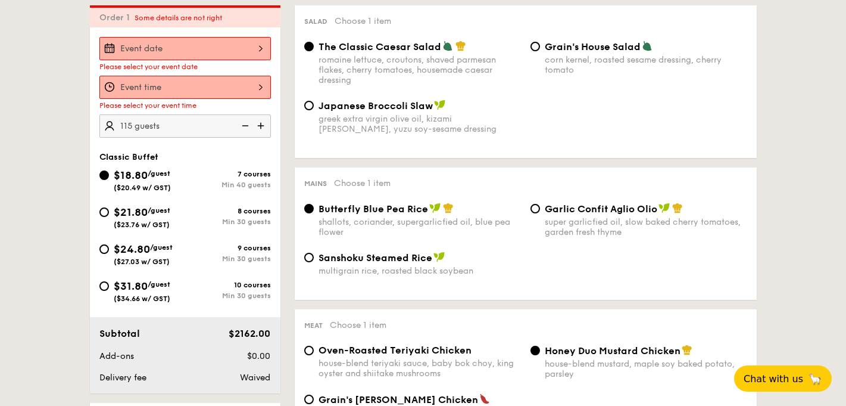
click at [260, 124] on img at bounding box center [262, 125] width 18 height 23
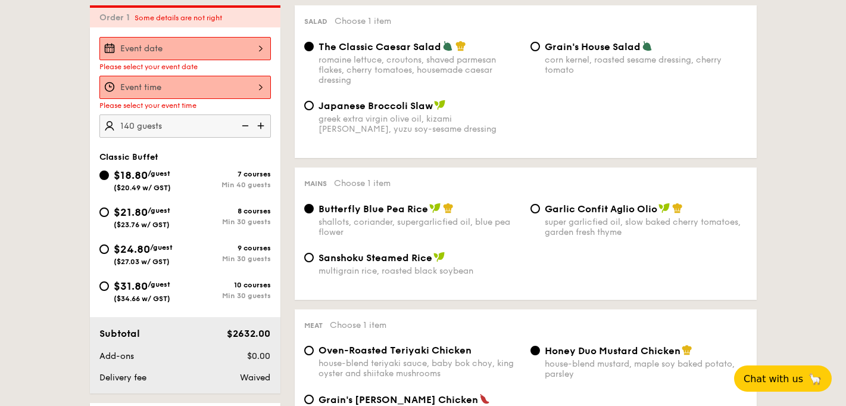
click at [260, 124] on img at bounding box center [262, 125] width 18 height 23
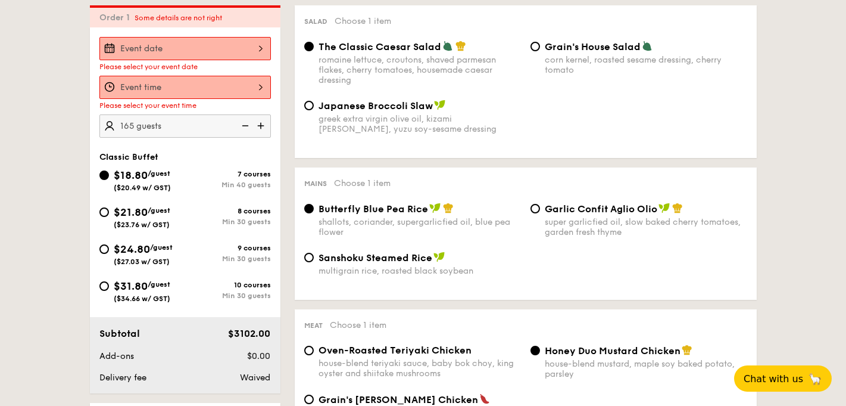
click at [260, 124] on img at bounding box center [262, 125] width 18 height 23
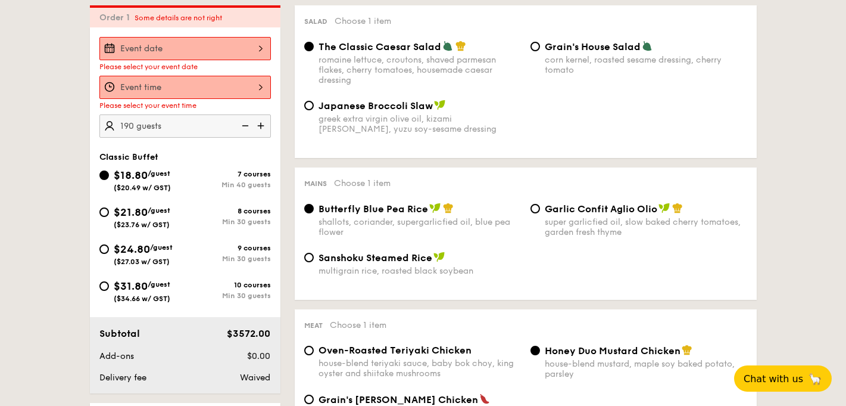
click at [260, 124] on img at bounding box center [262, 125] width 18 height 23
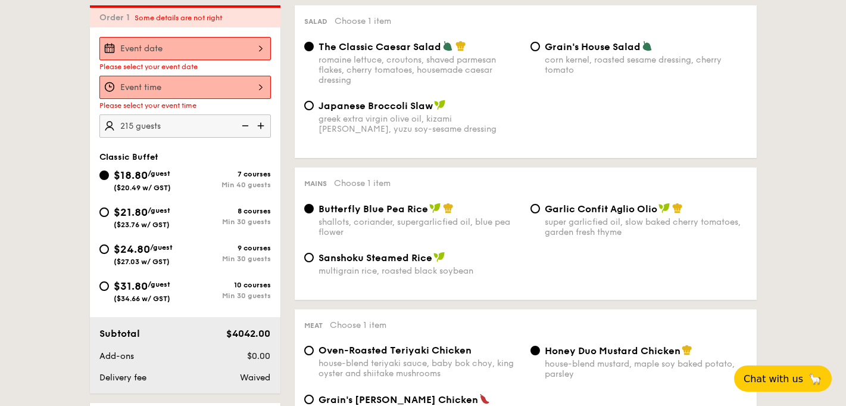
click at [261, 131] on img at bounding box center [262, 125] width 18 height 23
click at [261, 130] on img at bounding box center [262, 125] width 18 height 23
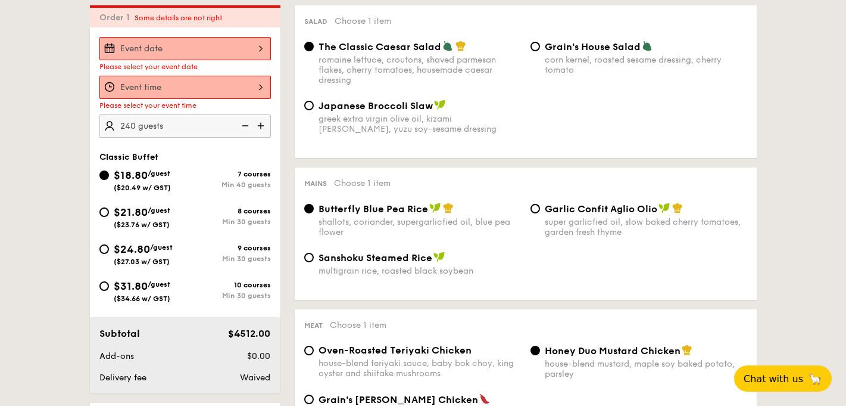
click at [261, 130] on img at bounding box center [262, 125] width 18 height 23
click at [244, 128] on img at bounding box center [244, 125] width 18 height 23
type input "240 guests"
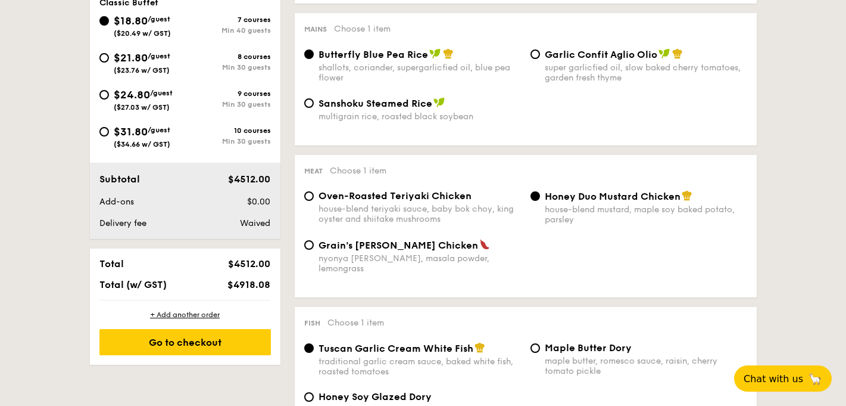
scroll to position [486, 0]
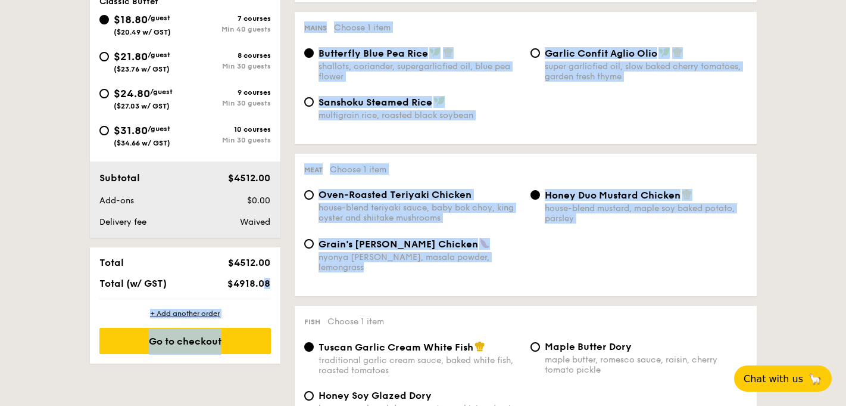
drag, startPoint x: 222, startPoint y: 289, endPoint x: 284, endPoint y: 289, distance: 61.9
click at [276, 285] on div "Total $4512.00 Total (w/ GST) $4918.08" at bounding box center [185, 272] width 191 height 51
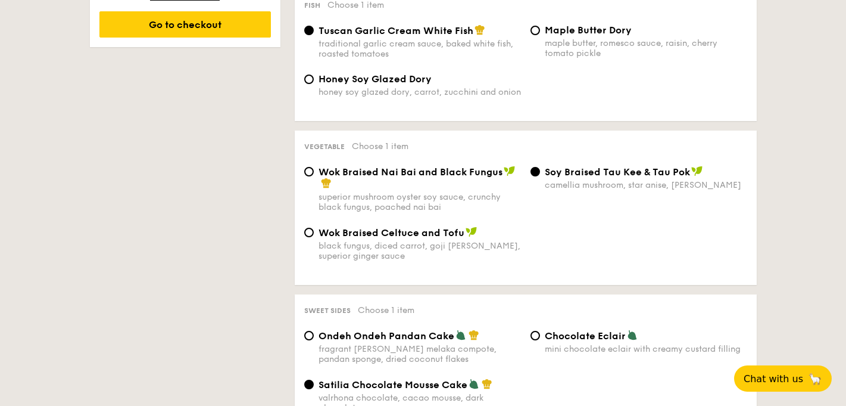
scroll to position [805, 0]
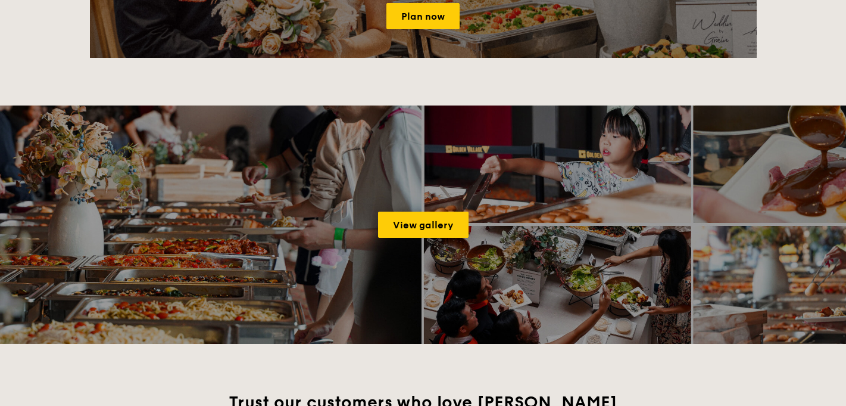
scroll to position [1951, 0]
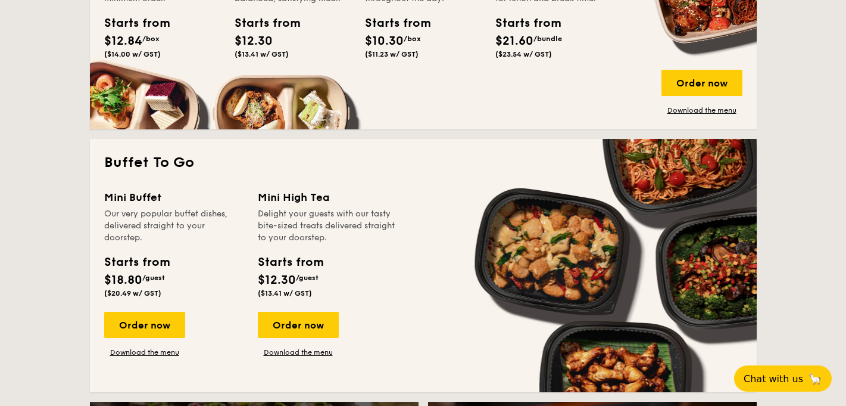
scroll to position [927, 0]
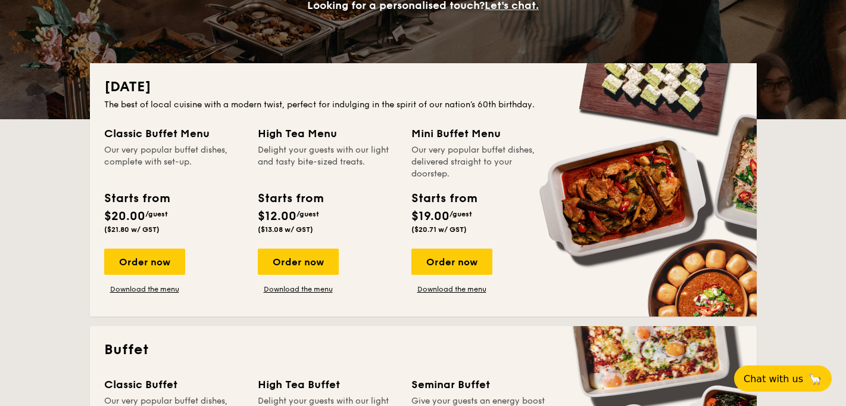
scroll to position [216, 0]
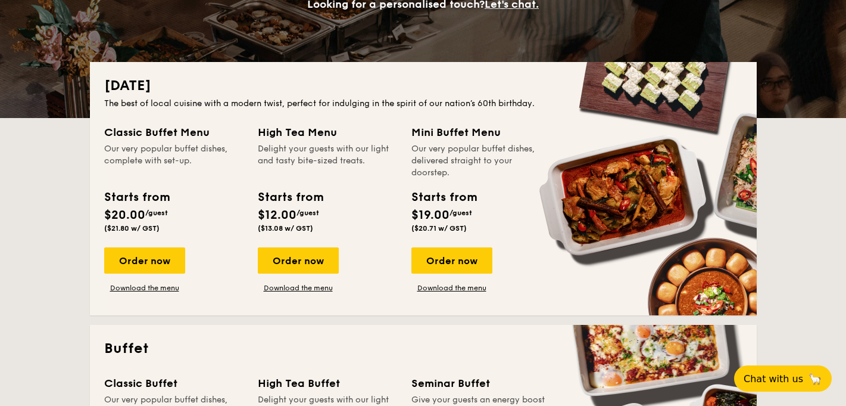
click at [298, 133] on div "High Tea Menu" at bounding box center [327, 132] width 139 height 17
click at [302, 251] on div "Order now" at bounding box center [298, 260] width 81 height 26
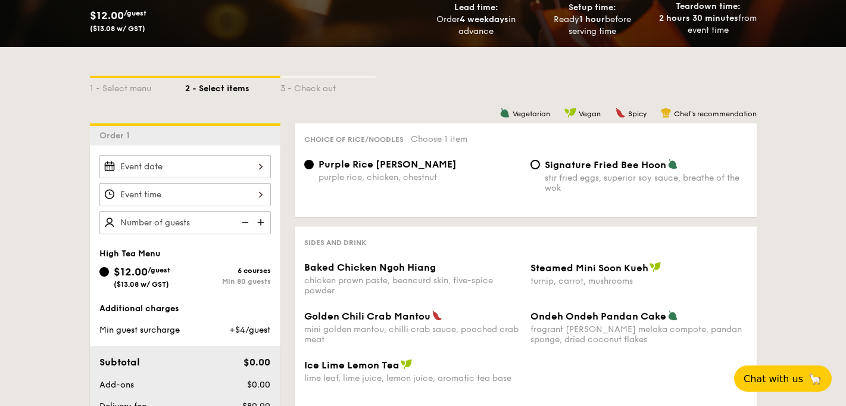
scroll to position [226, 0]
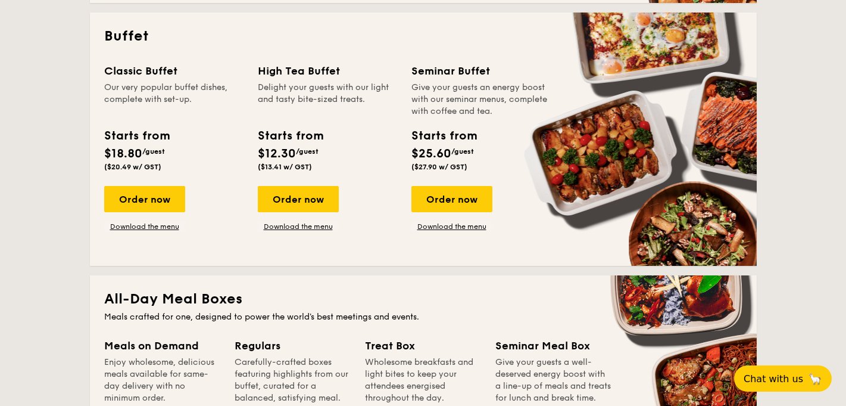
scroll to position [530, 0]
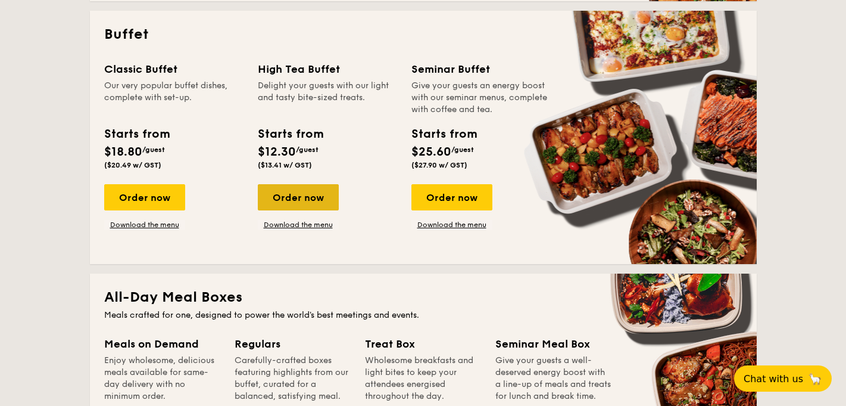
click at [306, 191] on div "Order now" at bounding box center [298, 197] width 81 height 26
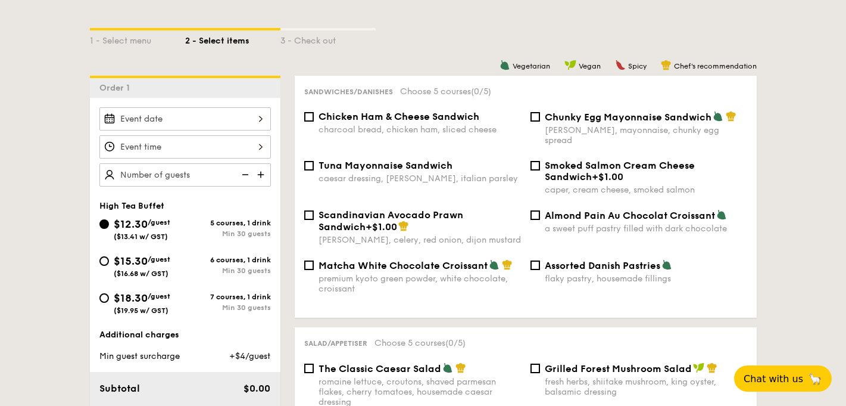
scroll to position [278, 0]
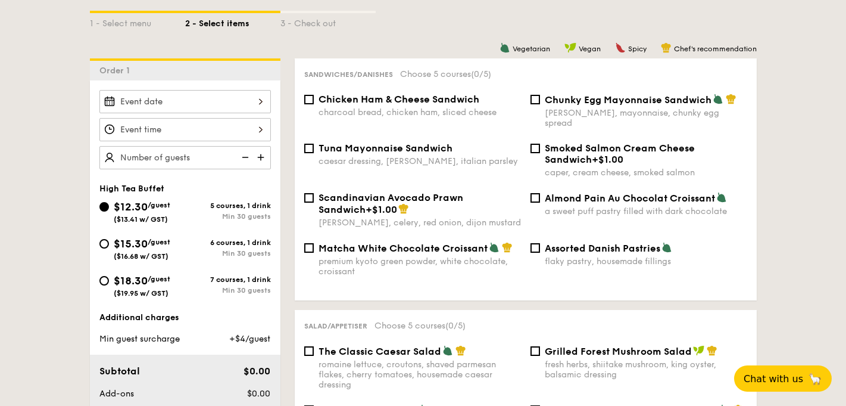
click at [428, 273] on div "Matcha White Chocolate Croissant premium kyoto green powder, white chocolate, c…" at bounding box center [526, 266] width 453 height 49
click at [662, 206] on div "a sweet puff pastry filled with dark chocolate" at bounding box center [646, 211] width 203 height 10
click at [540, 203] on input "Almond Pain Au Chocolat Croissant a sweet puff pastry filled with dark chocolate" at bounding box center [536, 198] width 10 height 10
checkbox input "true"
click at [671, 256] on div "flaky pastry, housemade fillings" at bounding box center [646, 261] width 203 height 10
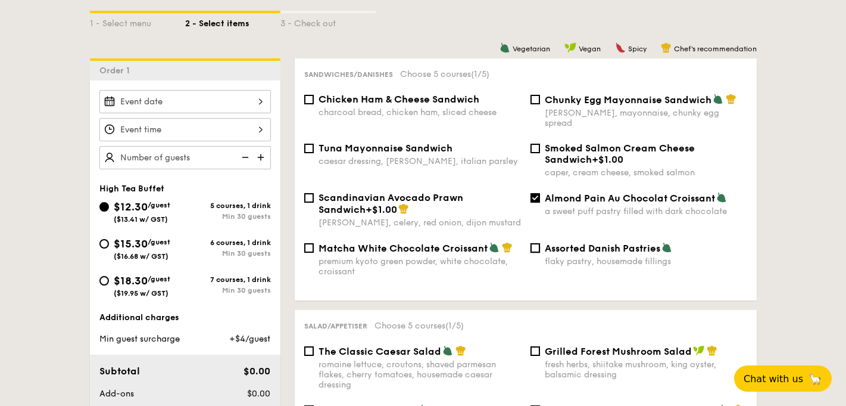
click at [540, 253] on input "Assorted Danish Pastries flaky pastry, housemade fillings" at bounding box center [536, 248] width 10 height 10
checkbox input "true"
click at [487, 256] on div "premium kyoto green powder, white chocolate, croissant" at bounding box center [420, 266] width 203 height 20
click at [314, 248] on input "Matcha White Chocolate Croissant premium kyoto green powder, white chocolate, c…" at bounding box center [309, 248] width 10 height 10
checkbox input "true"
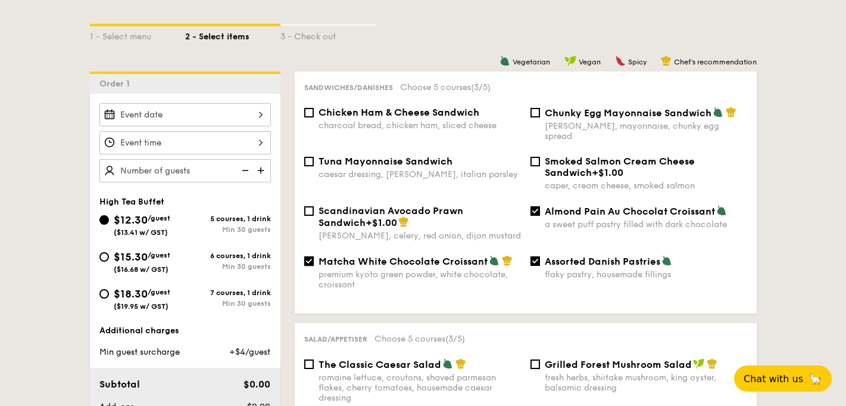
scroll to position [243, 0]
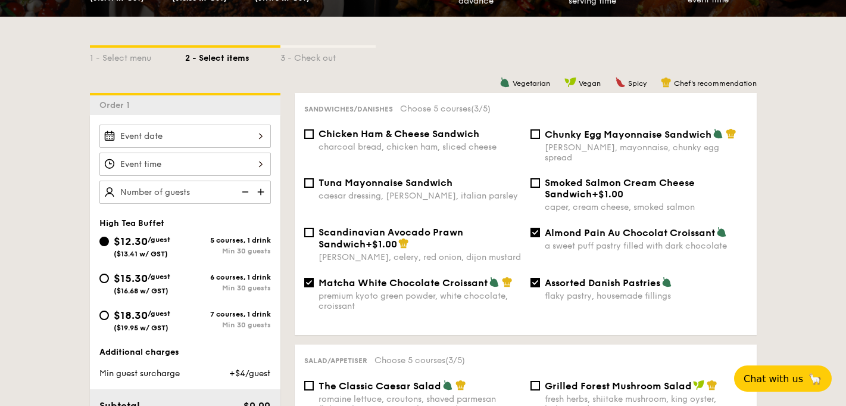
click at [541, 226] on div "Almond Pain Au Chocolat Croissant a sweet puff pastry filled with dark chocolate" at bounding box center [639, 238] width 226 height 24
click at [539, 228] on input "Almond Pain Au Chocolat Croissant a sweet puff pastry filled with dark chocolate" at bounding box center [536, 233] width 10 height 10
checkbox input "false"
click at [537, 278] on input "Assorted Danish Pastries flaky pastry, housemade fillings" at bounding box center [536, 283] width 10 height 10
checkbox input "false"
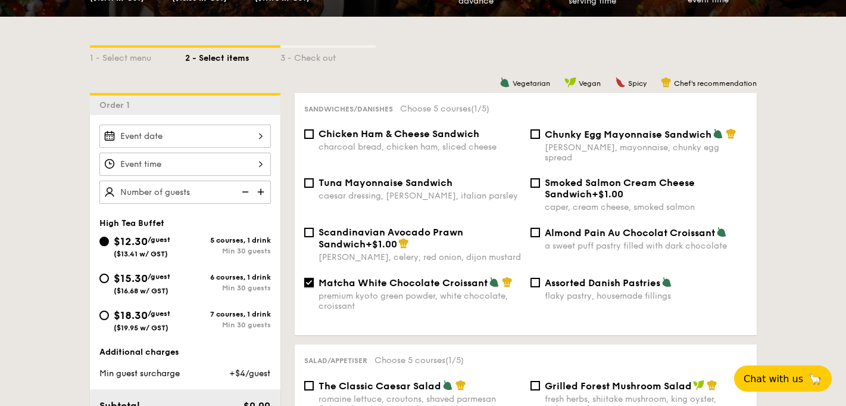
click at [308, 278] on input "Matcha White Chocolate Croissant premium kyoto green powder, white chocolate, c…" at bounding box center [309, 283] width 10 height 10
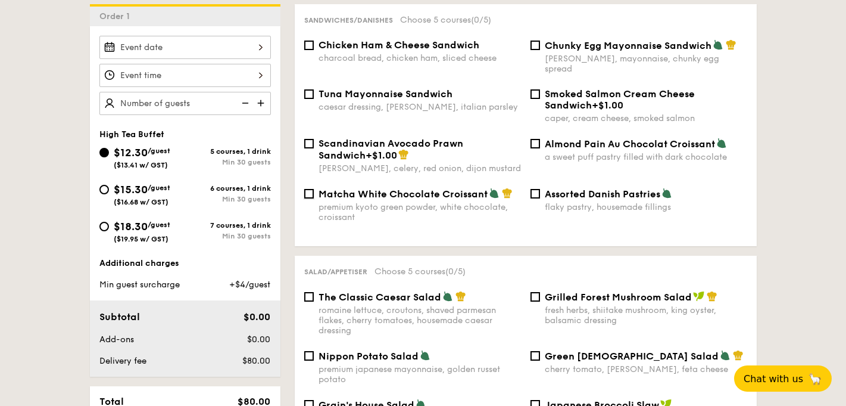
scroll to position [334, 0]
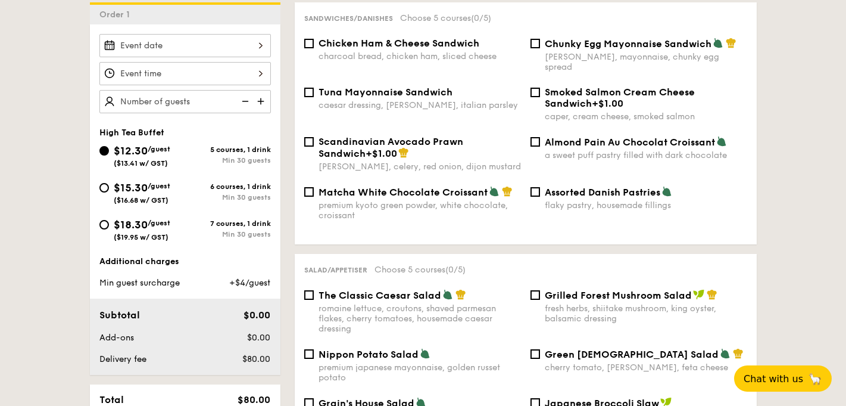
click at [438, 189] on span "Matcha White Chocolate Croissant" at bounding box center [403, 191] width 169 height 11
click at [314, 189] on input "Matcha White Chocolate Croissant premium kyoto green powder, white chocolate, c…" at bounding box center [309, 192] width 10 height 10
checkbox input "true"
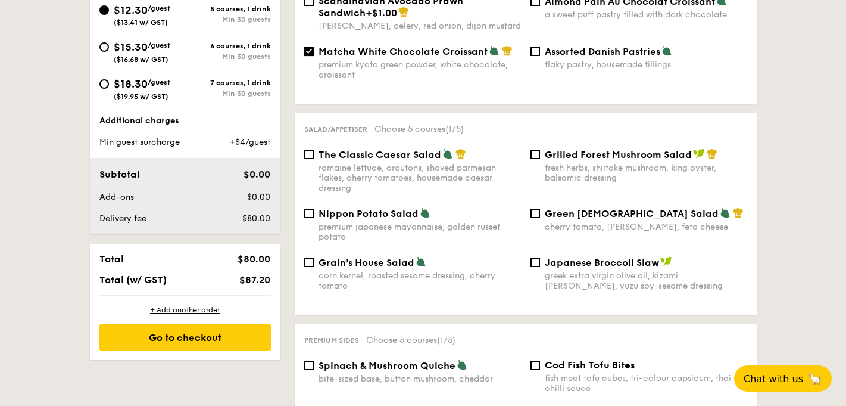
scroll to position [494, 0]
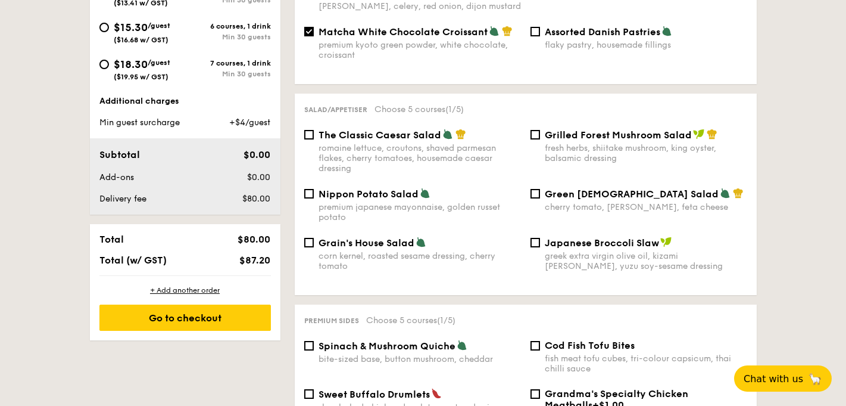
click at [648, 202] on div "cherry tomato, dill, feta cheese" at bounding box center [646, 207] width 203 height 10
click at [540, 195] on input "Green Goddess Salad cherry tomato, dill, feta cheese" at bounding box center [536, 194] width 10 height 10
checkbox input "true"
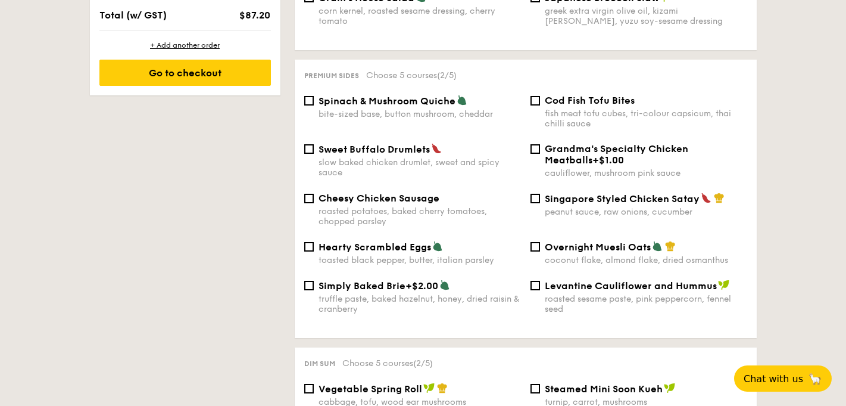
scroll to position [742, 0]
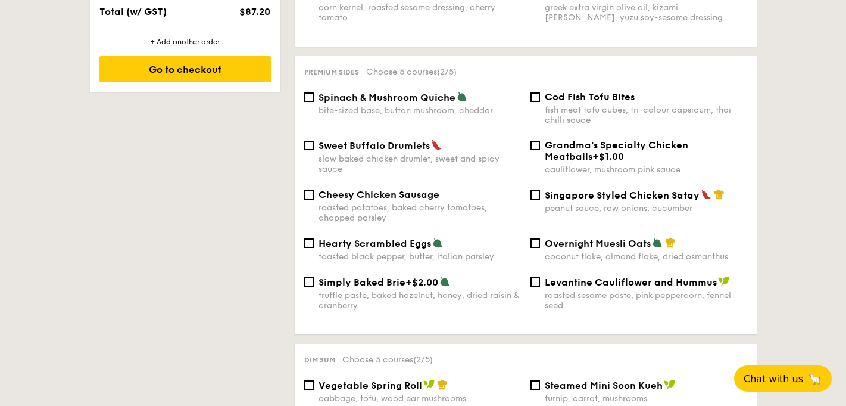
click at [556, 108] on div "fish meat tofu cubes, tri-colour capsicum, thai chilli sauce" at bounding box center [646, 115] width 203 height 20
click at [540, 102] on input "Cod Fish Tofu Bites fish meat tofu cubes, tri-colour capsicum, thai chilli sauce" at bounding box center [536, 97] width 10 height 10
checkbox input "true"
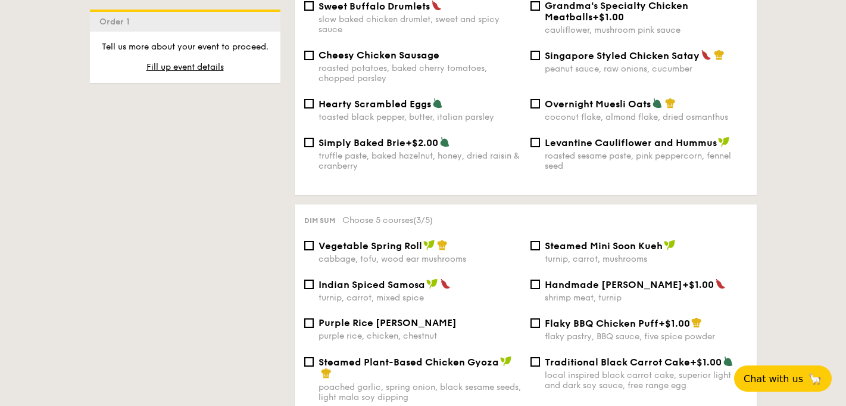
scroll to position [882, 0]
drag, startPoint x: 546, startPoint y: 133, endPoint x: 710, endPoint y: 142, distance: 164.0
click at [711, 142] on span "Levantine Cauliflower and Hummus" at bounding box center [631, 141] width 172 height 11
click at [766, 142] on div "1 - Select menu 2 - Select items 3 - Check out Order 1 High Tea Buffet $12.30 /…" at bounding box center [423, 362] width 686 height 1968
drag, startPoint x: 714, startPoint y: 141, endPoint x: 545, endPoint y: 142, distance: 169.2
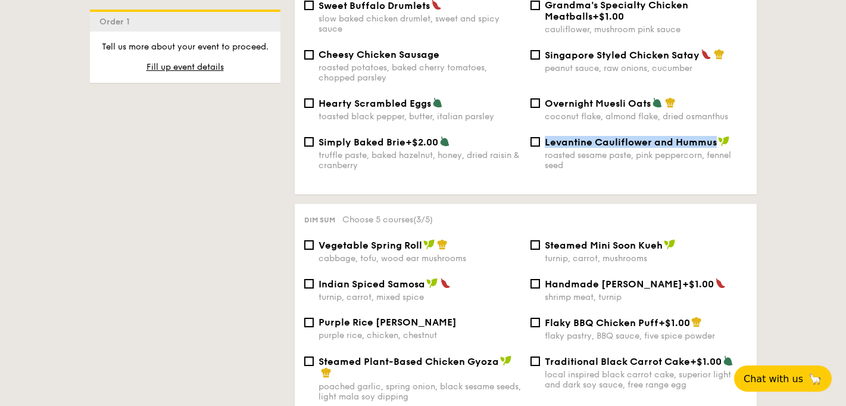
click at [545, 142] on span "Levantine Cauliflower and Hummus" at bounding box center [631, 141] width 172 height 11
copy span "Levantine Cauliflower and Hummus"
click at [590, 142] on span "Levantine Cauliflower and Hummus" at bounding box center [631, 141] width 172 height 11
click at [540, 142] on input "Levantine Cauliflower and Hummus roasted sesame paste, pink peppercorn, fennel …" at bounding box center [536, 142] width 10 height 10
checkbox input "true"
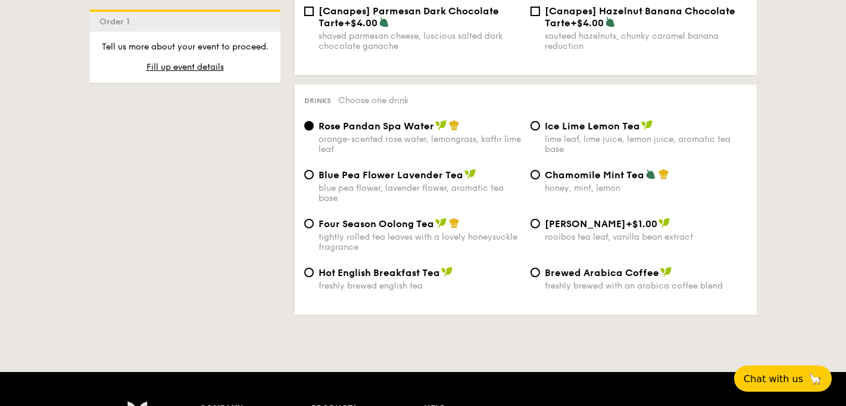
scroll to position [1905, 0]
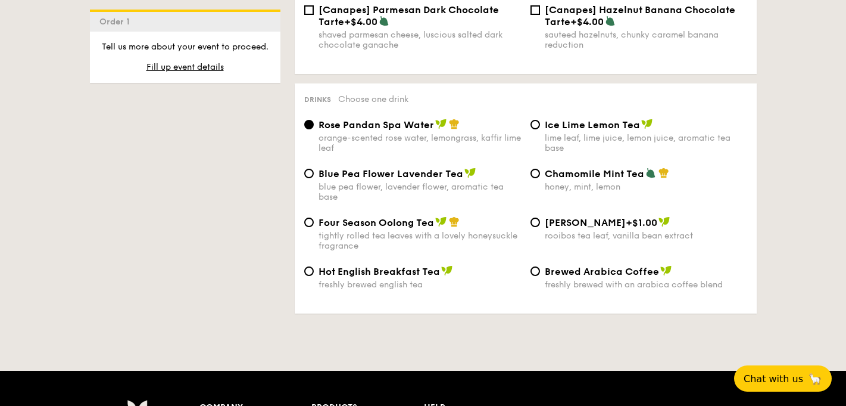
click at [435, 175] on span "Blue Pea Flower Lavender Tea" at bounding box center [391, 173] width 145 height 11
click at [314, 175] on input "Blue Pea Flower Lavender Tea blue pea flower, lavender flower, aromatic tea base" at bounding box center [309, 174] width 10 height 10
radio input "true"
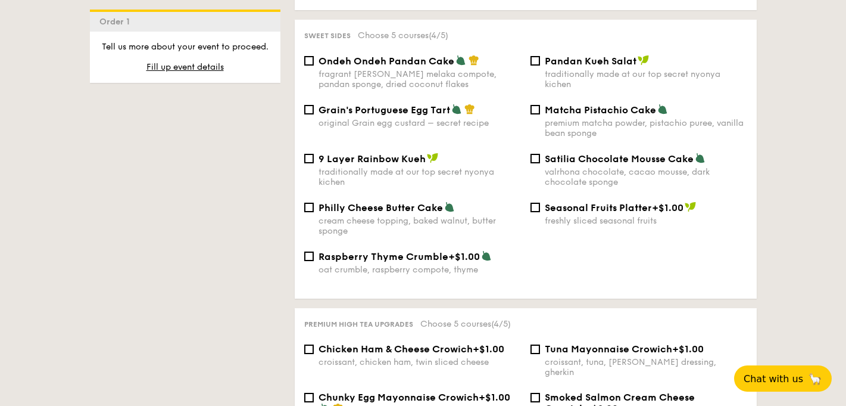
scroll to position [1300, 0]
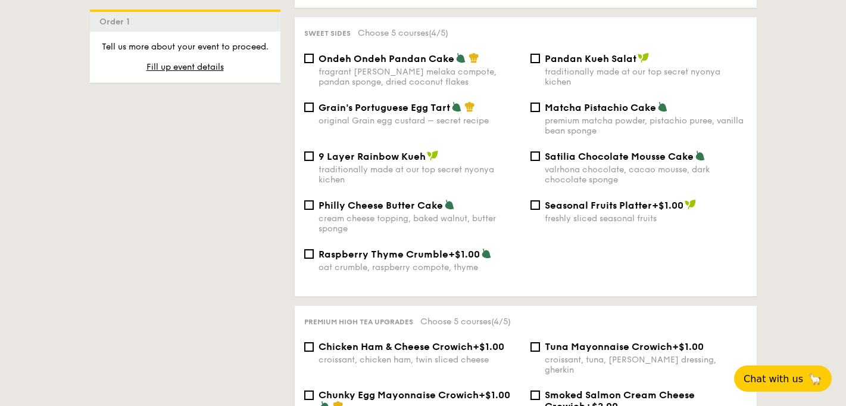
click at [449, 254] on span "+$1.00" at bounding box center [465, 253] width 32 height 11
click at [314, 254] on input "Raspberry Thyme Crumble +$1.00 oat crumble, raspberry compote, thyme" at bounding box center [309, 254] width 10 height 10
checkbox input "true"
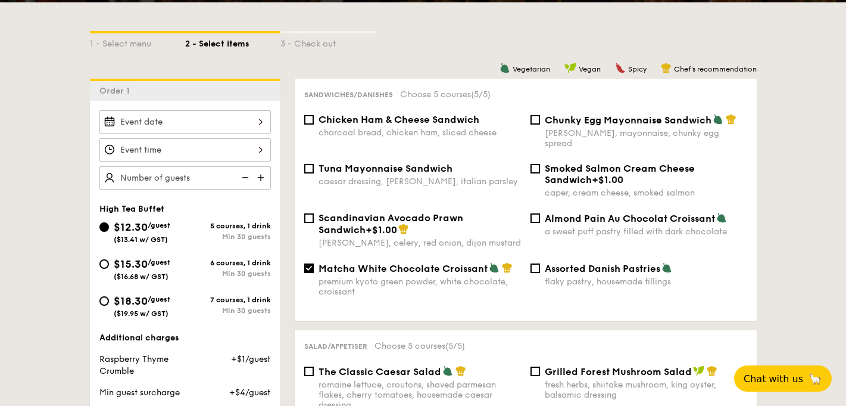
scroll to position [254, 0]
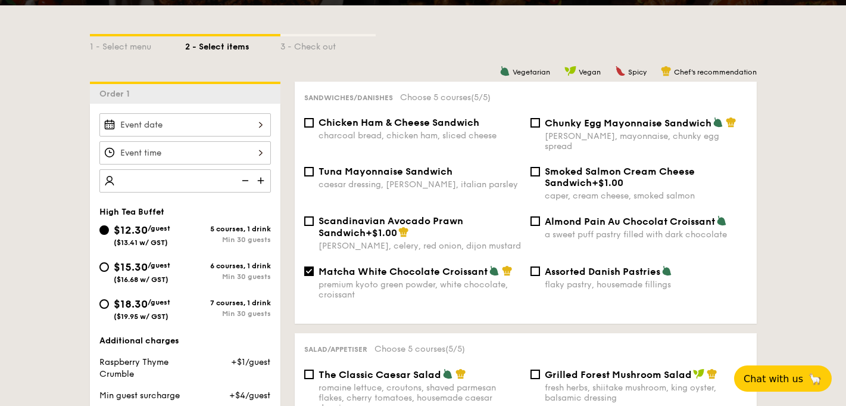
click at [171, 124] on div at bounding box center [185, 124] width 172 height 23
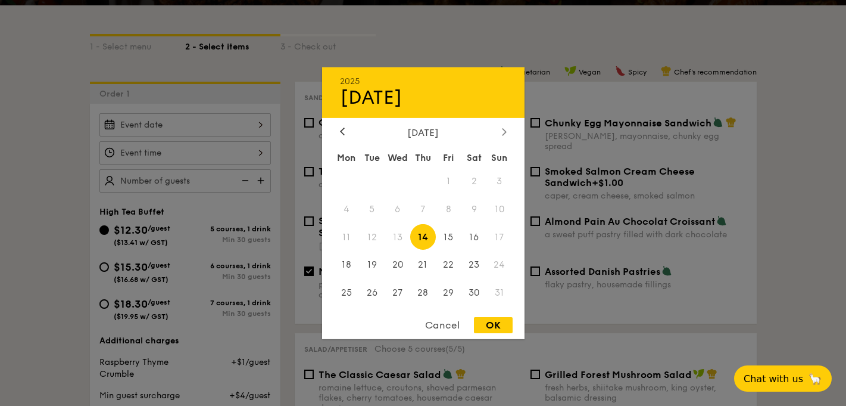
click at [503, 126] on div at bounding box center [504, 131] width 11 height 11
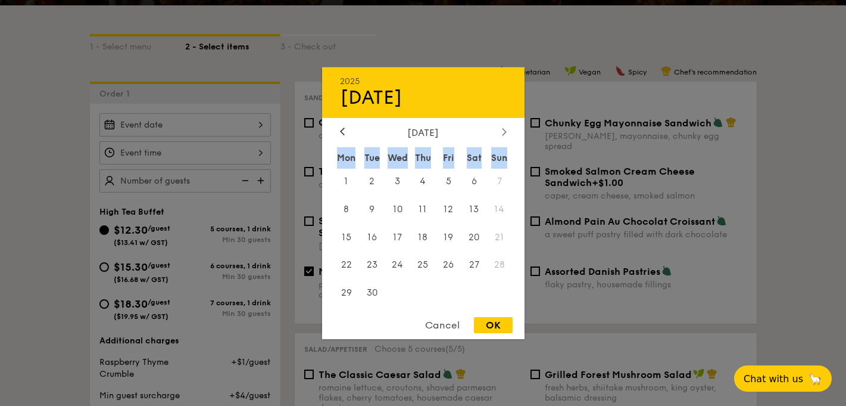
click at [503, 126] on div at bounding box center [504, 131] width 11 height 11
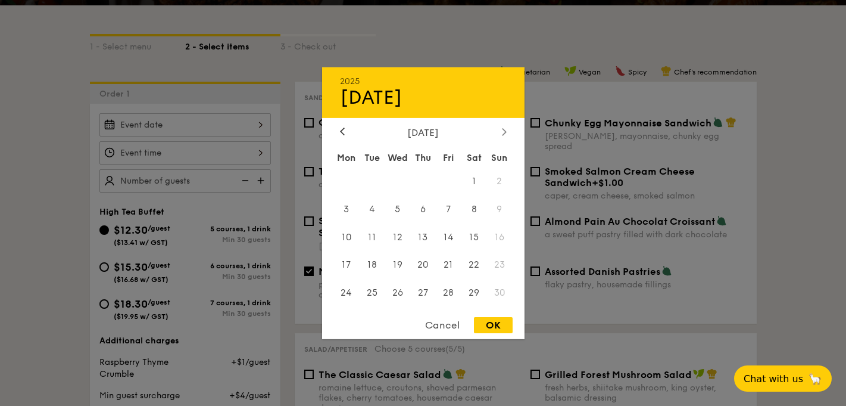
click at [503, 126] on div at bounding box center [504, 131] width 11 height 11
click at [341, 132] on icon at bounding box center [342, 131] width 5 height 8
click at [474, 258] on span "22" at bounding box center [475, 265] width 26 height 26
click at [503, 326] on div "OK" at bounding box center [493, 325] width 39 height 16
type input "Nov 22, 2025"
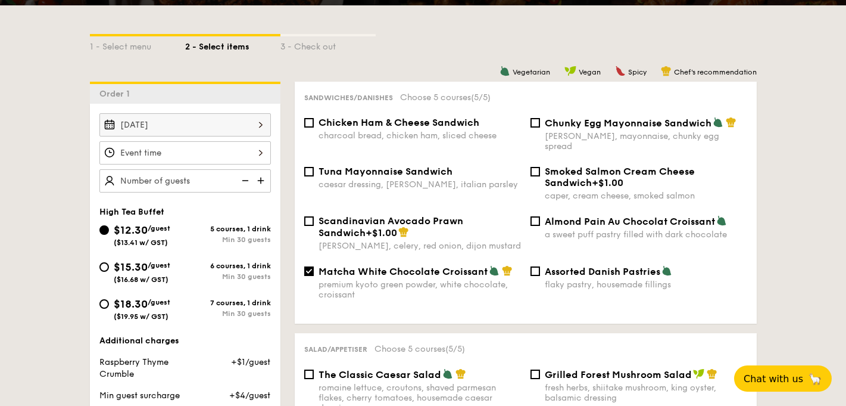
click at [182, 157] on div at bounding box center [185, 152] width 172 height 23
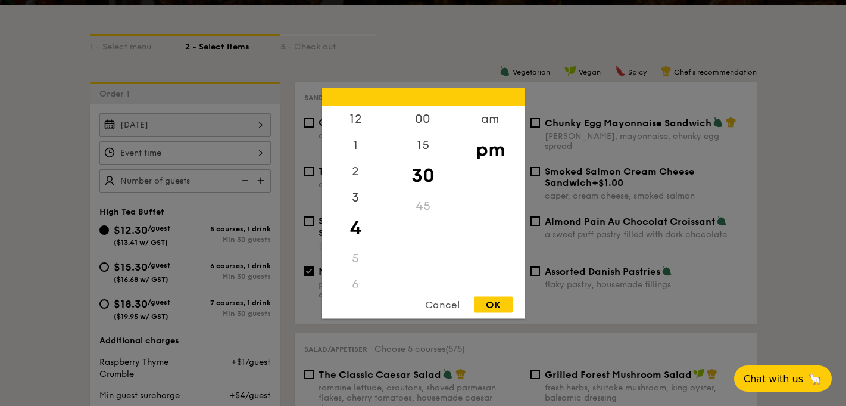
click at [355, 261] on div "5" at bounding box center [355, 258] width 67 height 26
click at [355, 257] on div "5" at bounding box center [355, 258] width 67 height 26
click at [362, 260] on div "5" at bounding box center [355, 258] width 67 height 26
click at [350, 254] on div "5" at bounding box center [355, 258] width 67 height 26
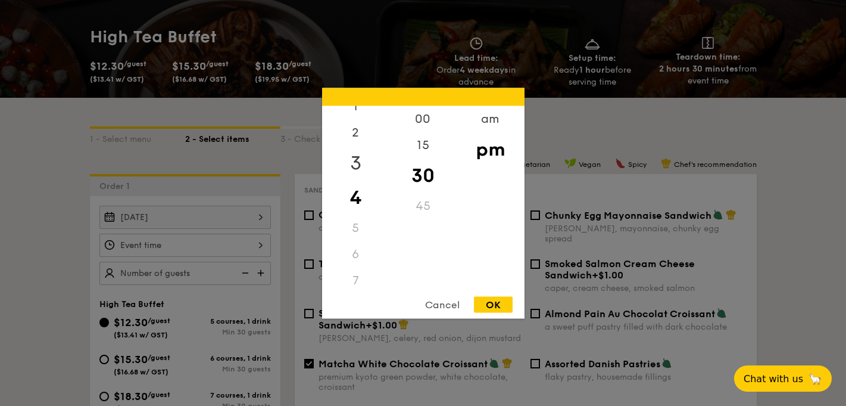
scroll to position [0, 0]
click at [487, 124] on div "am" at bounding box center [490, 122] width 67 height 35
click at [359, 276] on div "10" at bounding box center [355, 273] width 67 height 35
click at [502, 308] on div "OK" at bounding box center [493, 304] width 39 height 16
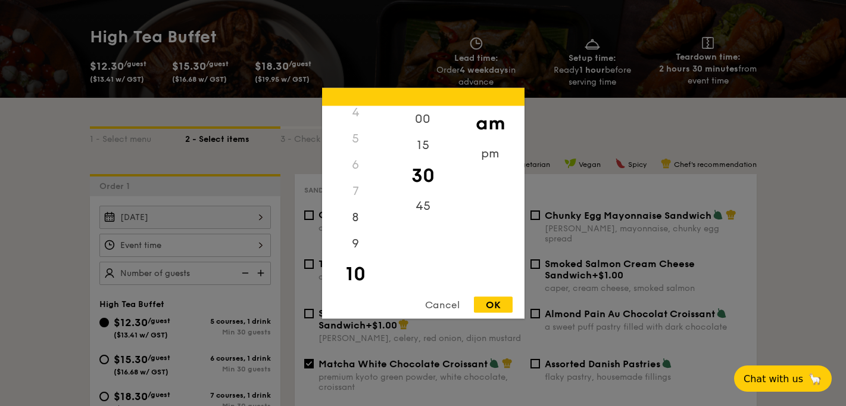
type input "10:30AM"
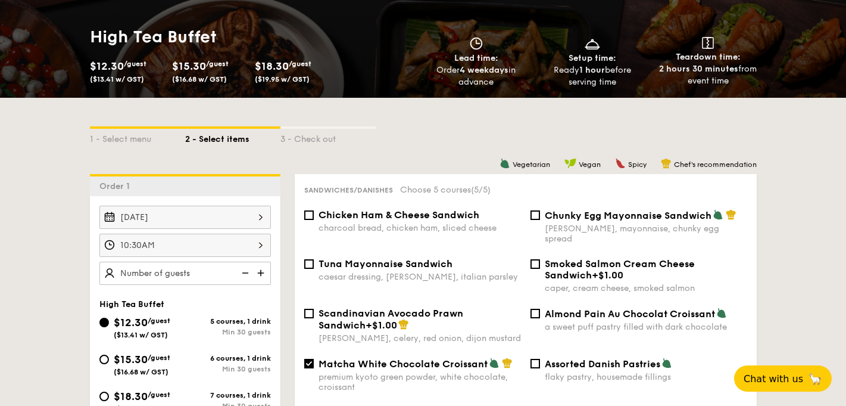
click at [264, 275] on img at bounding box center [262, 272] width 18 height 23
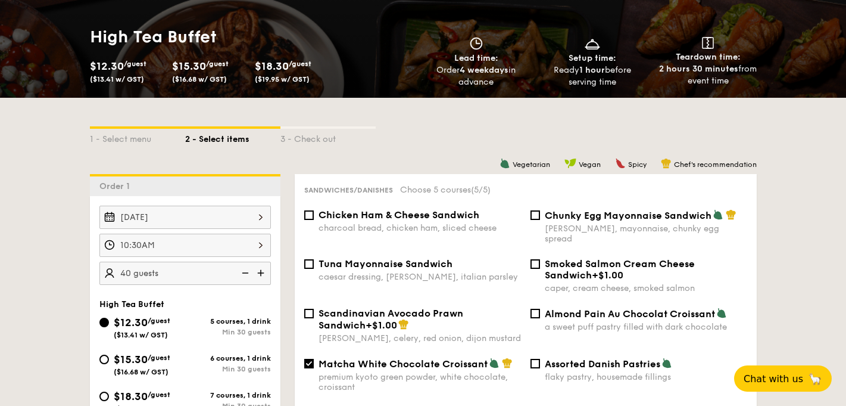
click at [264, 275] on img at bounding box center [262, 272] width 18 height 23
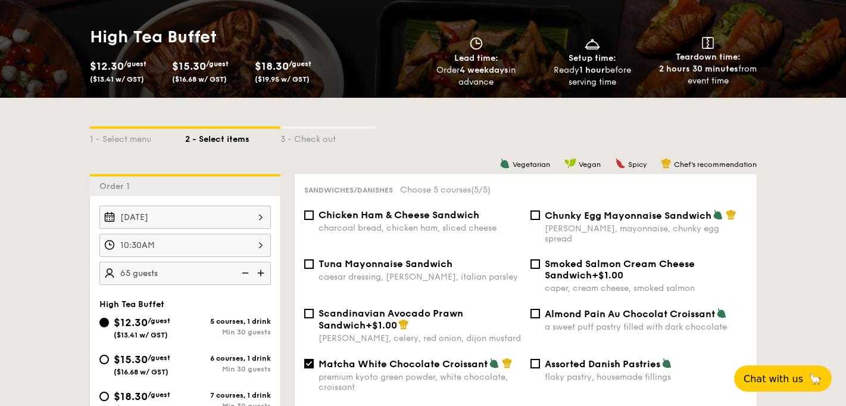
click at [264, 275] on img at bounding box center [262, 272] width 18 height 23
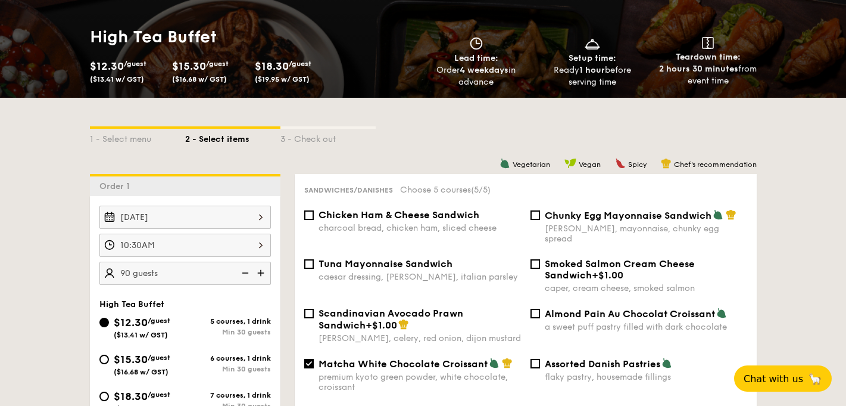
click at [264, 275] on img at bounding box center [262, 272] width 18 height 23
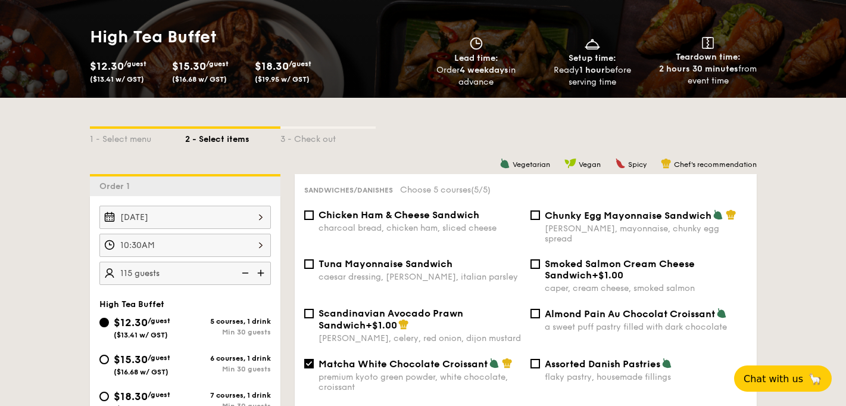
click at [264, 275] on img at bounding box center [262, 272] width 18 height 23
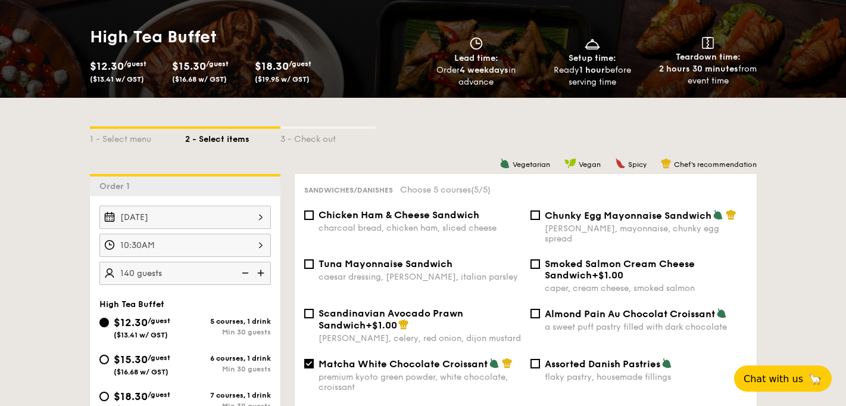
click at [264, 275] on img at bounding box center [262, 272] width 18 height 23
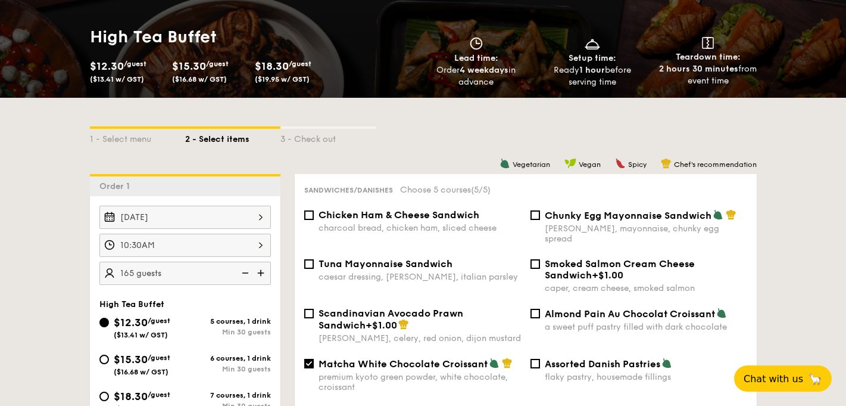
click at [264, 275] on img at bounding box center [262, 272] width 18 height 23
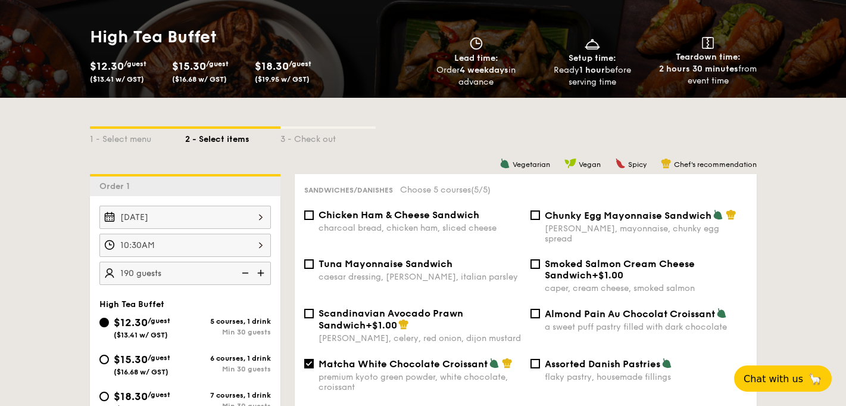
click at [264, 275] on img at bounding box center [262, 272] width 18 height 23
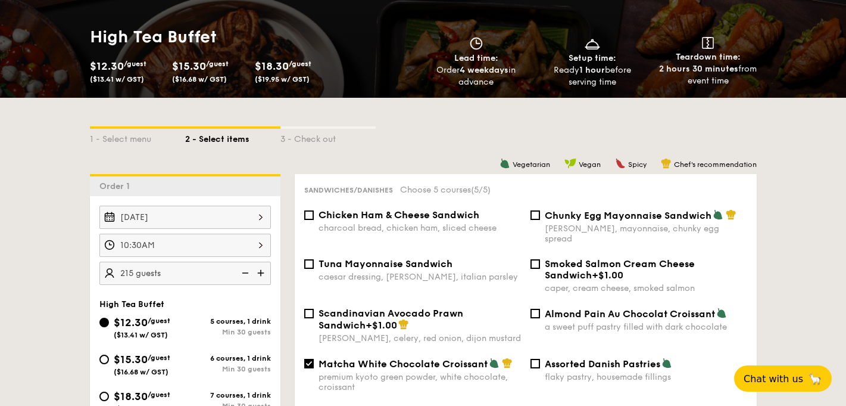
click at [264, 275] on img at bounding box center [262, 272] width 18 height 23
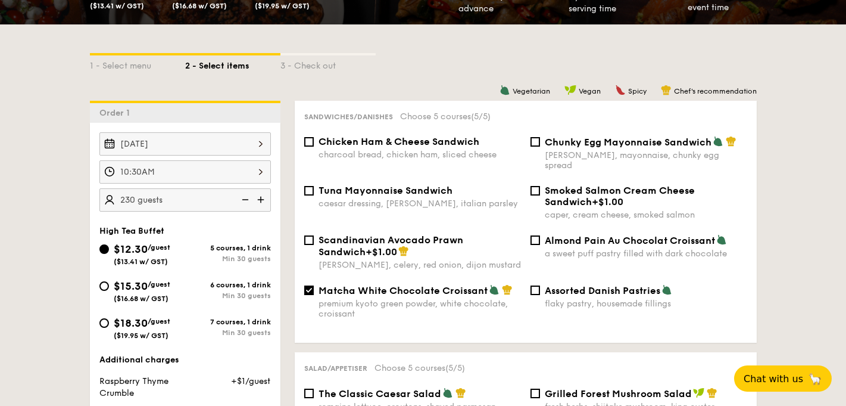
scroll to position [239, 0]
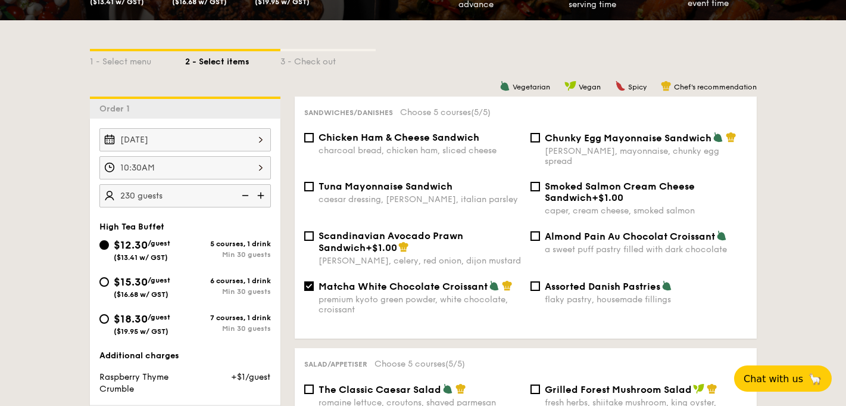
click at [263, 195] on img at bounding box center [262, 195] width 18 height 23
click at [248, 196] on img at bounding box center [244, 195] width 18 height 23
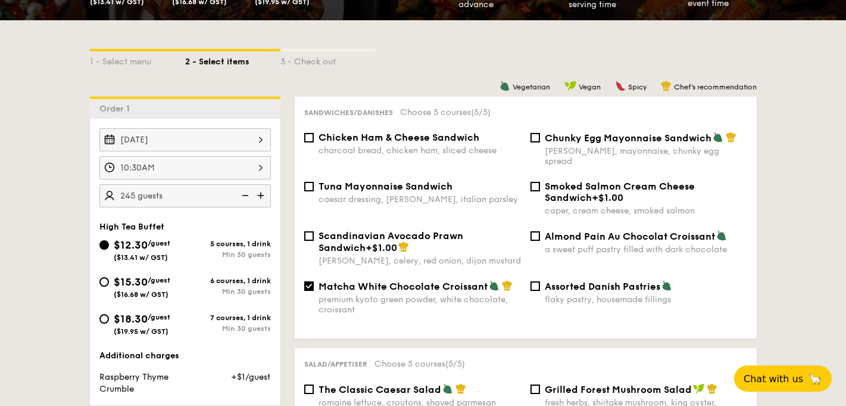
click at [248, 196] on img at bounding box center [244, 195] width 18 height 23
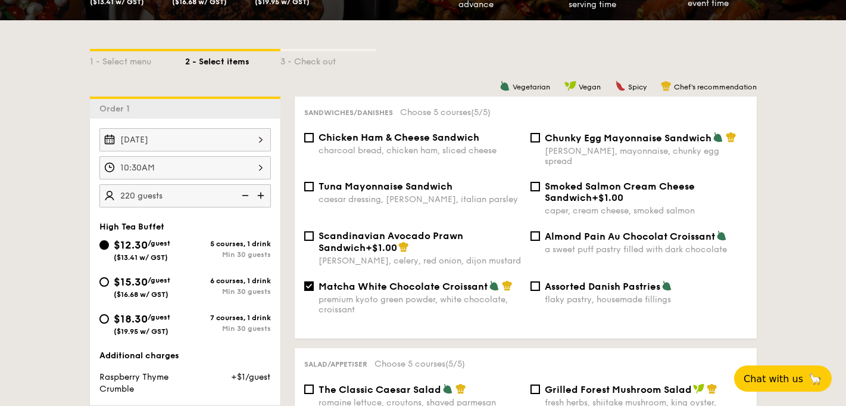
click at [248, 196] on img at bounding box center [244, 195] width 18 height 23
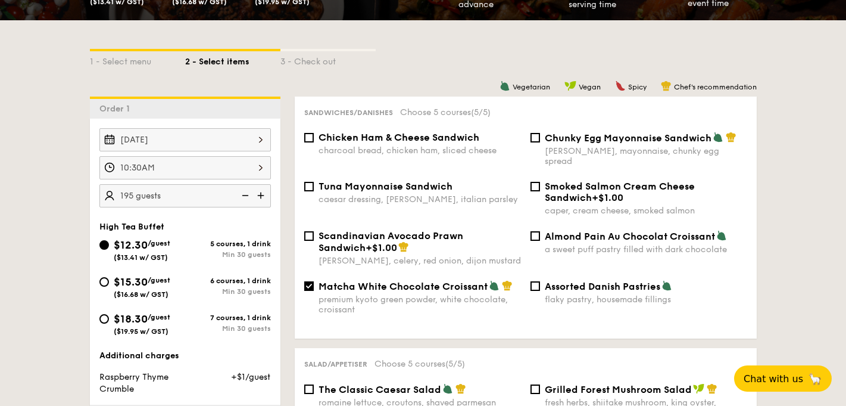
click at [248, 196] on img at bounding box center [244, 195] width 18 height 23
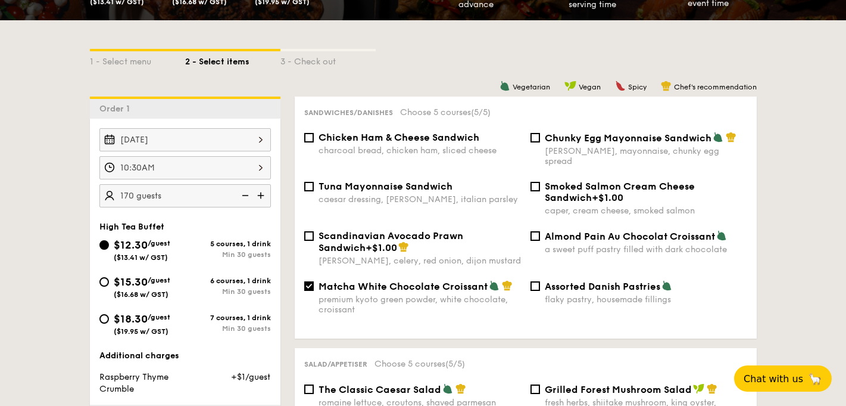
click at [248, 196] on img at bounding box center [244, 195] width 18 height 23
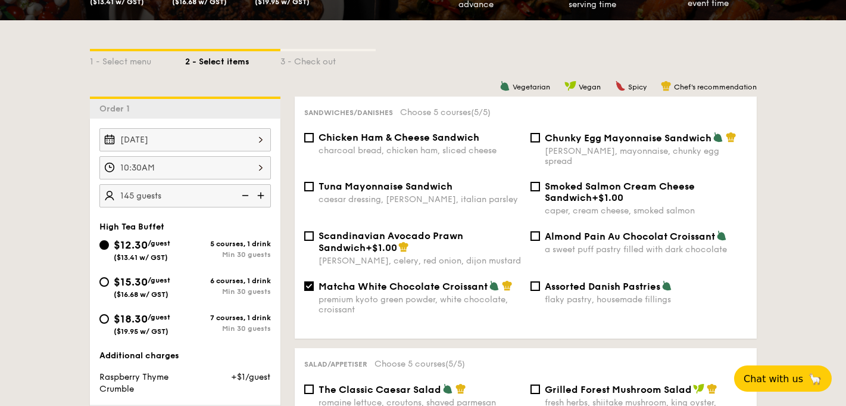
click at [247, 196] on img at bounding box center [244, 195] width 18 height 23
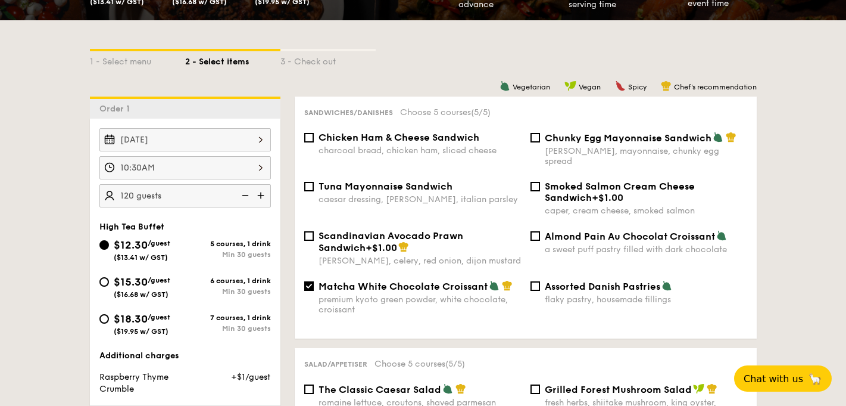
click at [247, 196] on img at bounding box center [244, 195] width 18 height 23
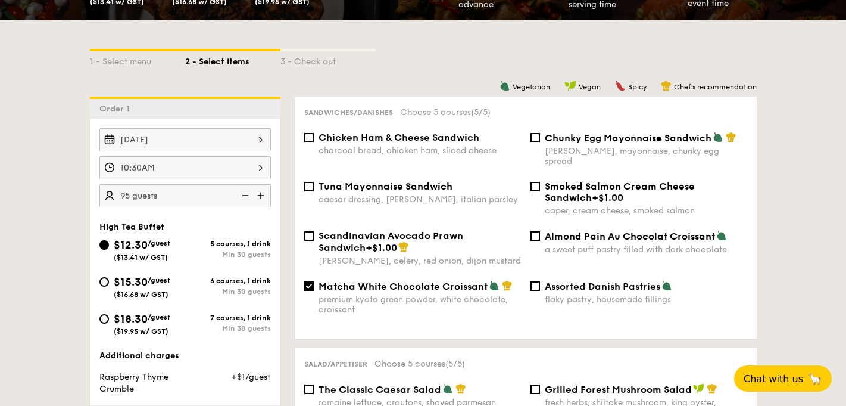
click at [247, 196] on img at bounding box center [244, 195] width 18 height 23
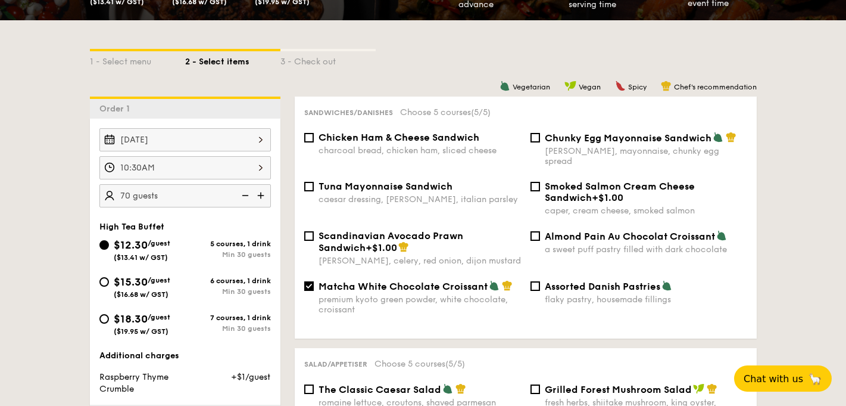
click at [247, 196] on img at bounding box center [244, 195] width 18 height 23
type input "60 guests"
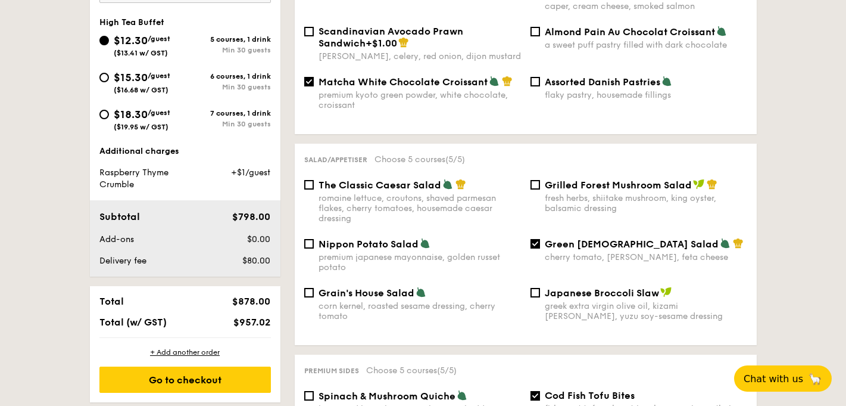
scroll to position [445, 0]
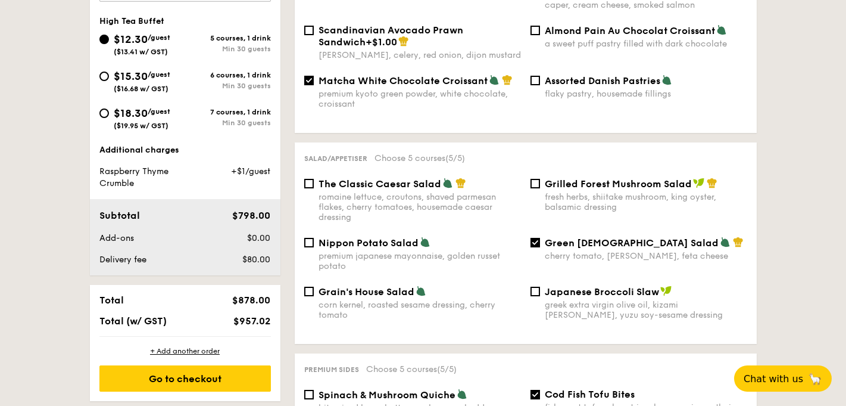
drag, startPoint x: 272, startPoint y: 325, endPoint x: 225, endPoint y: 323, distance: 47.1
click at [225, 323] on div "$957.02" at bounding box center [239, 320] width 73 height 11
